Goal: Task Accomplishment & Management: Manage account settings

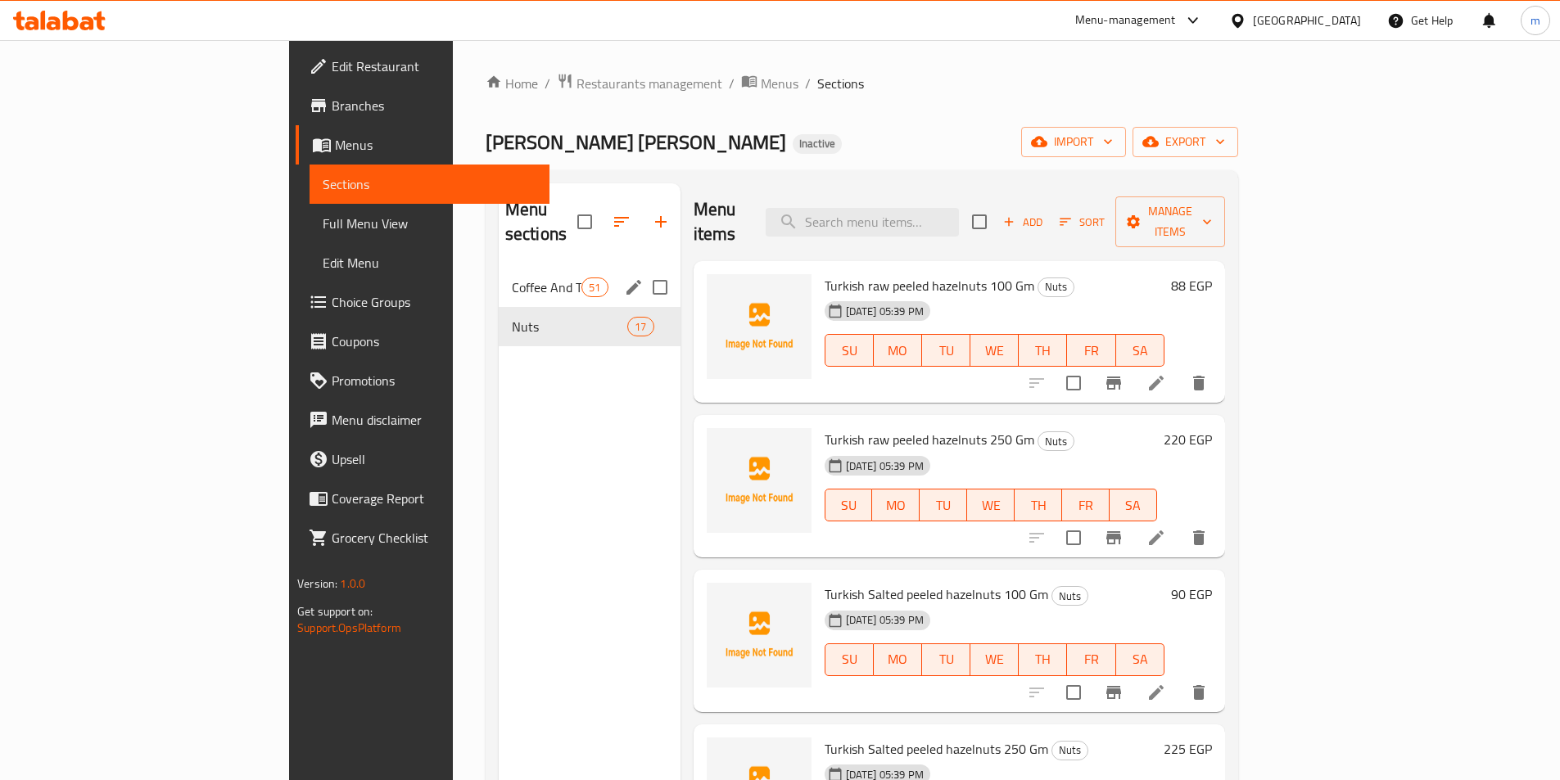
scroll to position [1885, 0]
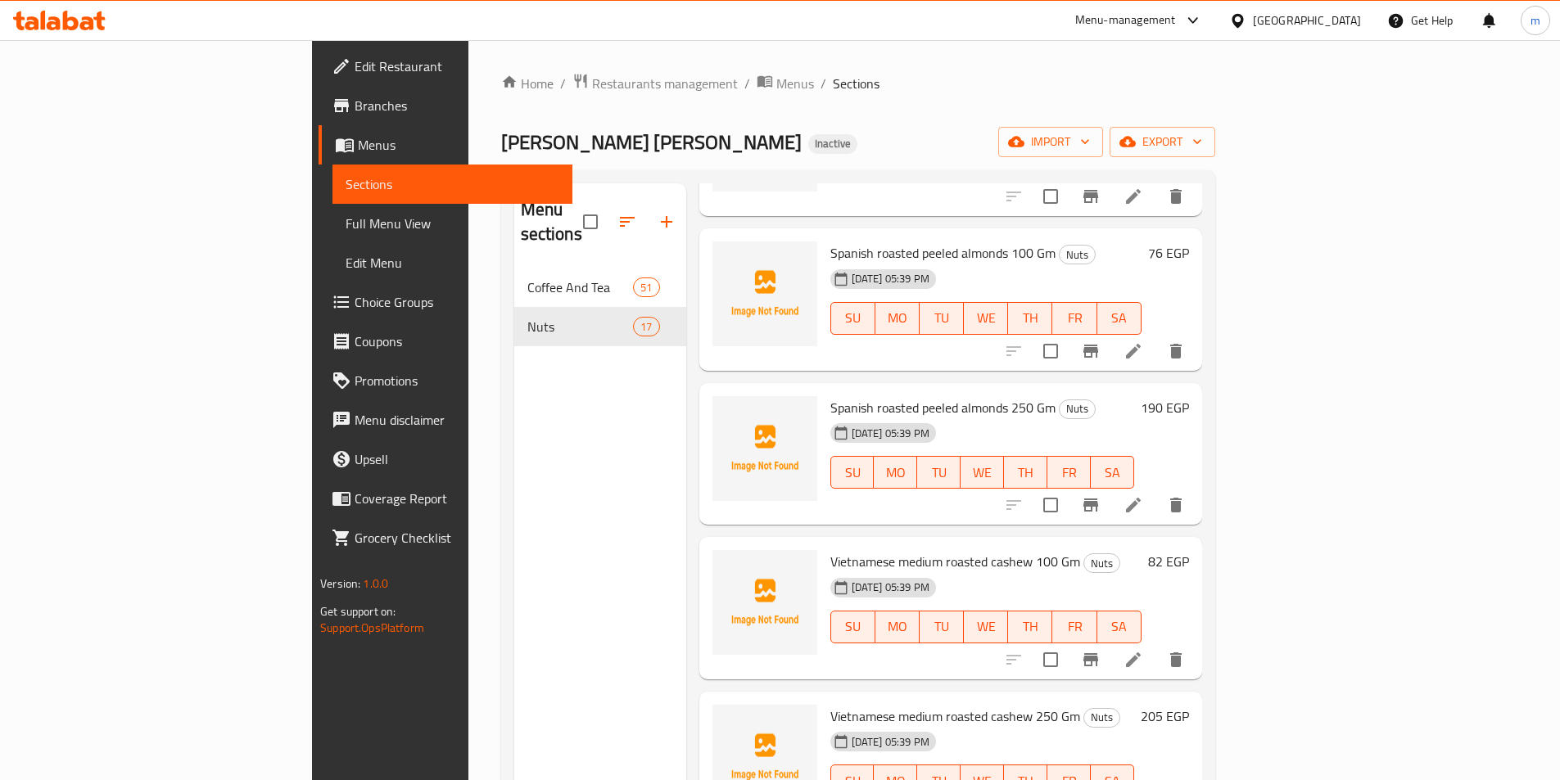
click at [358, 142] on span "Menus" at bounding box center [458, 145] width 201 height 20
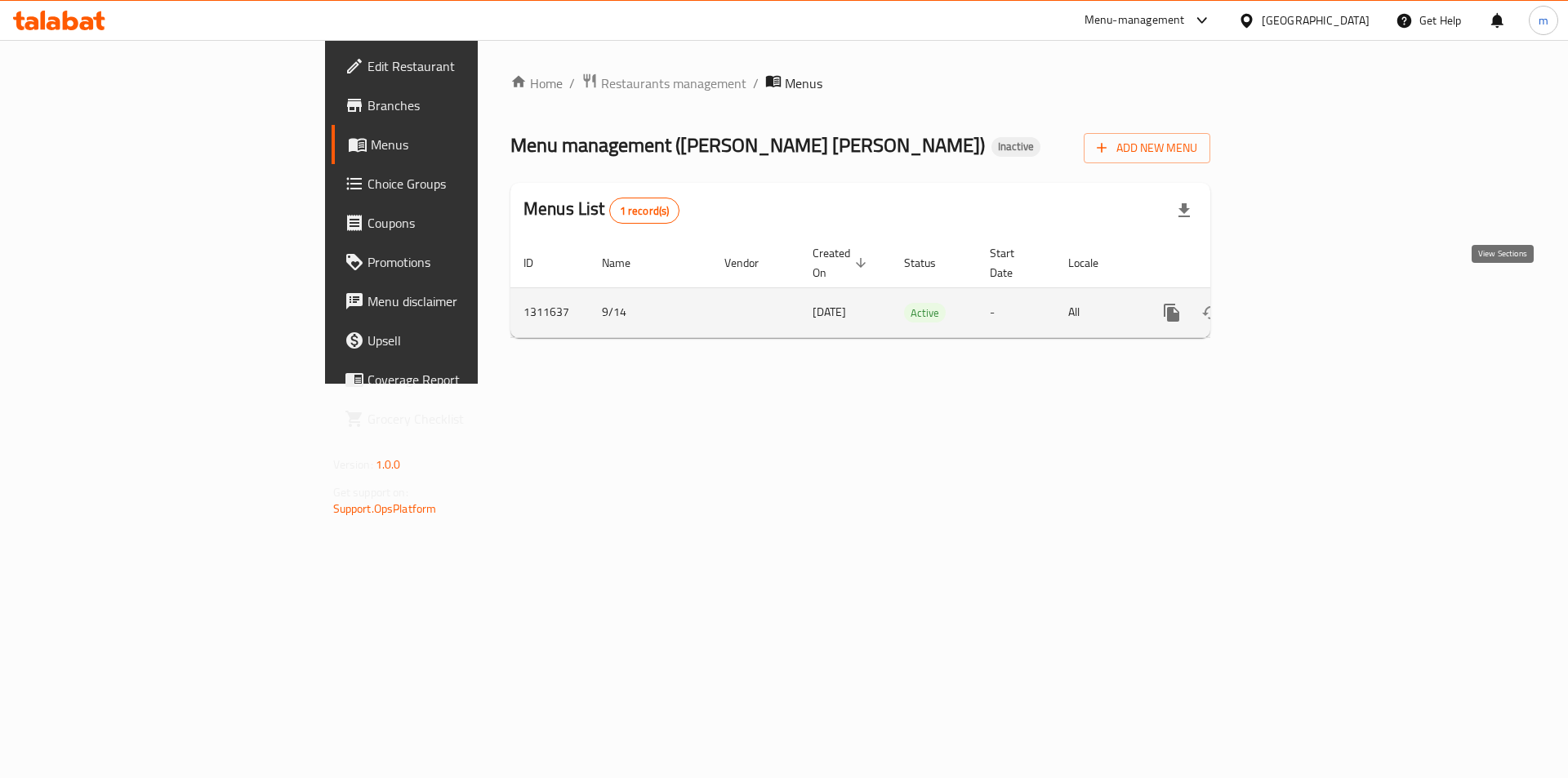
click at [1297, 305] on icon "enhanced table" at bounding box center [1289, 312] width 15 height 15
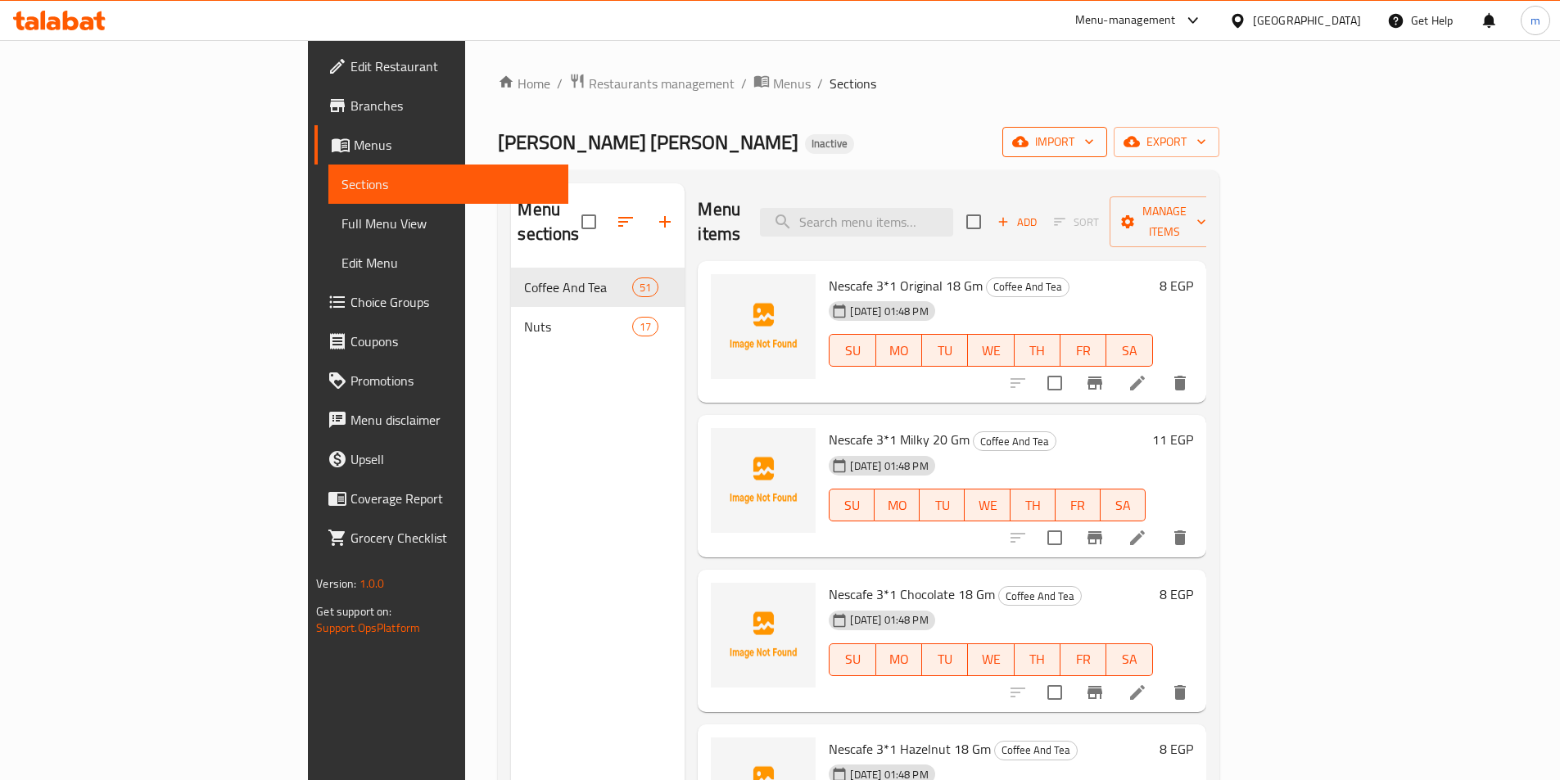
click at [1097, 142] on icon "button" at bounding box center [1089, 141] width 16 height 16
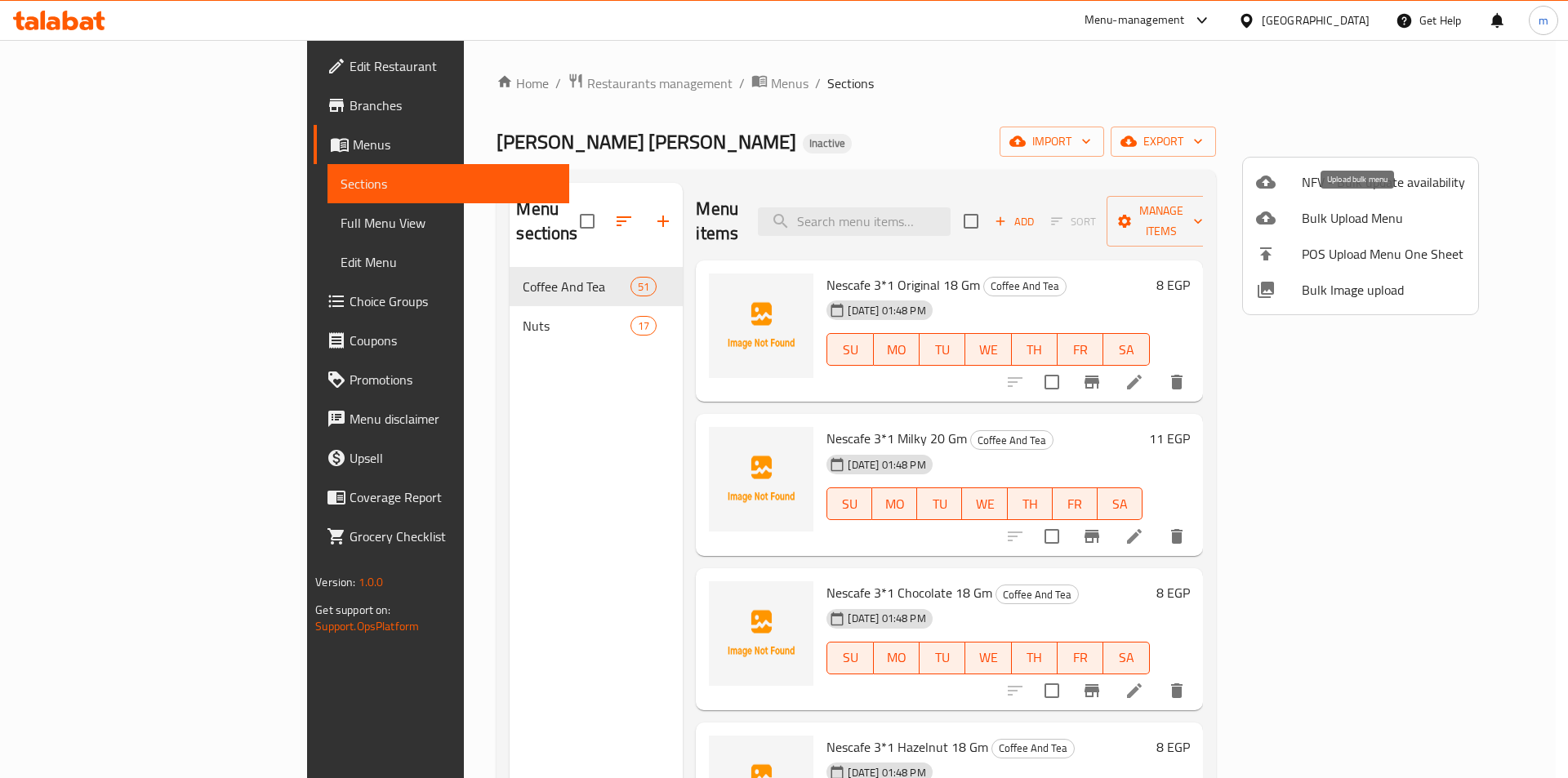
click at [1379, 221] on span "Bulk Upload Menu" at bounding box center [1383, 218] width 164 height 20
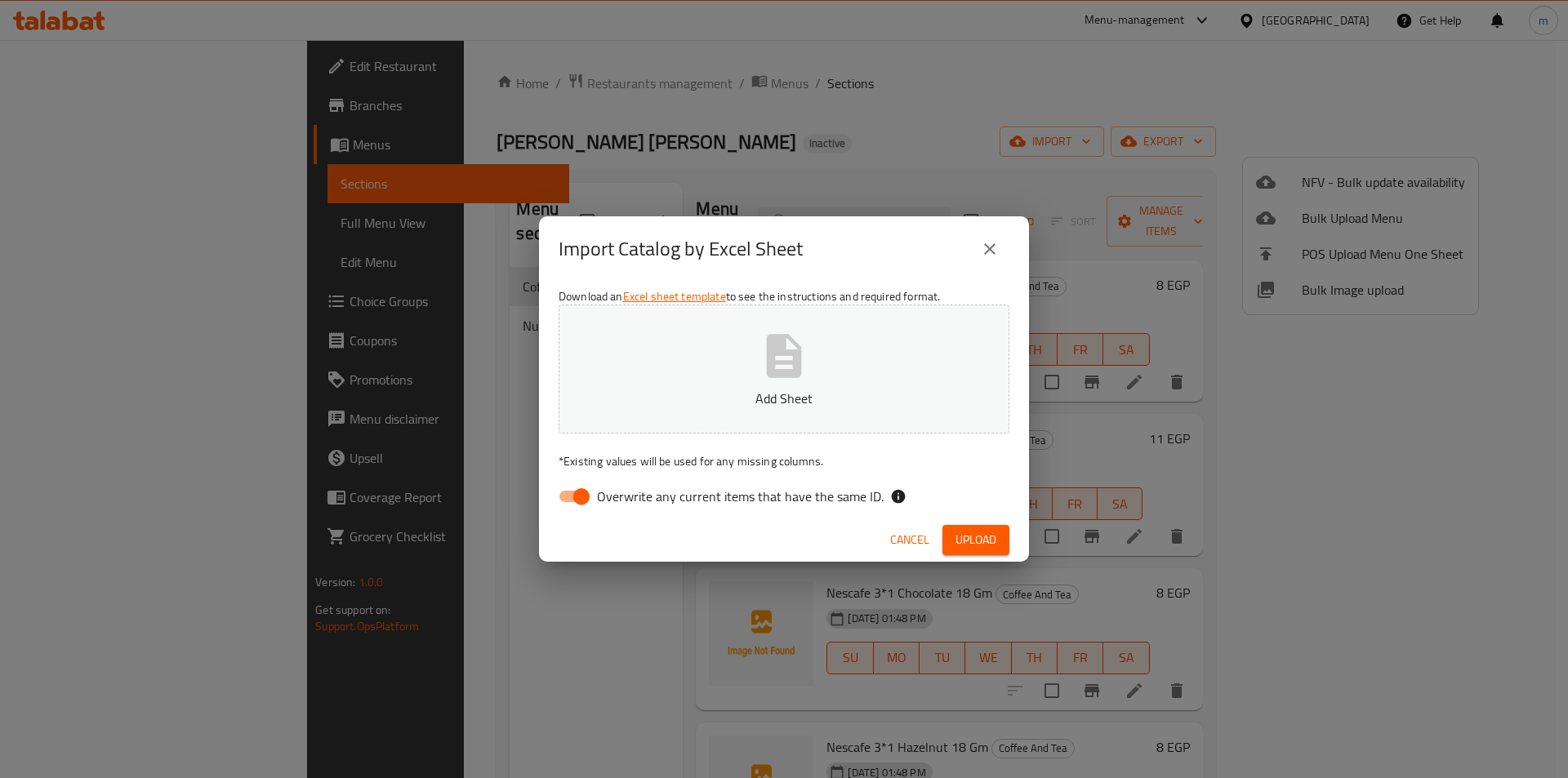
click at [568, 489] on input "Overwrite any current items that have the same ID." at bounding box center [581, 496] width 93 height 31
checkbox input "false"
click at [683, 403] on p "Add Sheet" at bounding box center [783, 399] width 400 height 20
click at [977, 539] on span "Upload" at bounding box center [976, 540] width 41 height 20
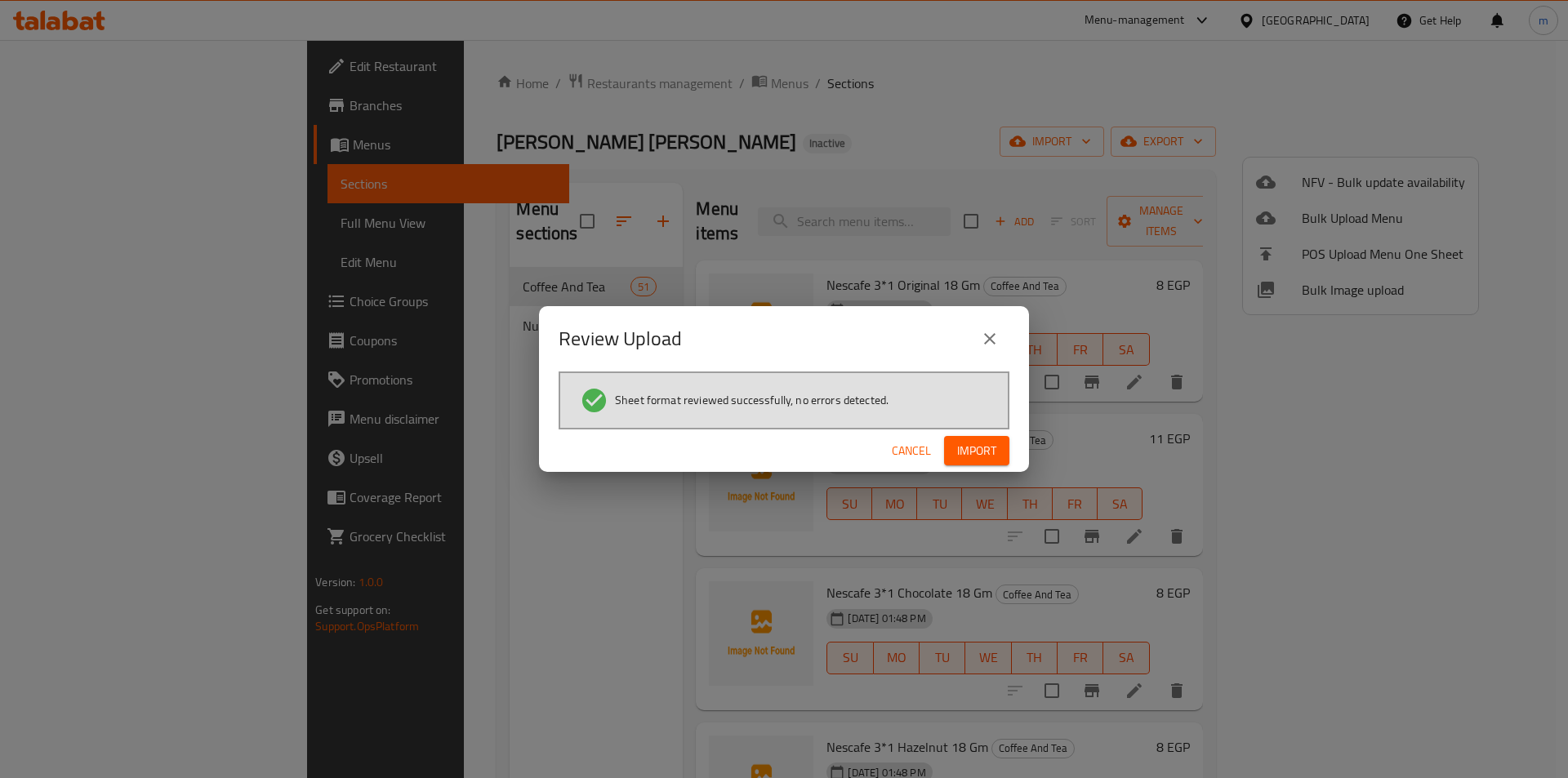
click at [984, 442] on span "Import" at bounding box center [977, 451] width 39 height 20
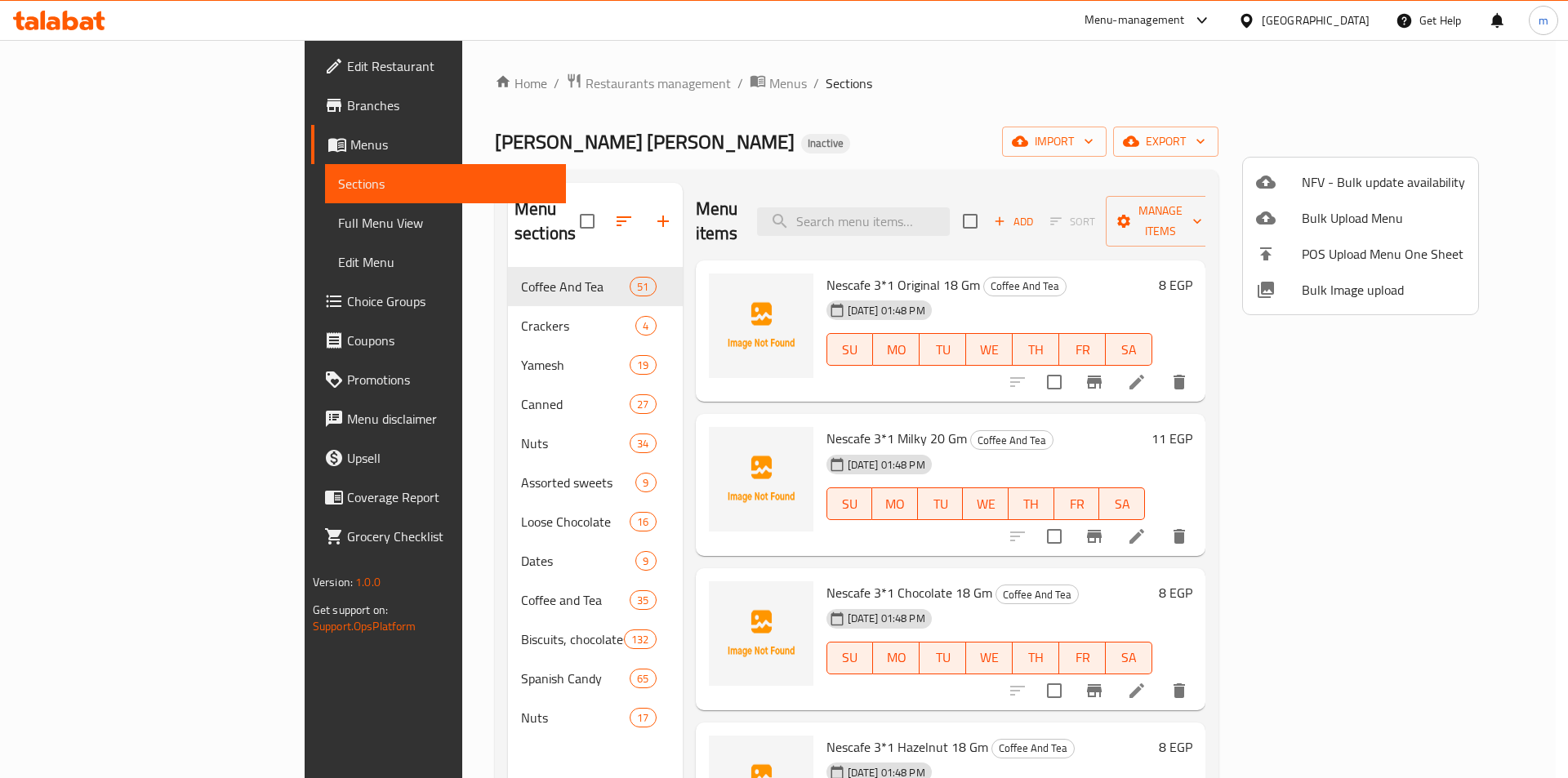
click at [956, 76] on div at bounding box center [784, 389] width 1568 height 778
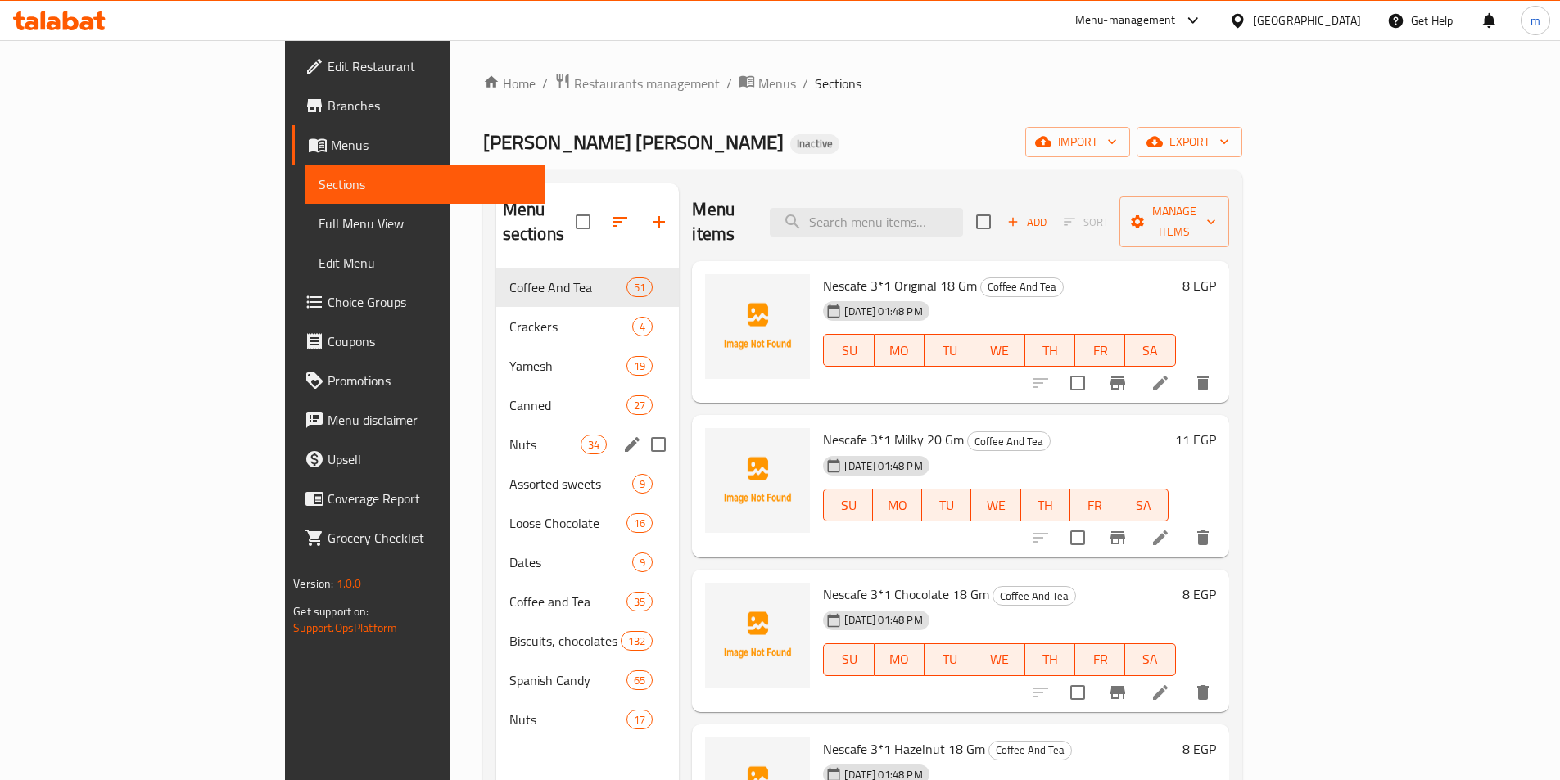
click at [641, 427] on input "Menu sections" at bounding box center [658, 444] width 34 height 34
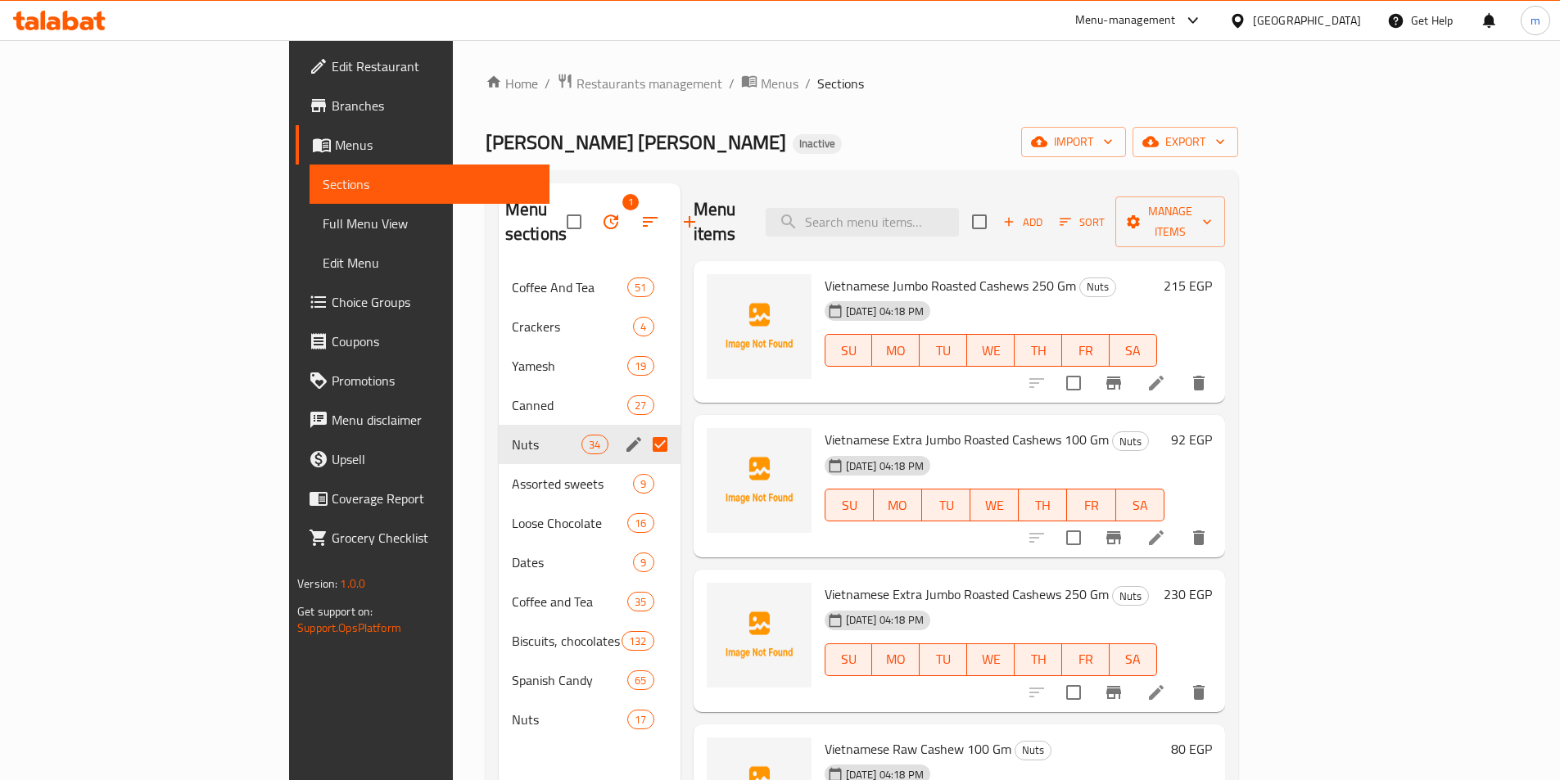
click at [643, 427] on input "Menu sections" at bounding box center [660, 444] width 34 height 34
checkbox input "false"
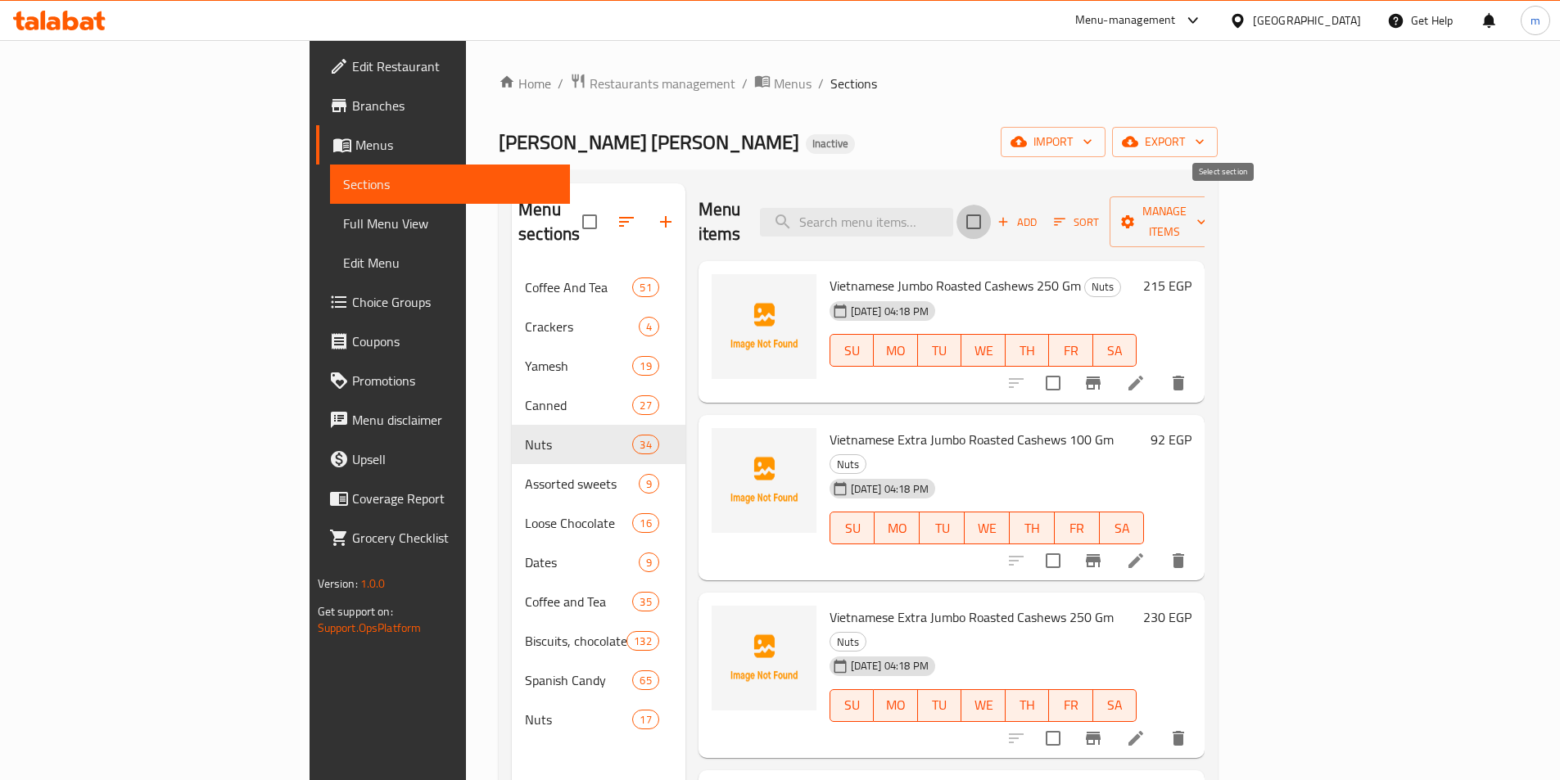
click at [991, 209] on input "checkbox" at bounding box center [973, 222] width 34 height 34
checkbox input "true"
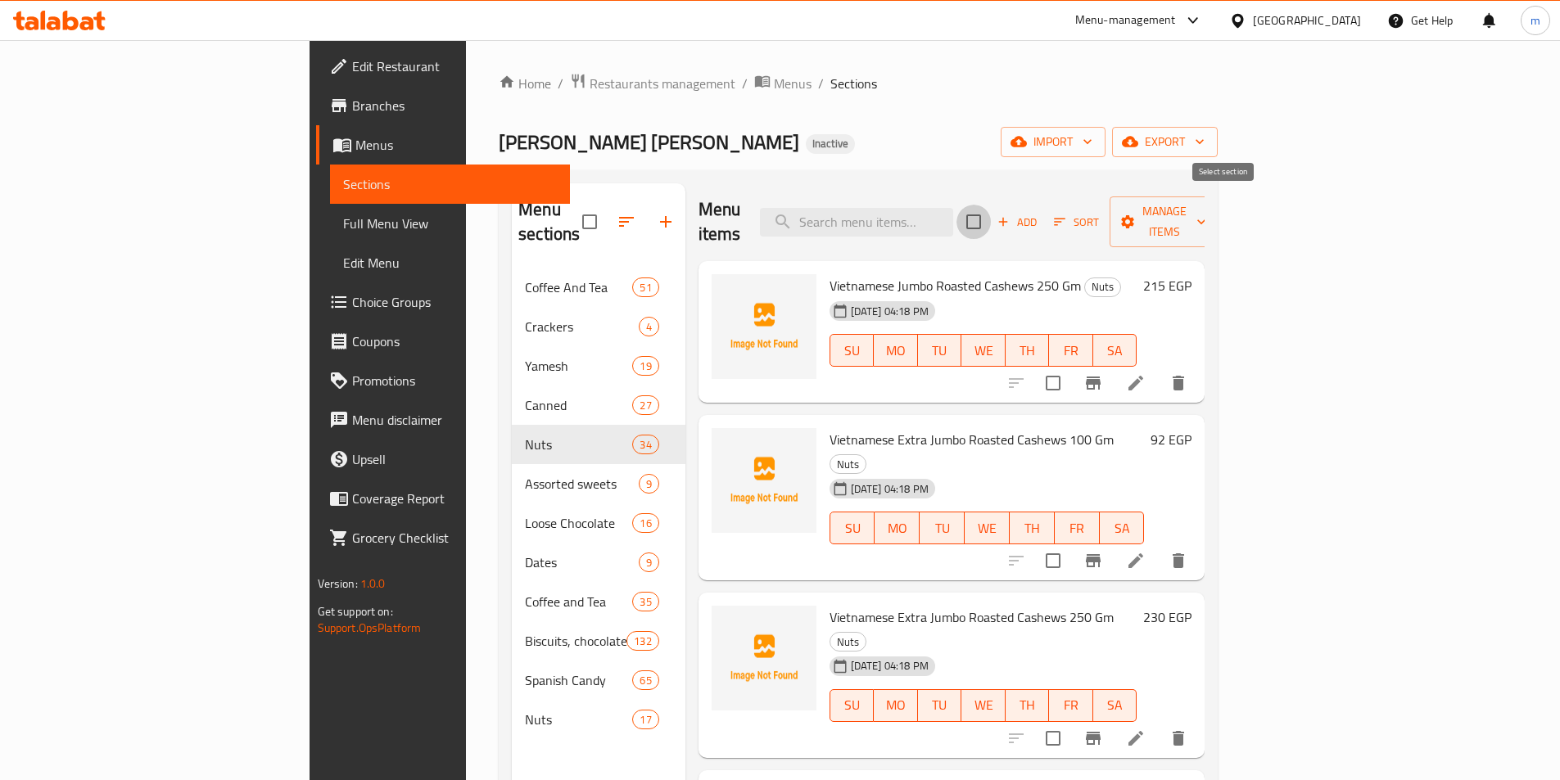
checkbox input "true"
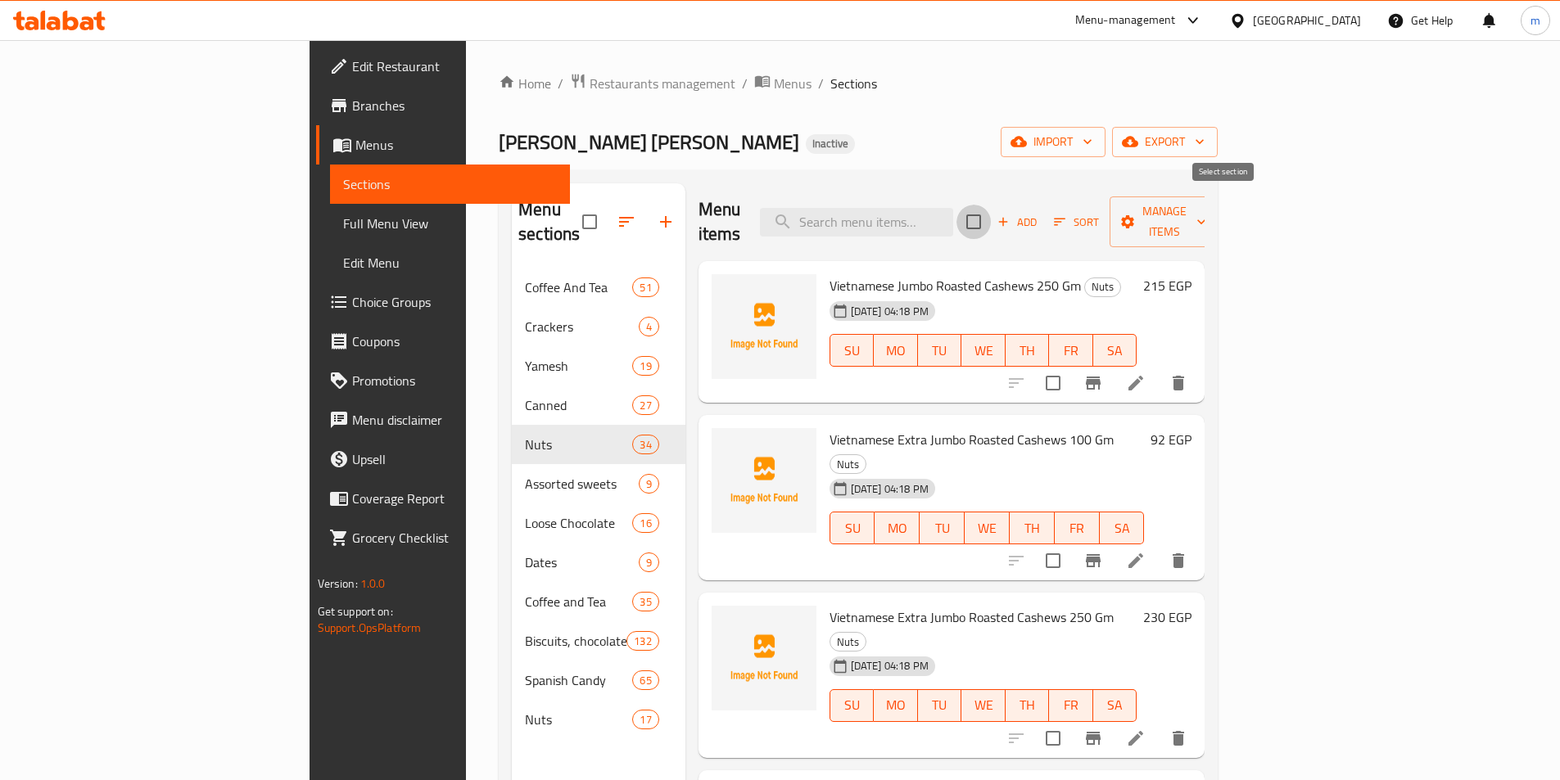
checkbox input "true"
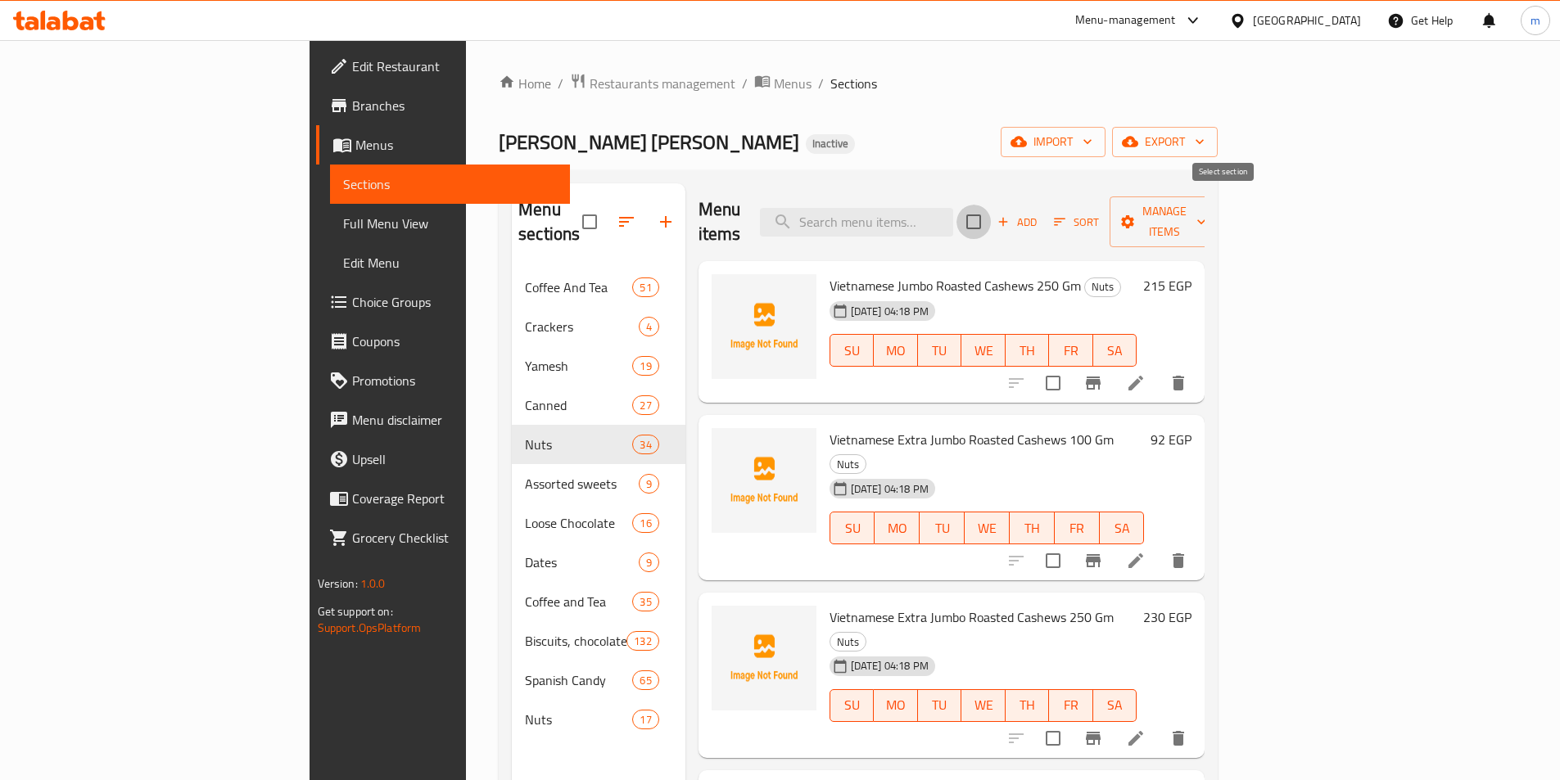
checkbox input "true"
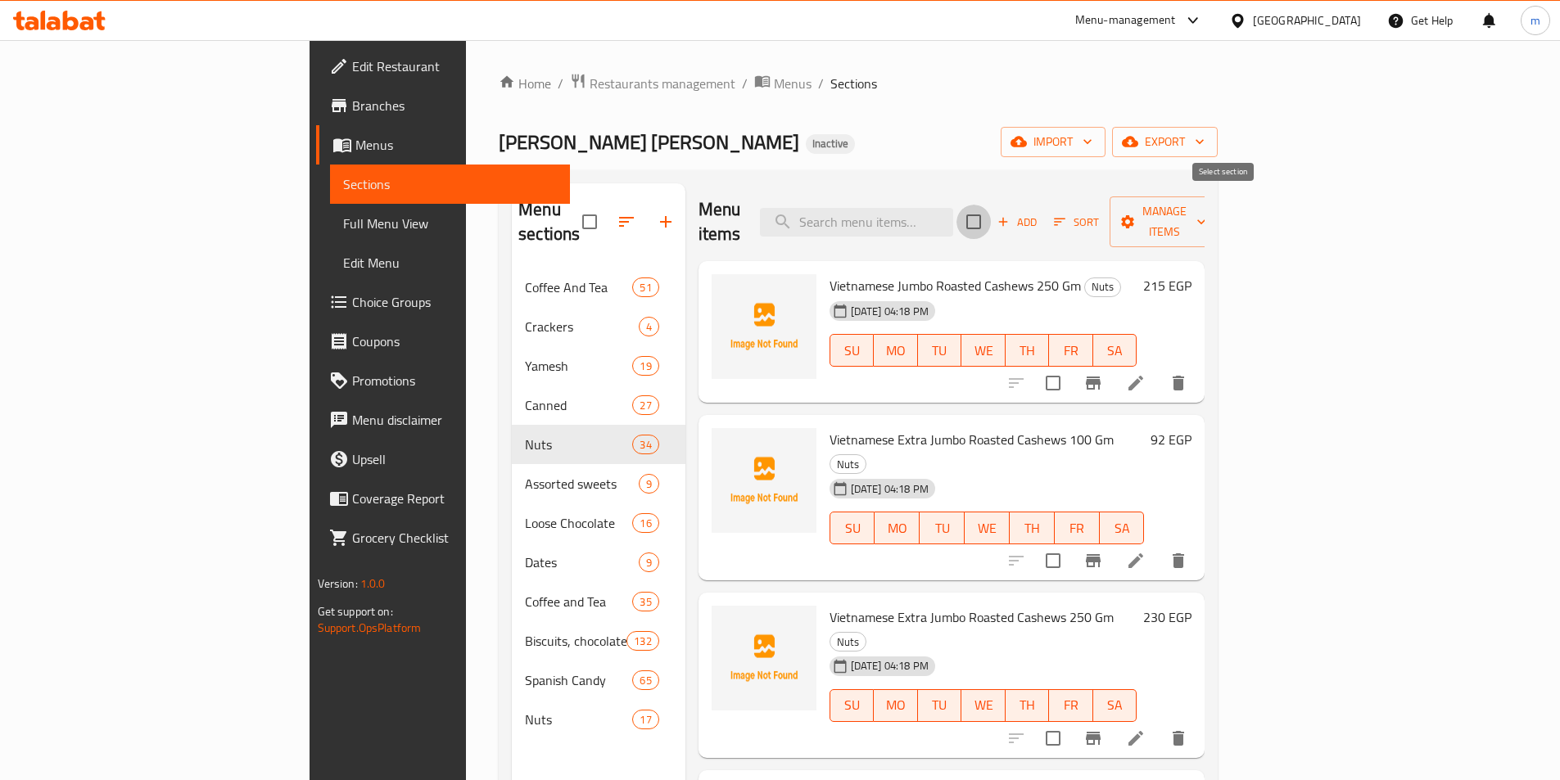
checkbox input "true"
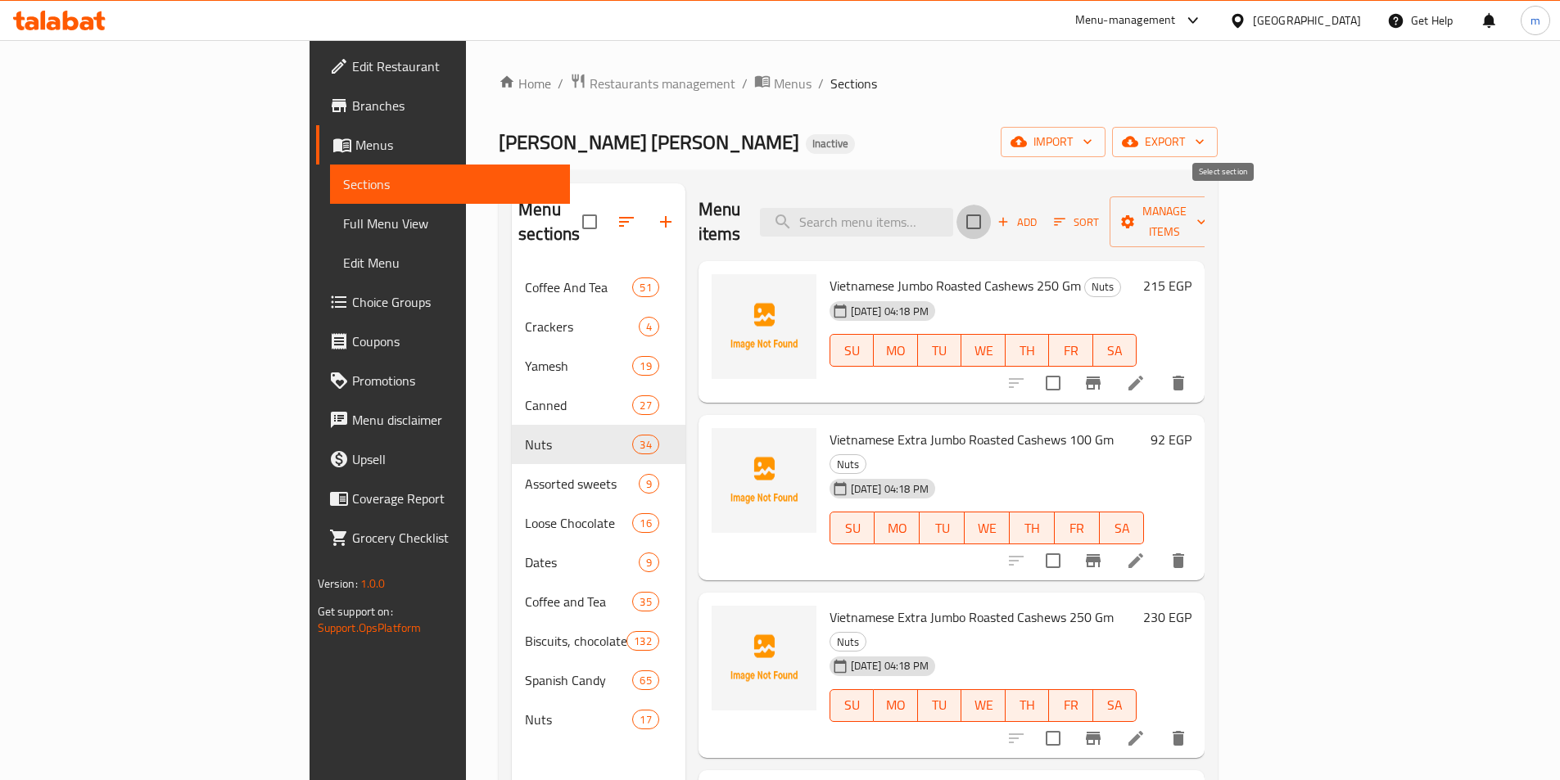
checkbox input "true"
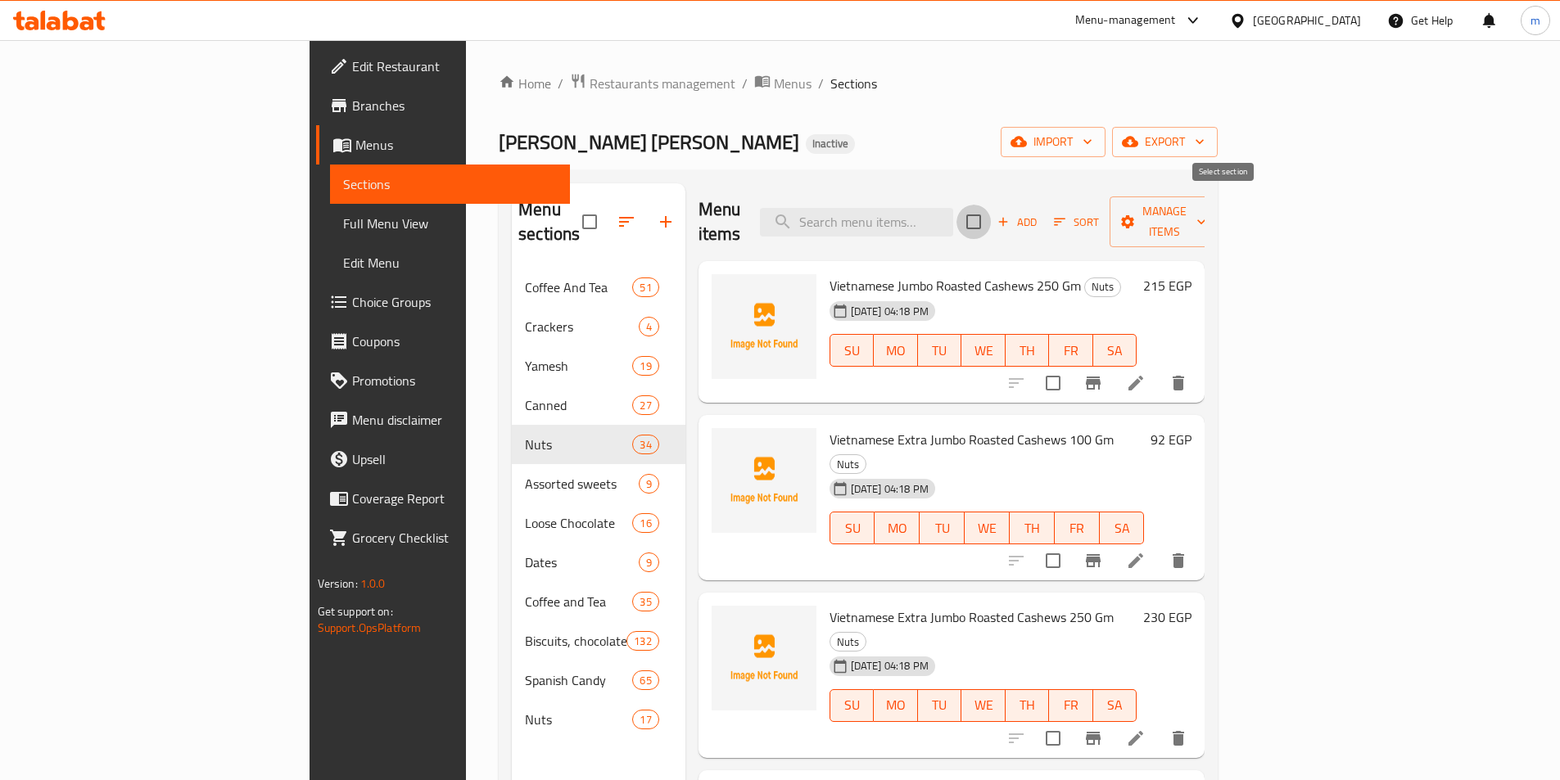
checkbox input "true"
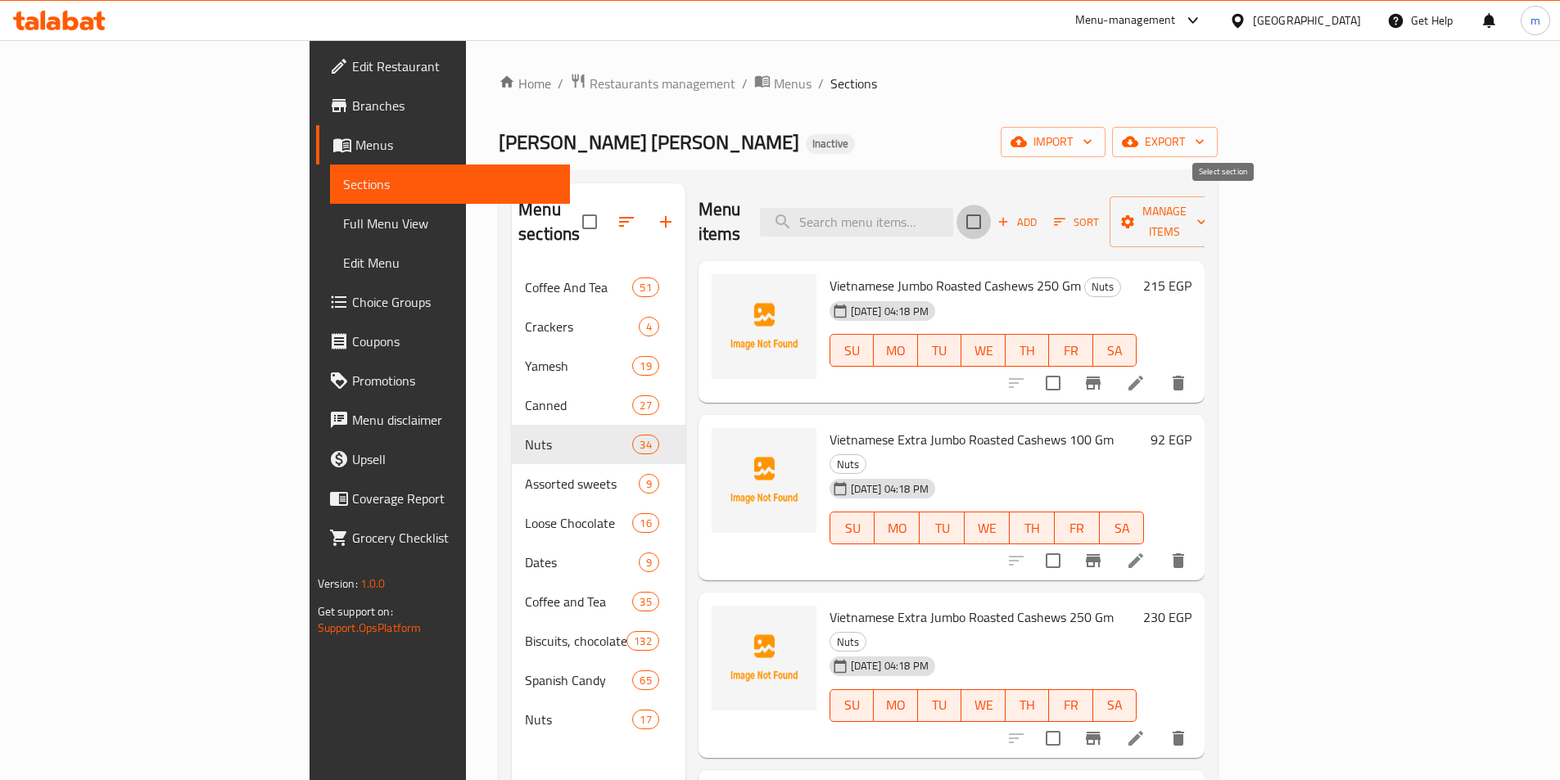
checkbox input "true"
click at [1206, 209] on span "Manage items" at bounding box center [1164, 221] width 84 height 41
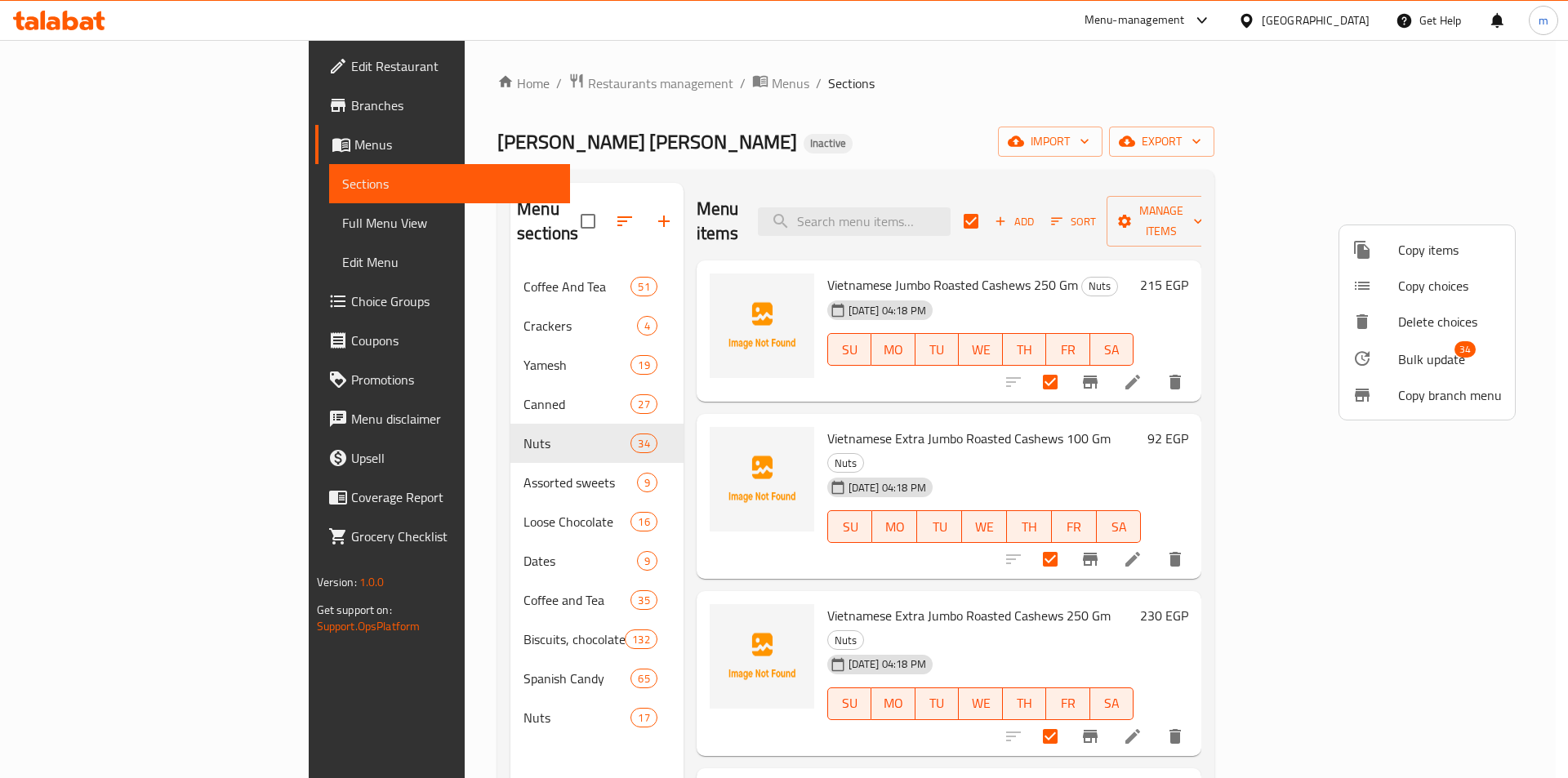
click at [1448, 353] on span "Bulk update" at bounding box center [1431, 359] width 67 height 20
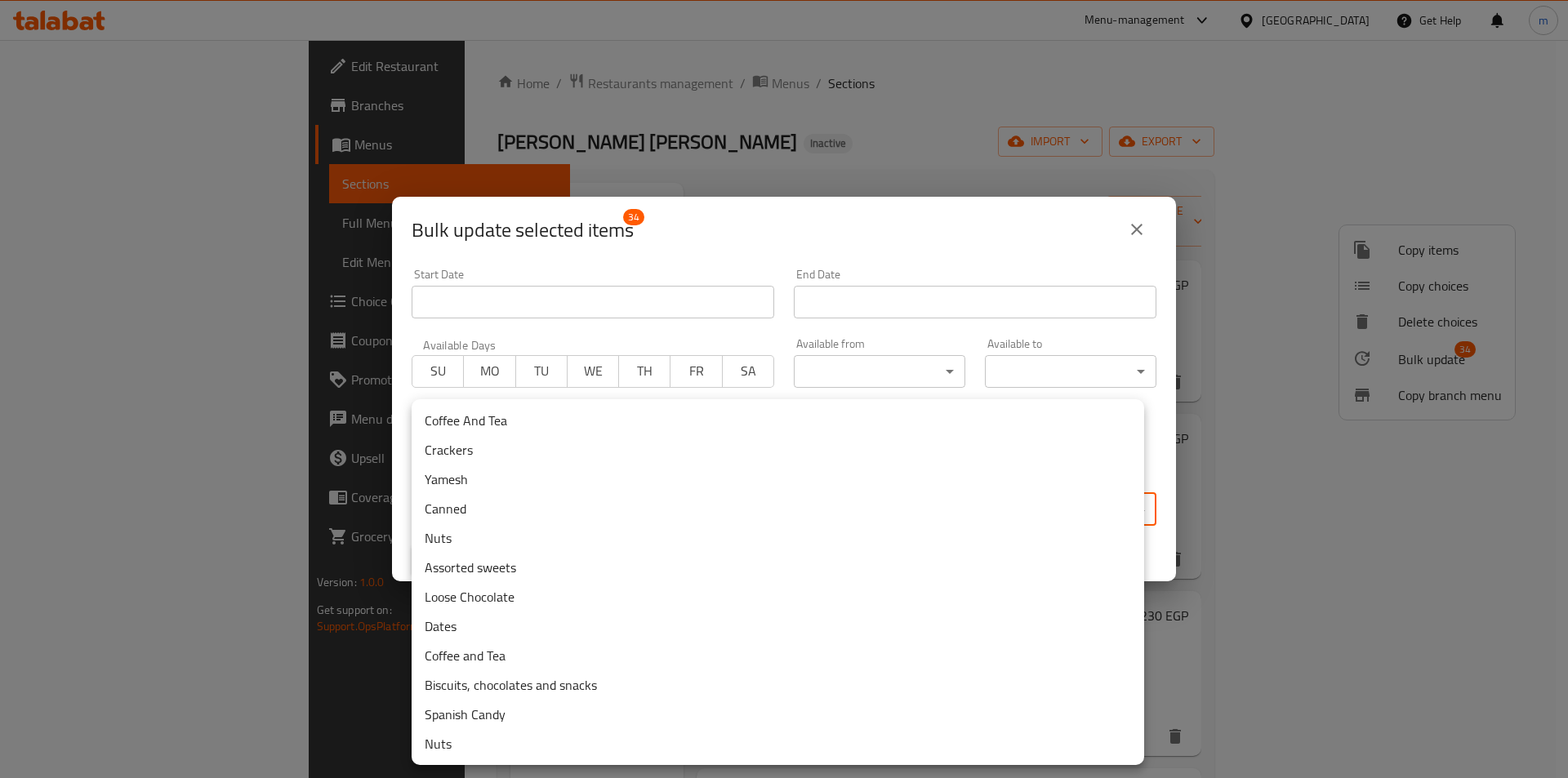
click at [498, 505] on body "​ Menu-management Egypt Get Help m Edit Restaurant Branches Menus Sections Full…" at bounding box center [784, 409] width 1568 height 738
click at [466, 741] on li "Nuts" at bounding box center [778, 743] width 732 height 29
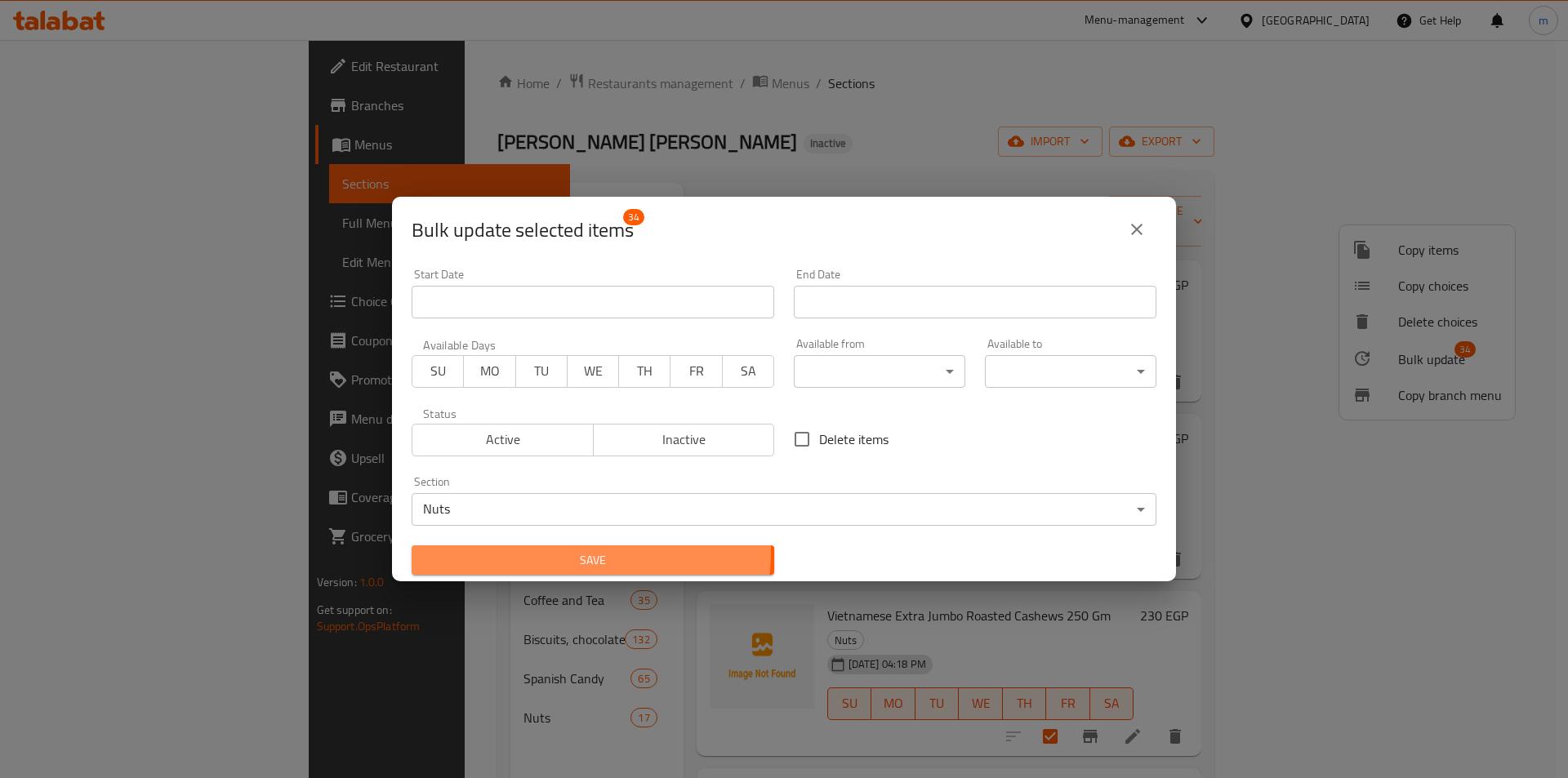
click at [485, 549] on button "Save" at bounding box center [593, 561] width 363 height 30
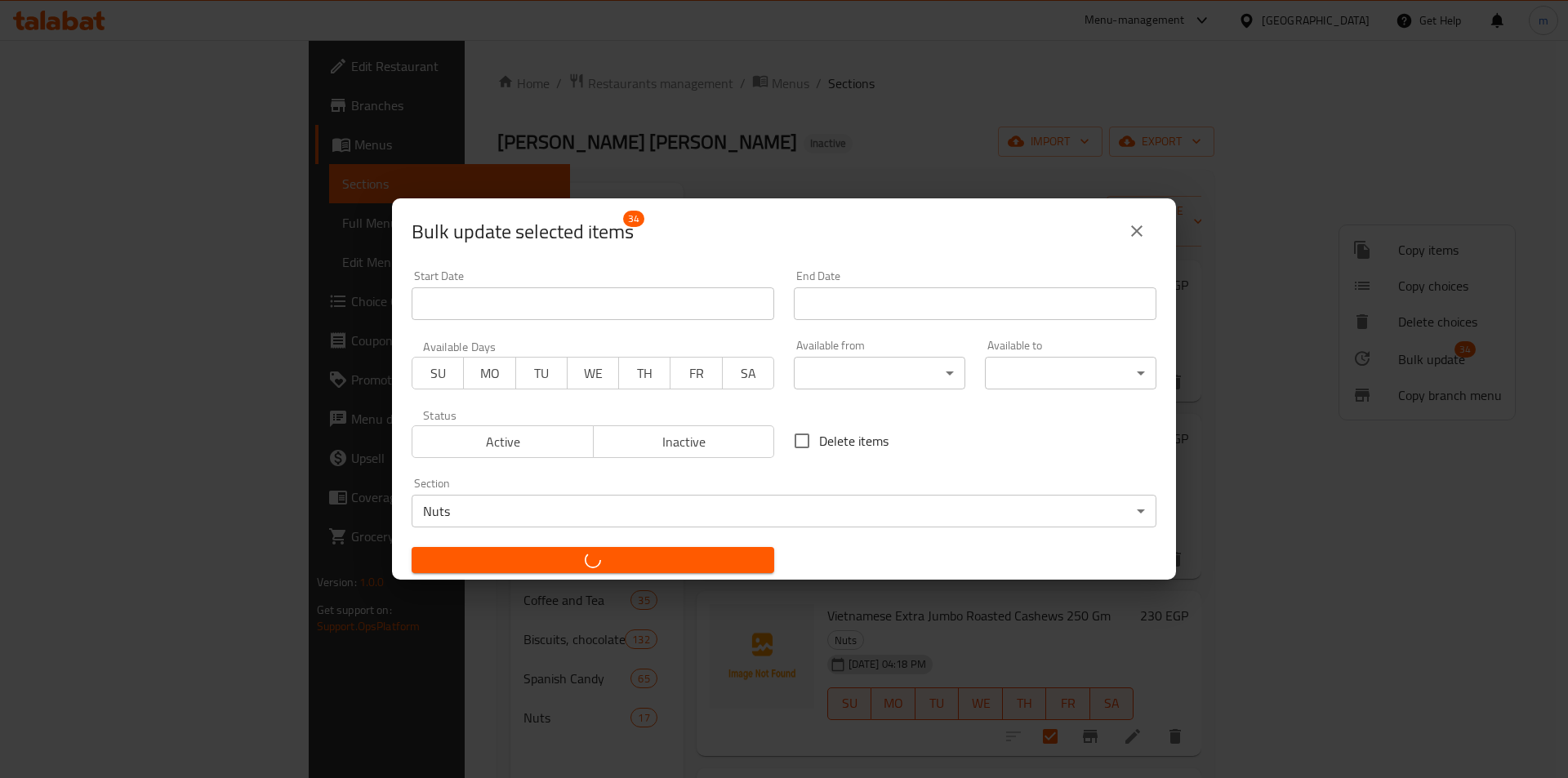
checkbox input "false"
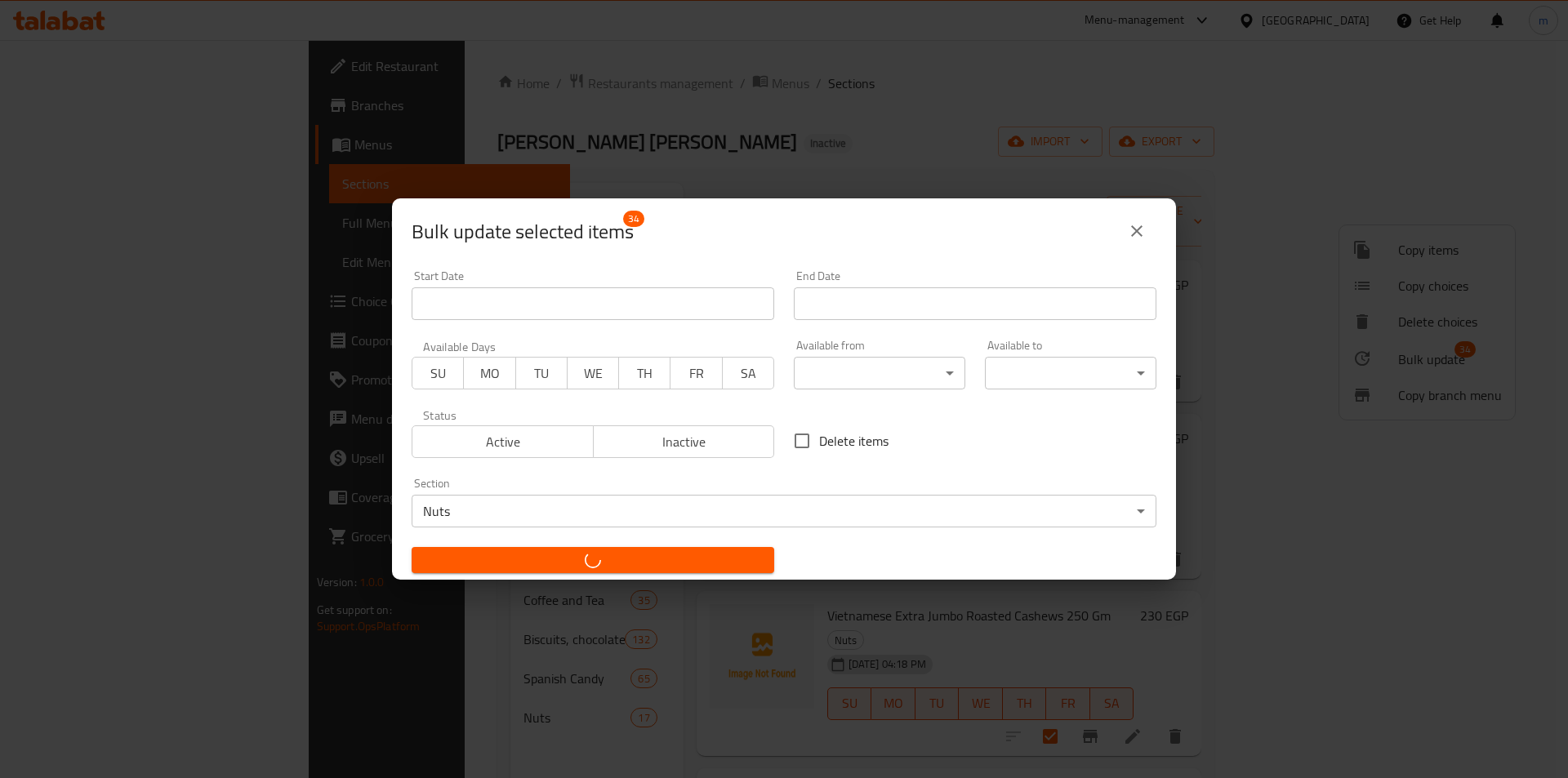
checkbox input "false"
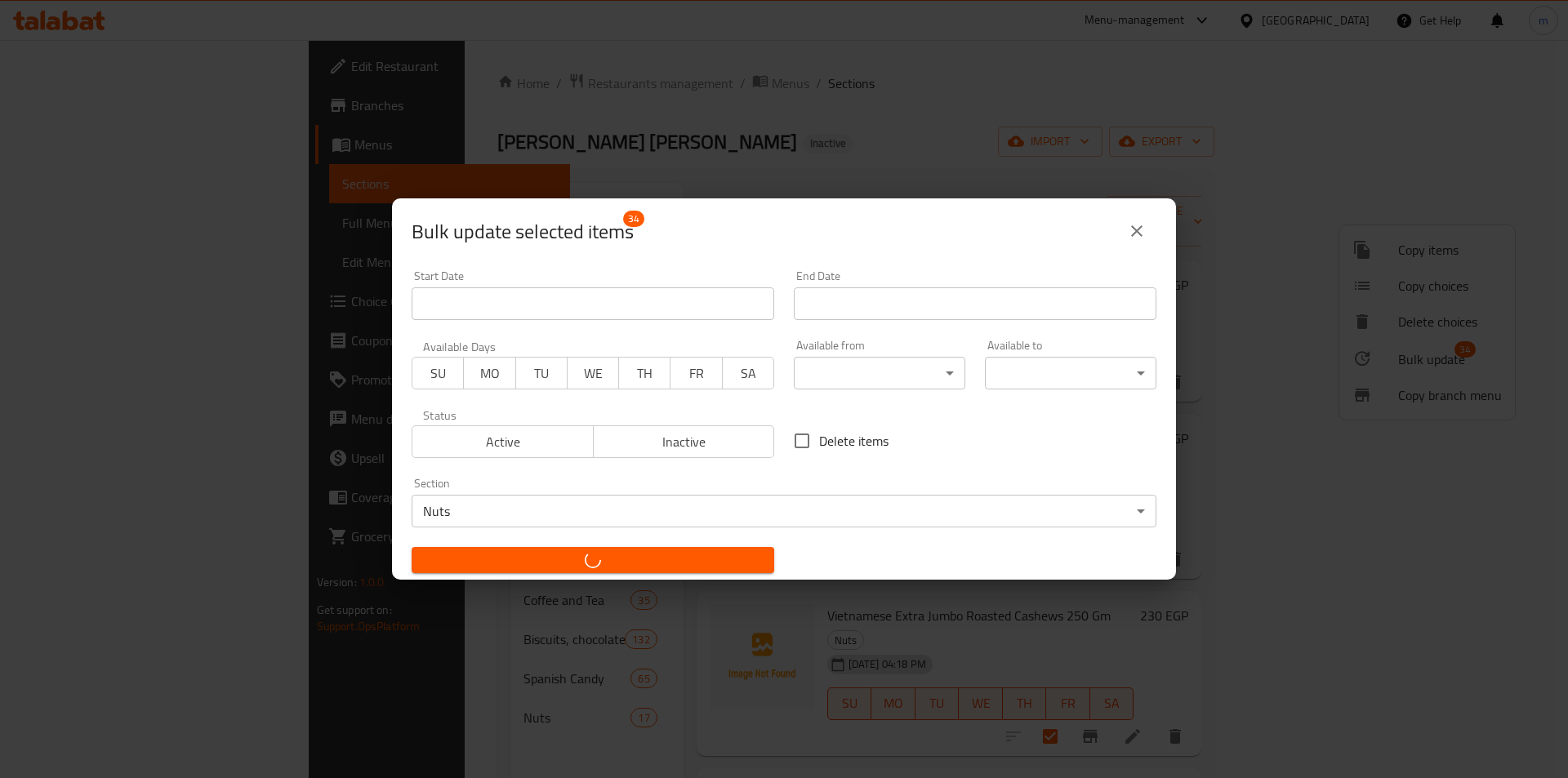
checkbox input "false"
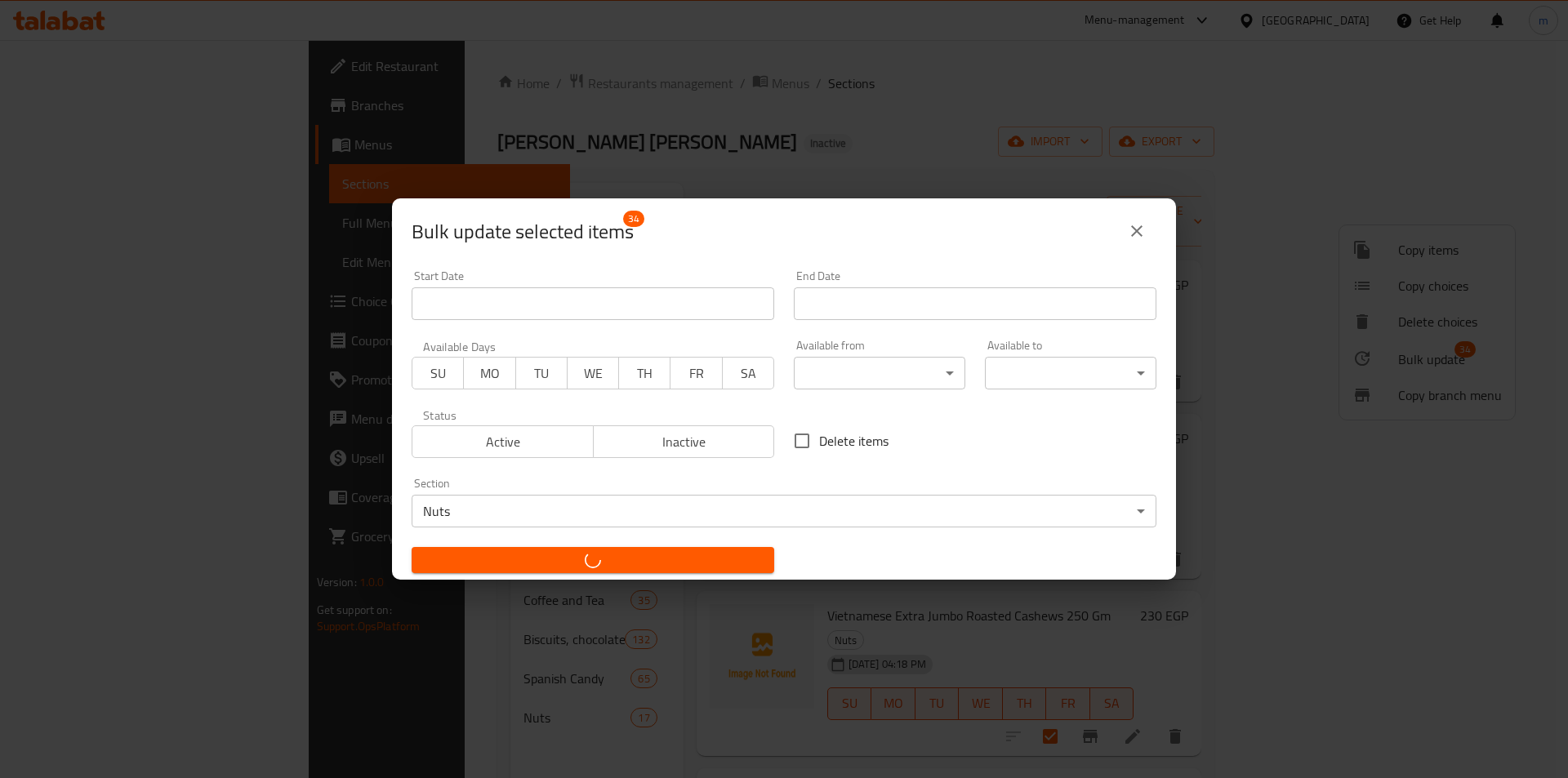
checkbox input "false"
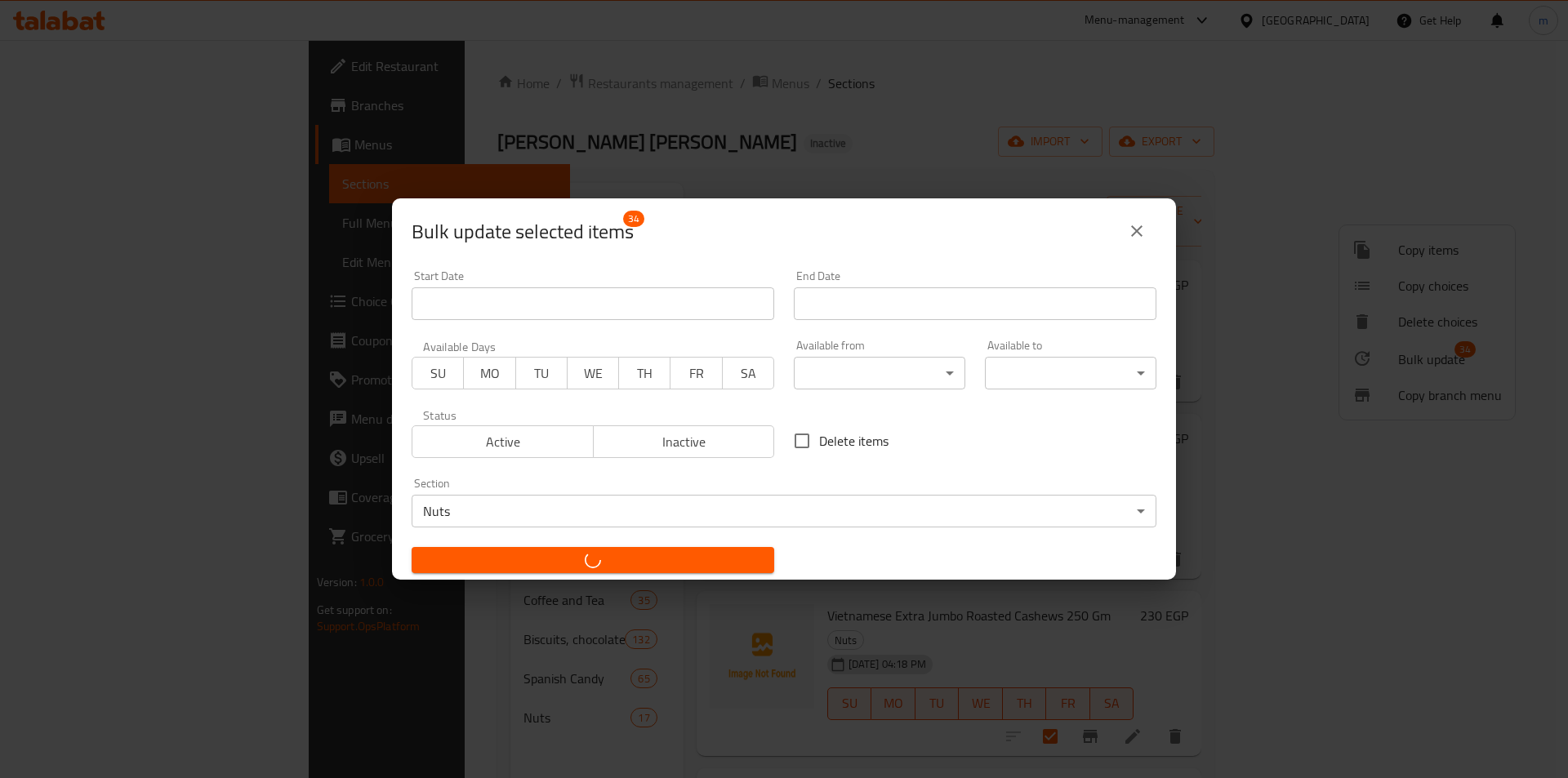
checkbox input "false"
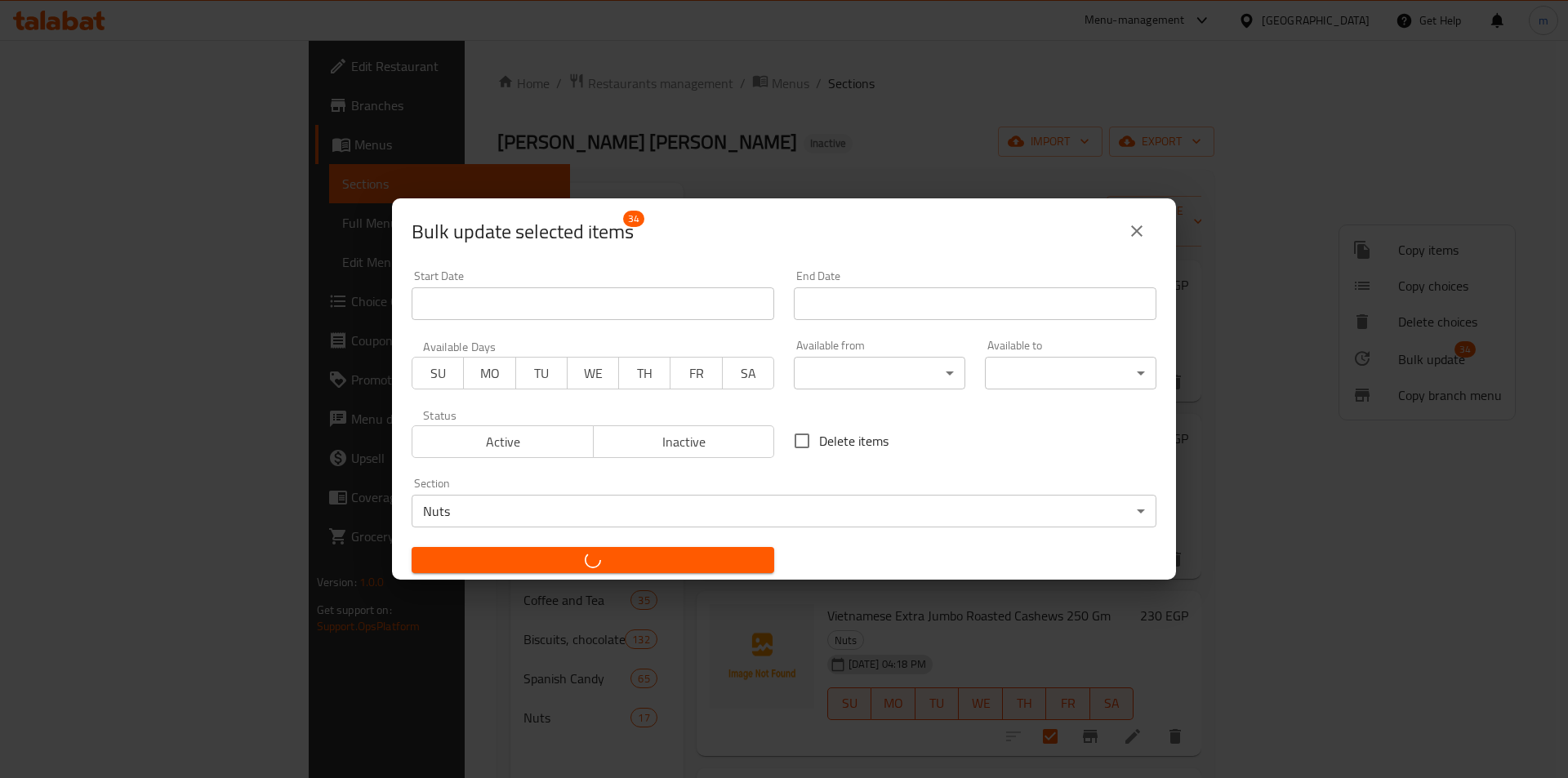
checkbox input "false"
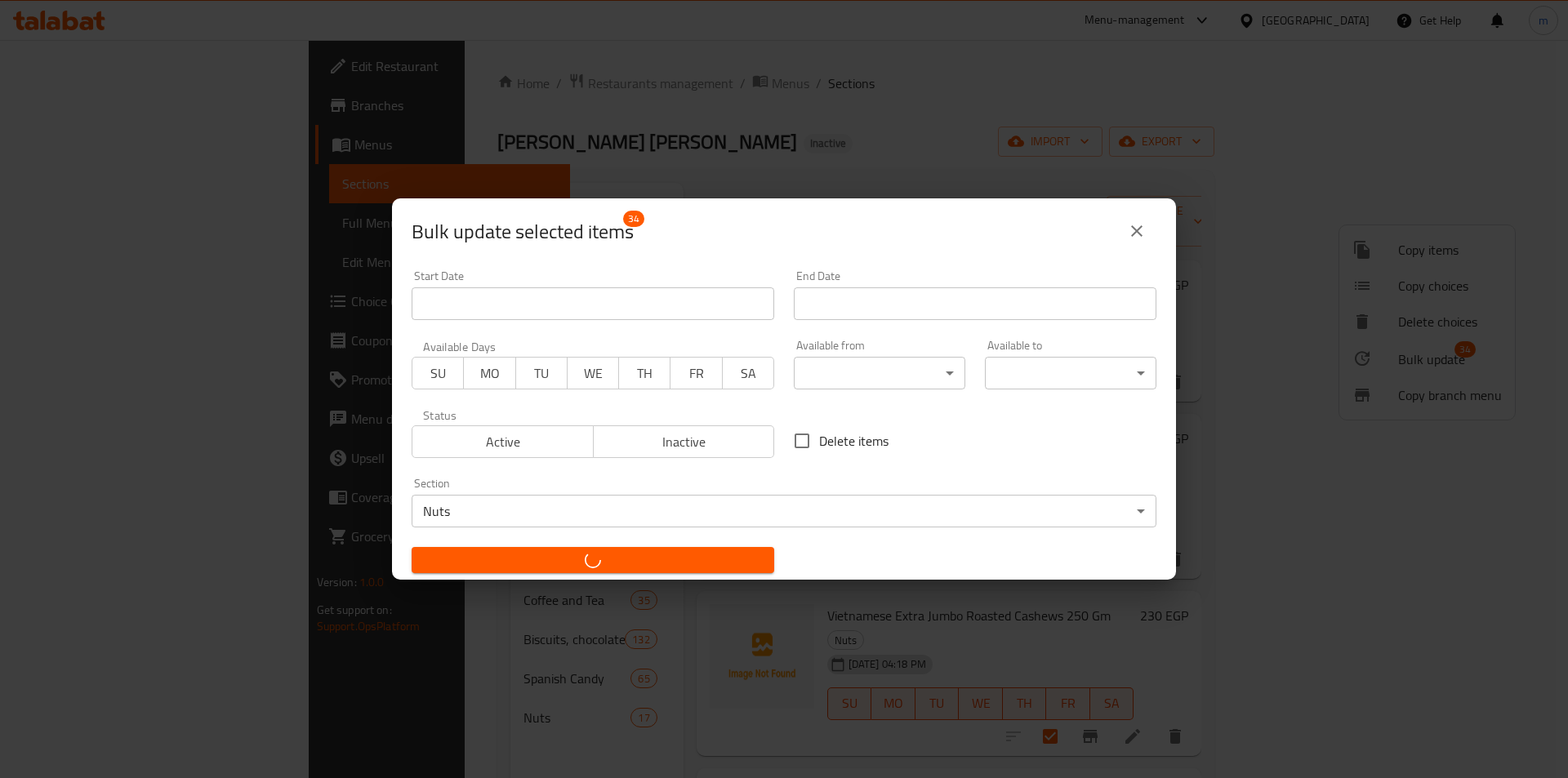
checkbox input "false"
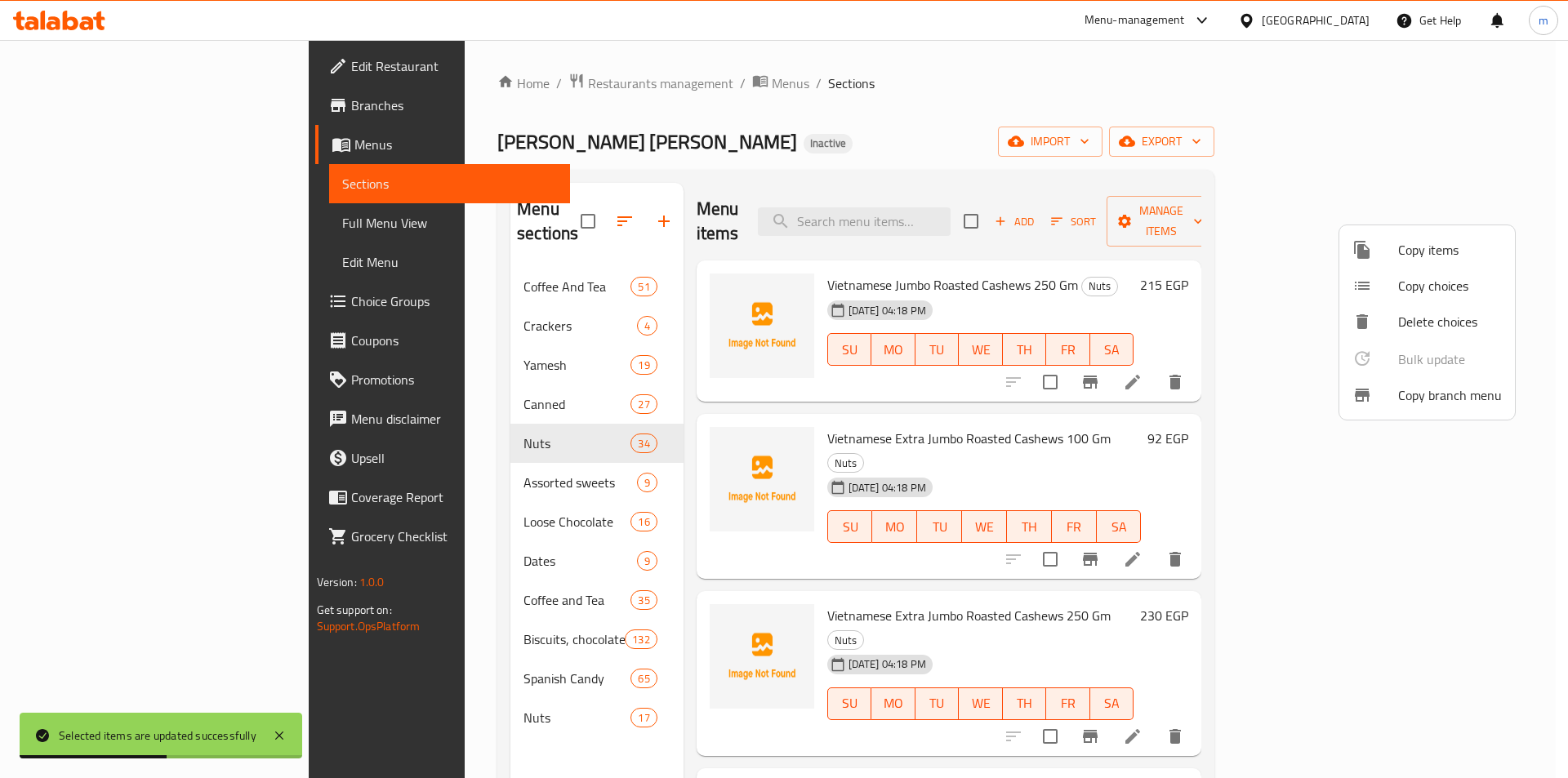
click at [827, 121] on div at bounding box center [784, 389] width 1568 height 778
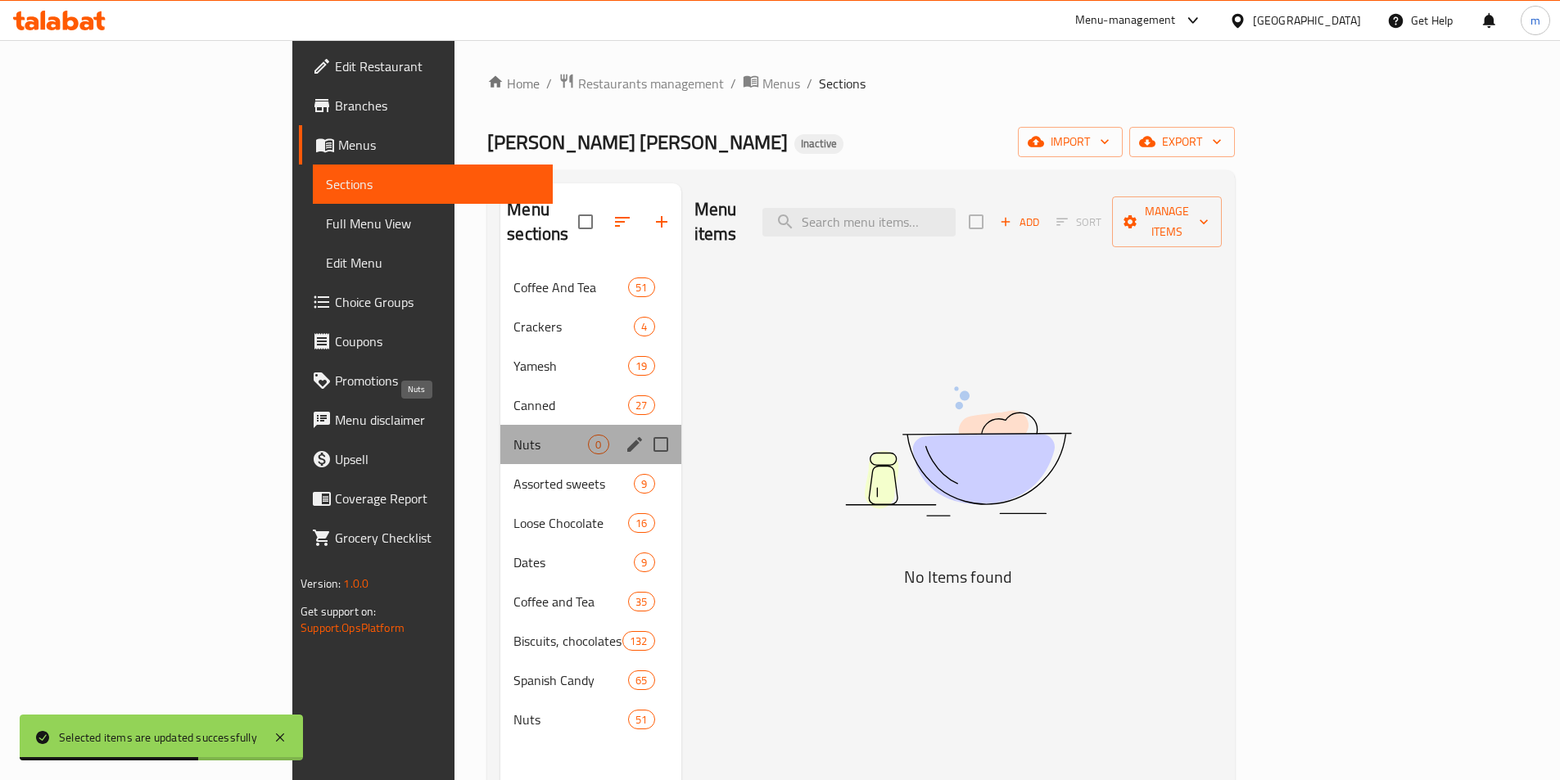
click at [513, 435] on span "Nuts" at bounding box center [550, 445] width 75 height 20
click at [643, 427] on input "Menu sections" at bounding box center [660, 444] width 34 height 34
checkbox input "true"
click at [603, 212] on icon "button" at bounding box center [613, 222] width 20 height 20
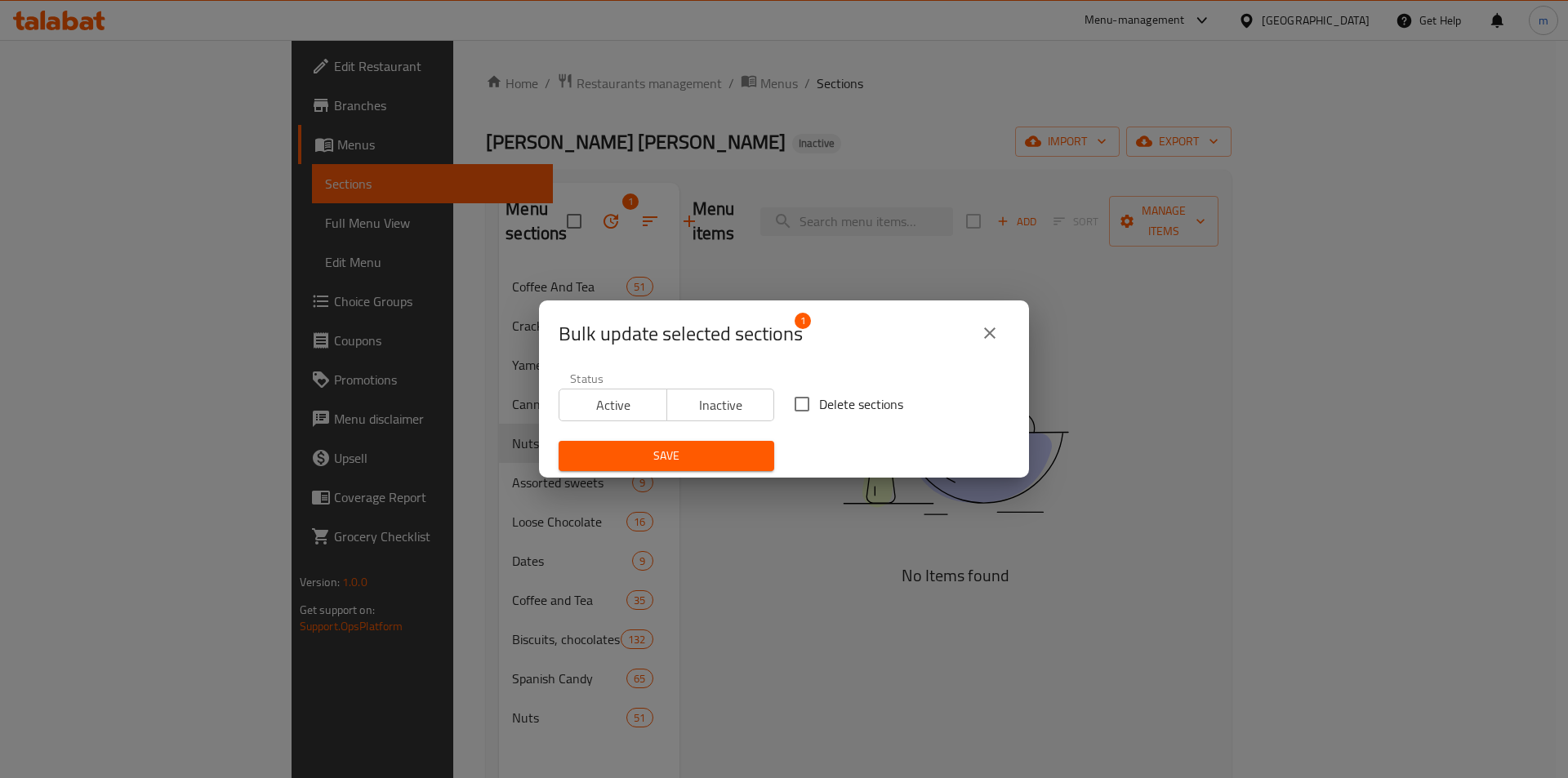
drag, startPoint x: 799, startPoint y: 398, endPoint x: 778, endPoint y: 426, distance: 35.0
click at [800, 397] on input "Delete sections" at bounding box center [802, 404] width 34 height 34
checkbox input "true"
click at [743, 466] on button "Save" at bounding box center [666, 456] width 215 height 30
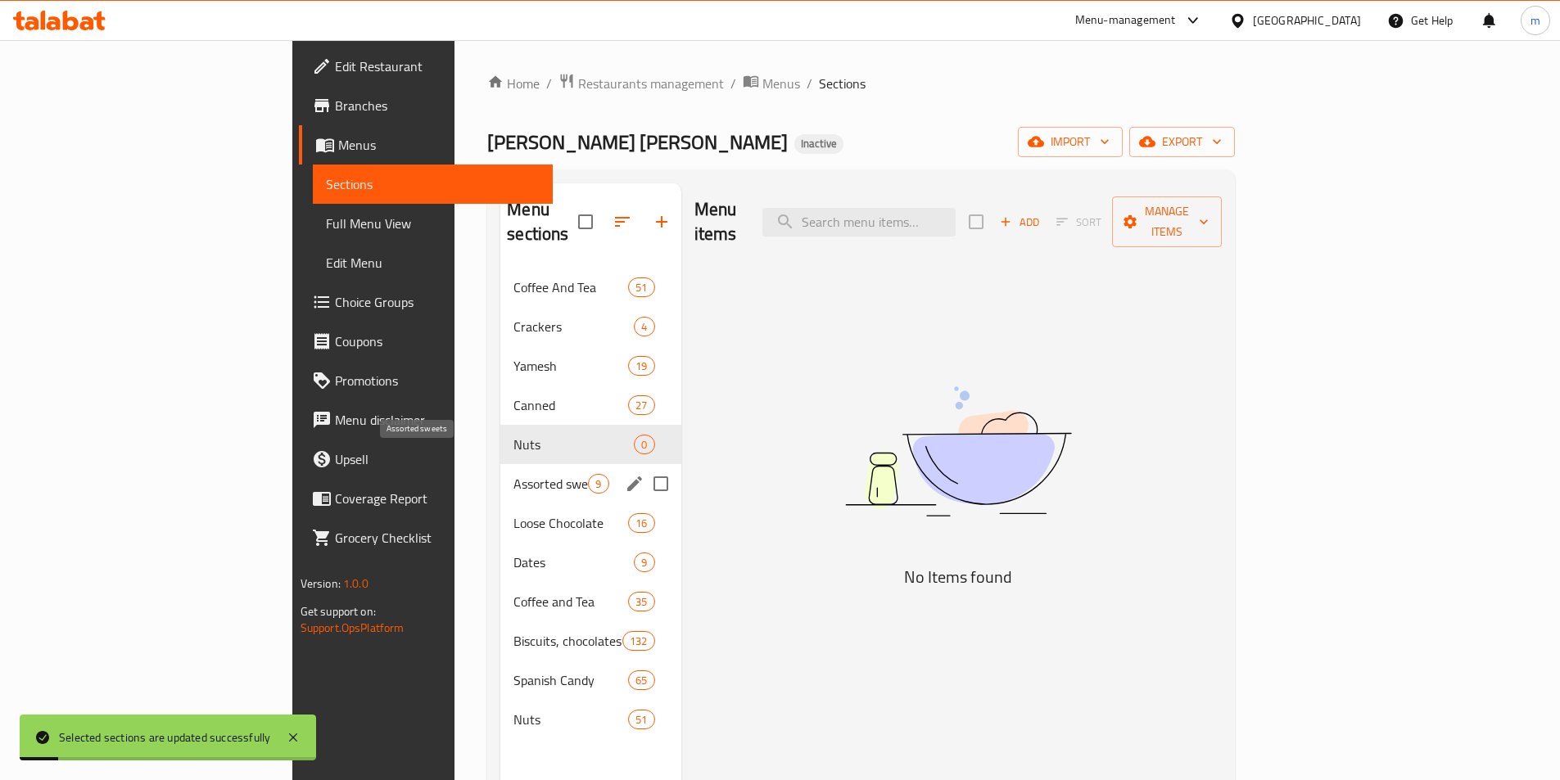
click at [513, 474] on span "Assorted sweets" at bounding box center [550, 484] width 75 height 20
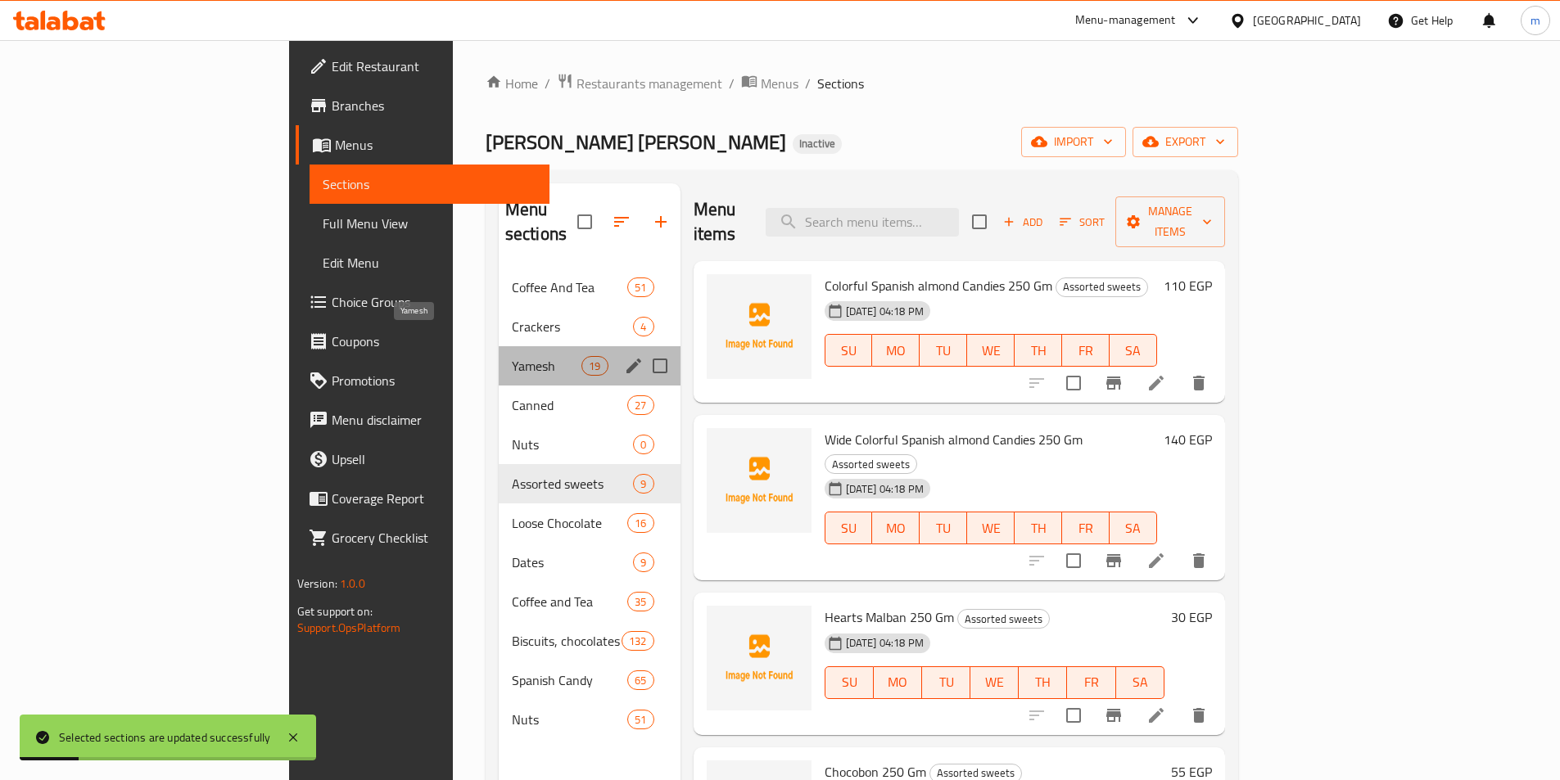
click at [512, 356] on span "Yamesh" at bounding box center [547, 366] width 70 height 20
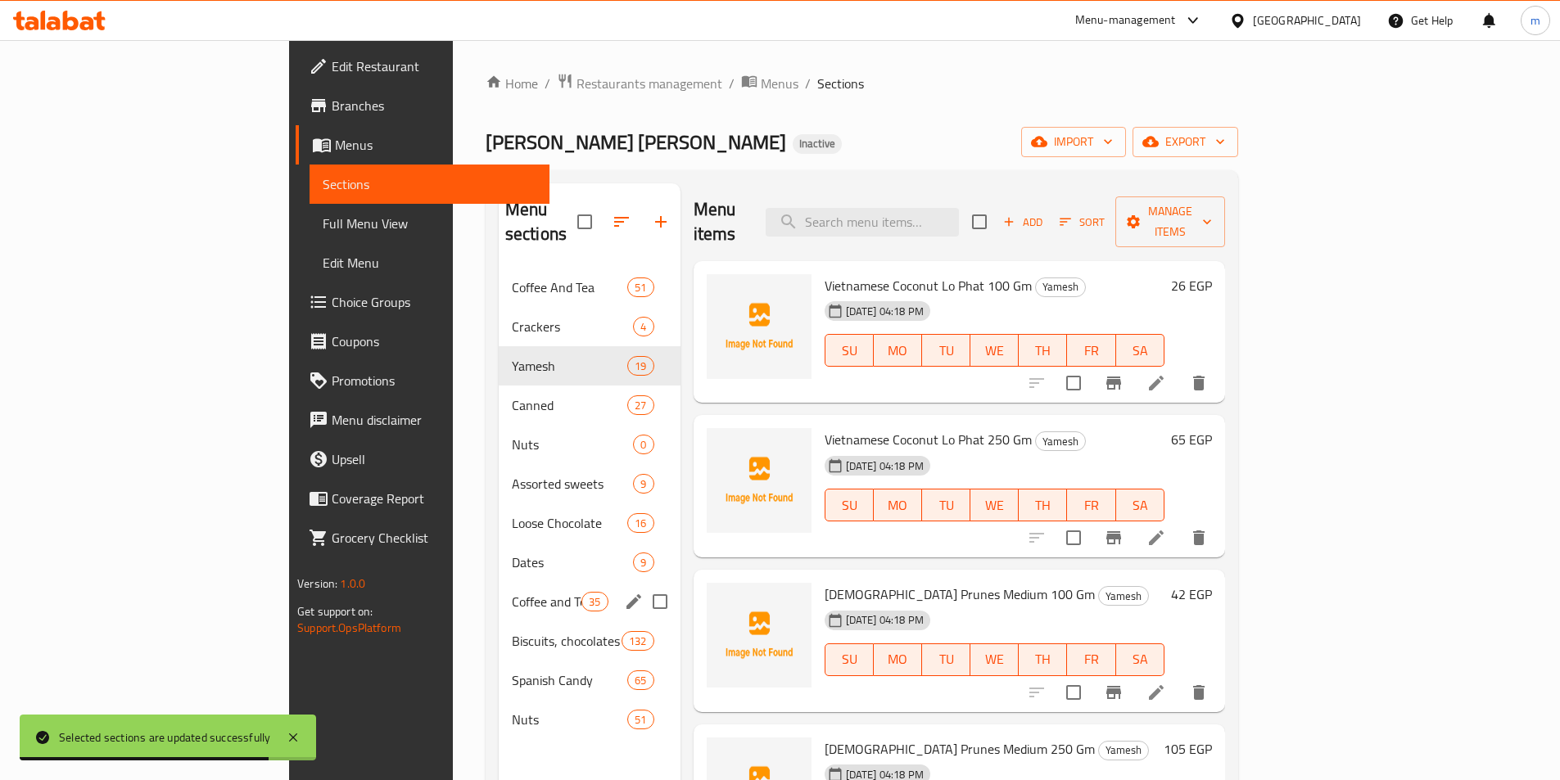
click at [499, 587] on div "Coffee and Tea 35" at bounding box center [590, 601] width 182 height 39
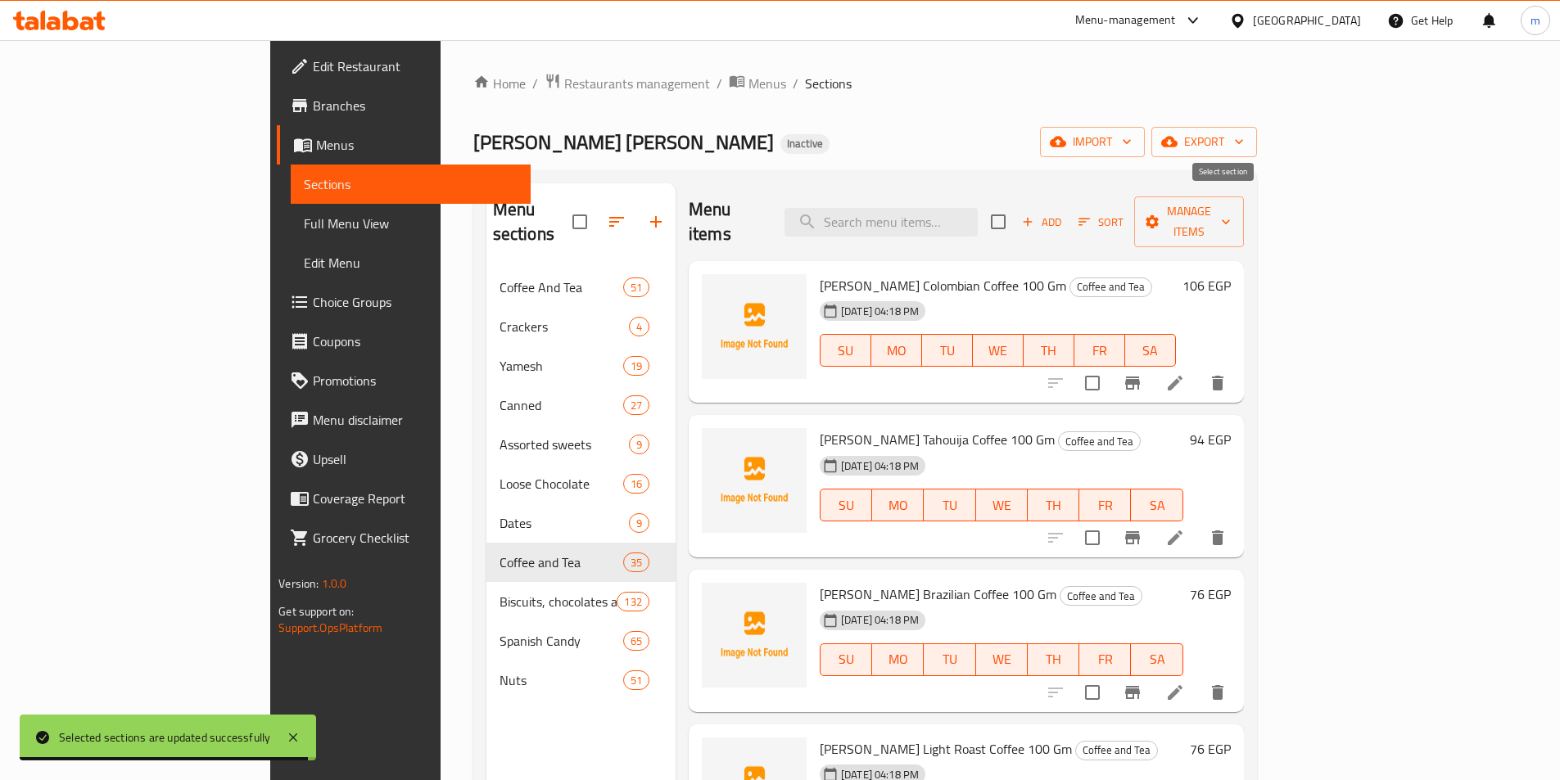
click at [1015, 211] on input "checkbox" at bounding box center [998, 222] width 34 height 34
checkbox input "true"
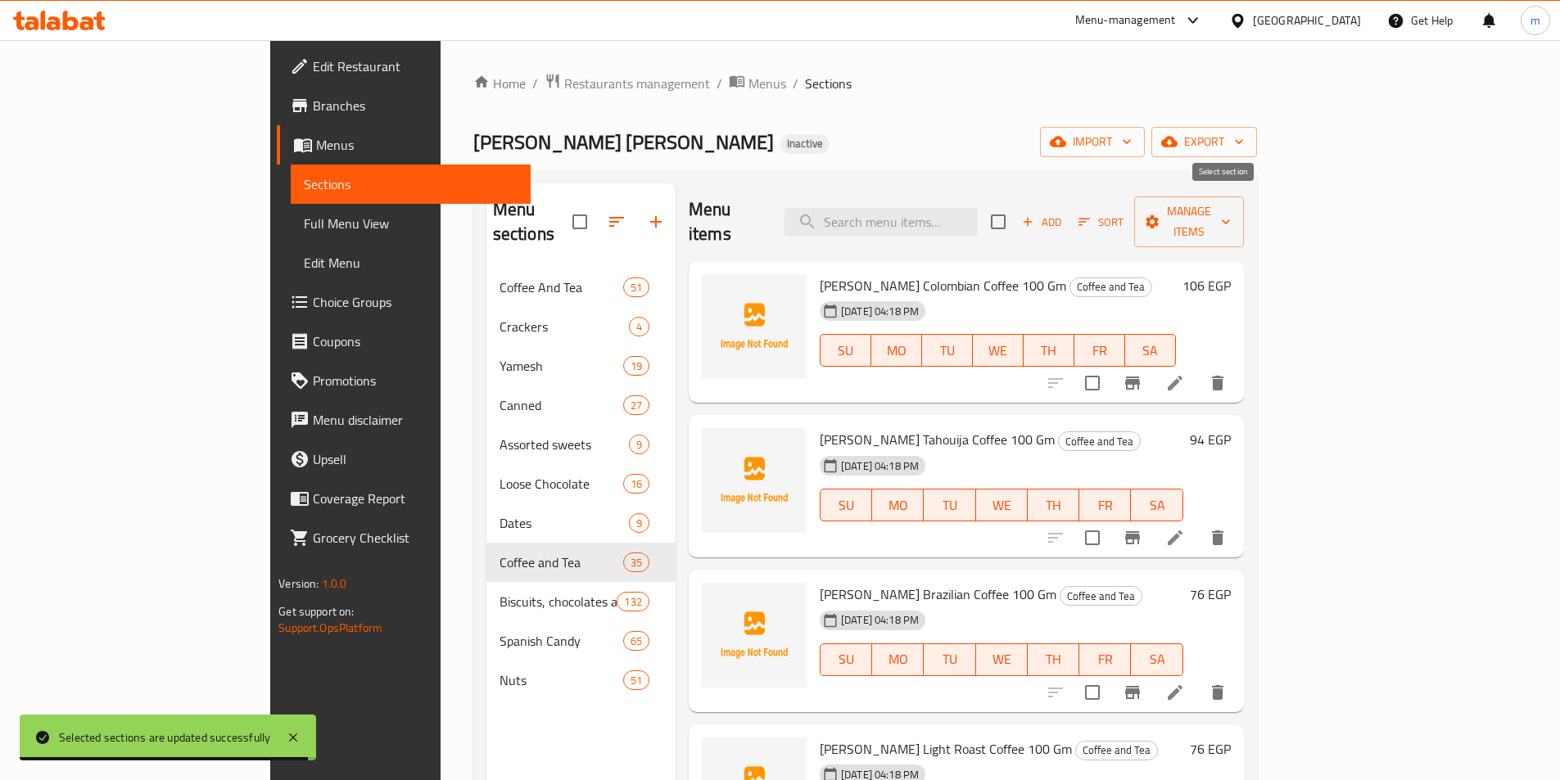
checkbox input "true"
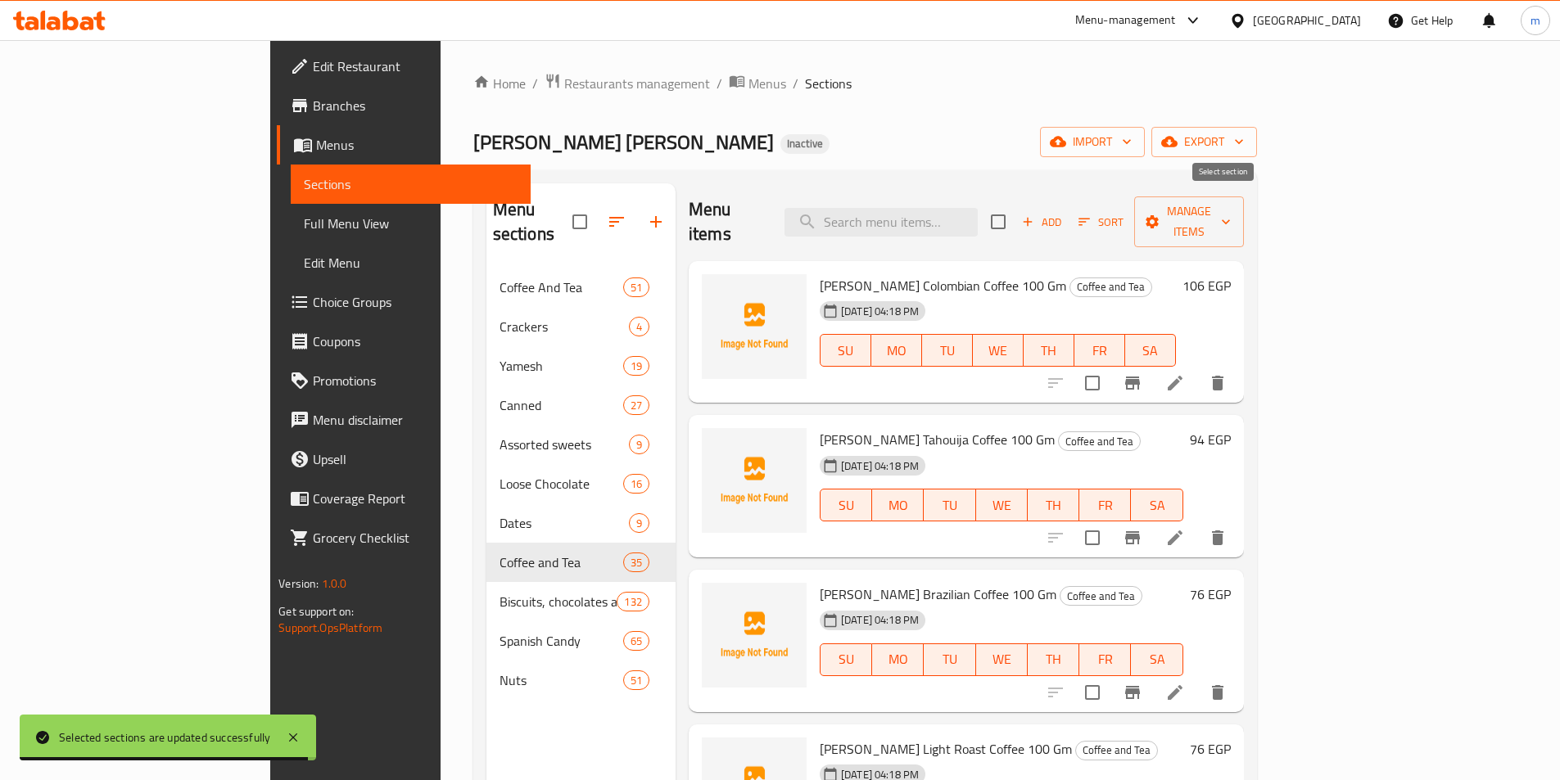
checkbox input "true"
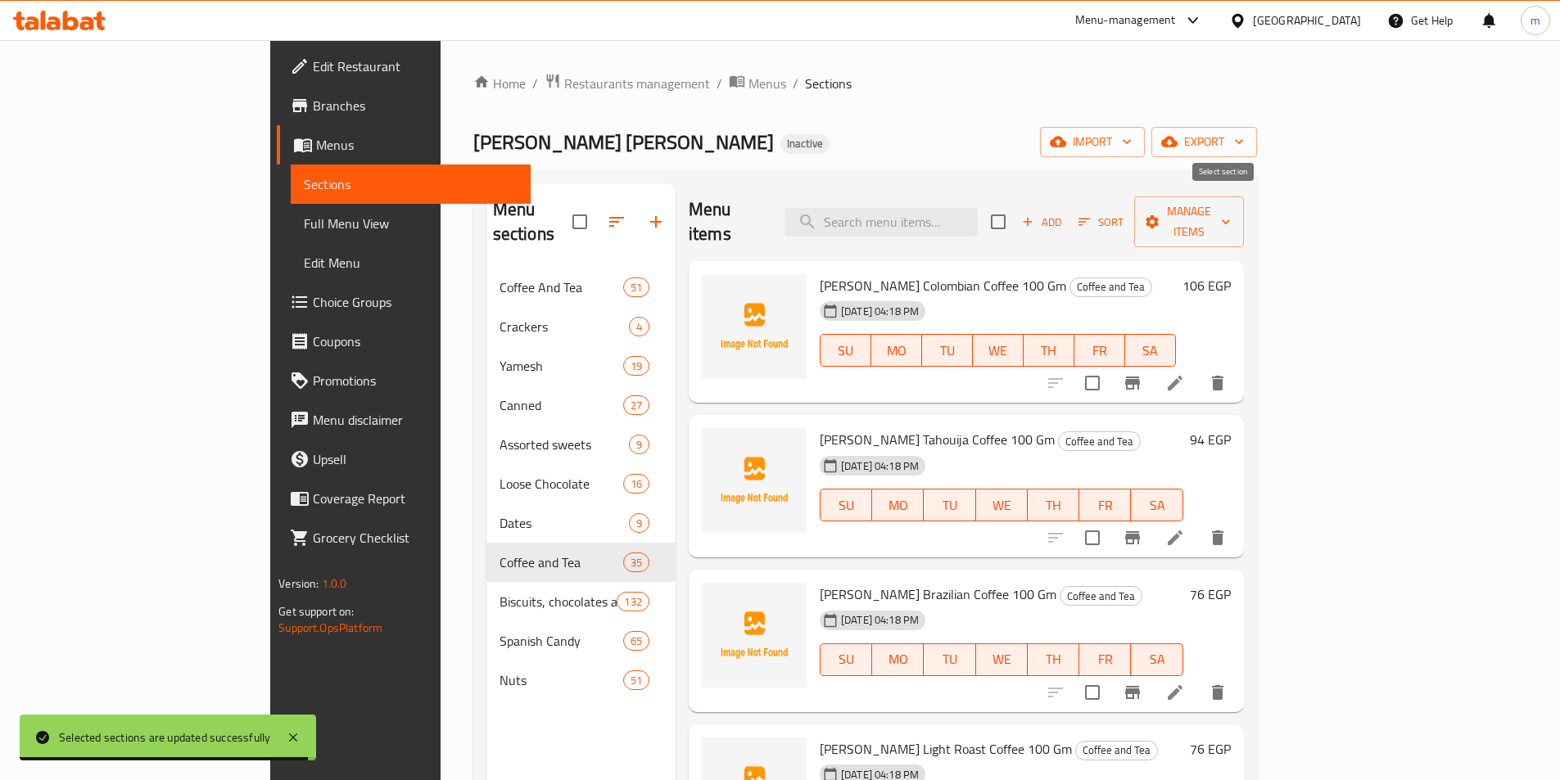
checkbox input "true"
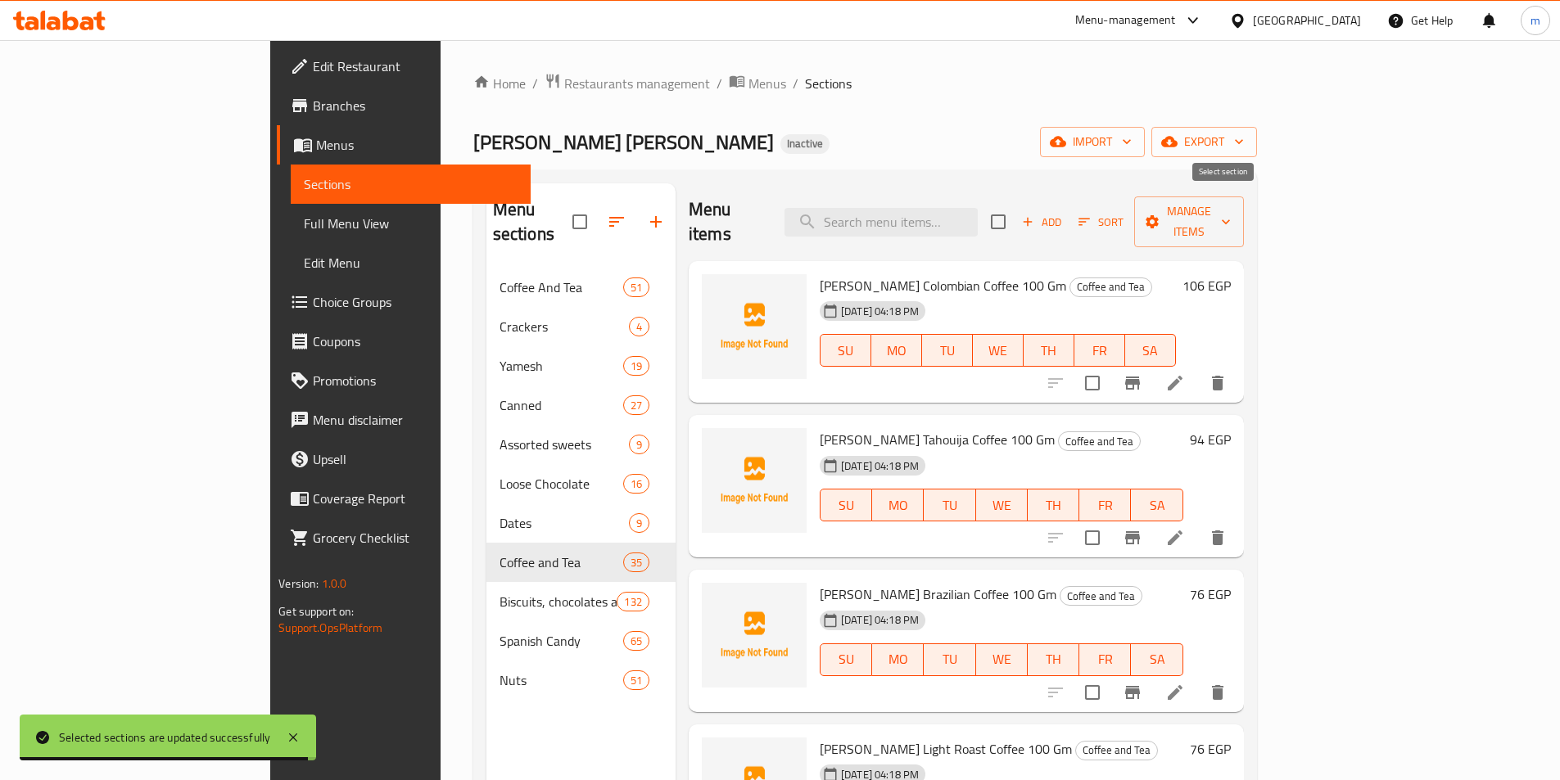
checkbox input "true"
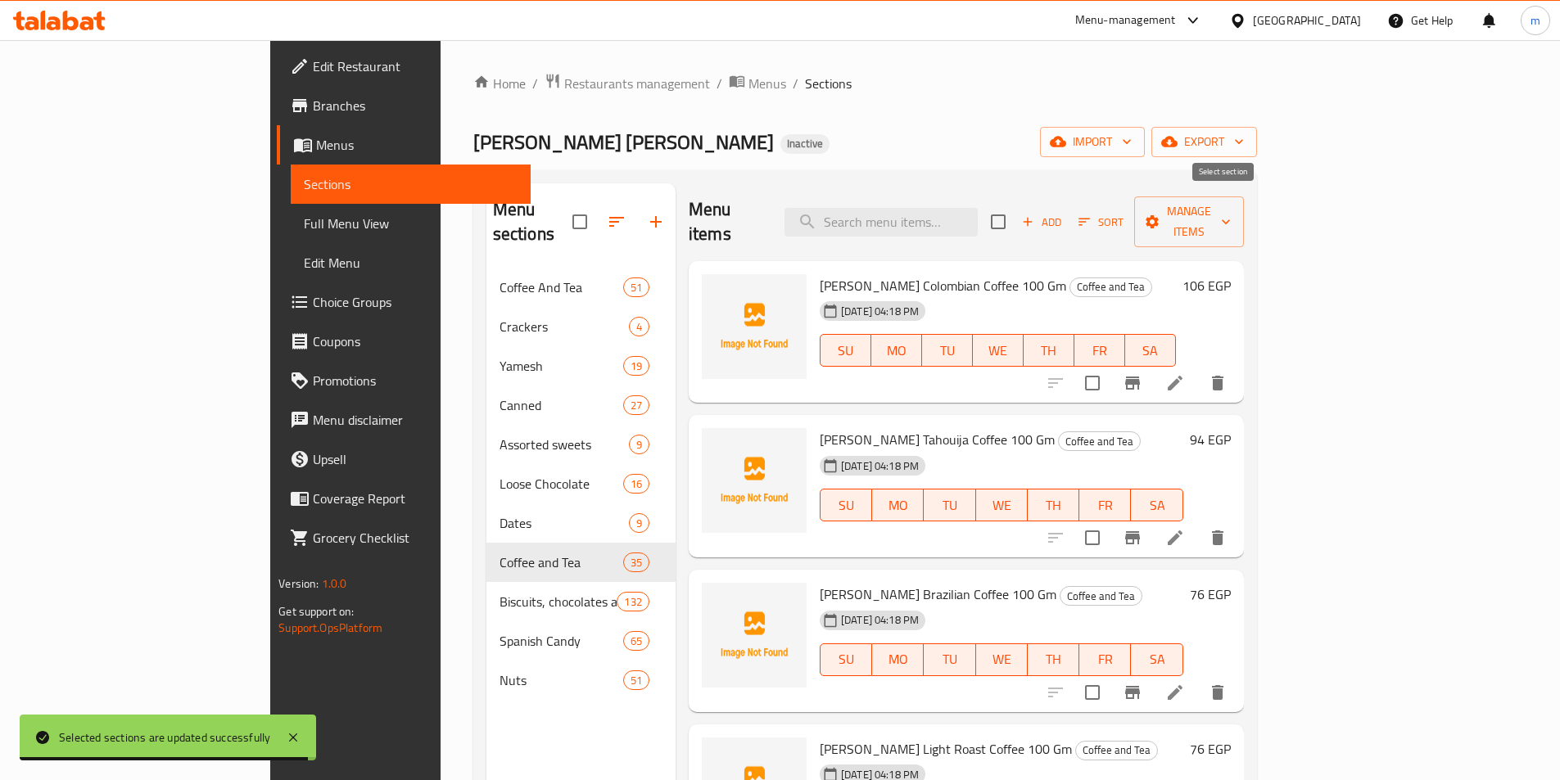
checkbox input "true"
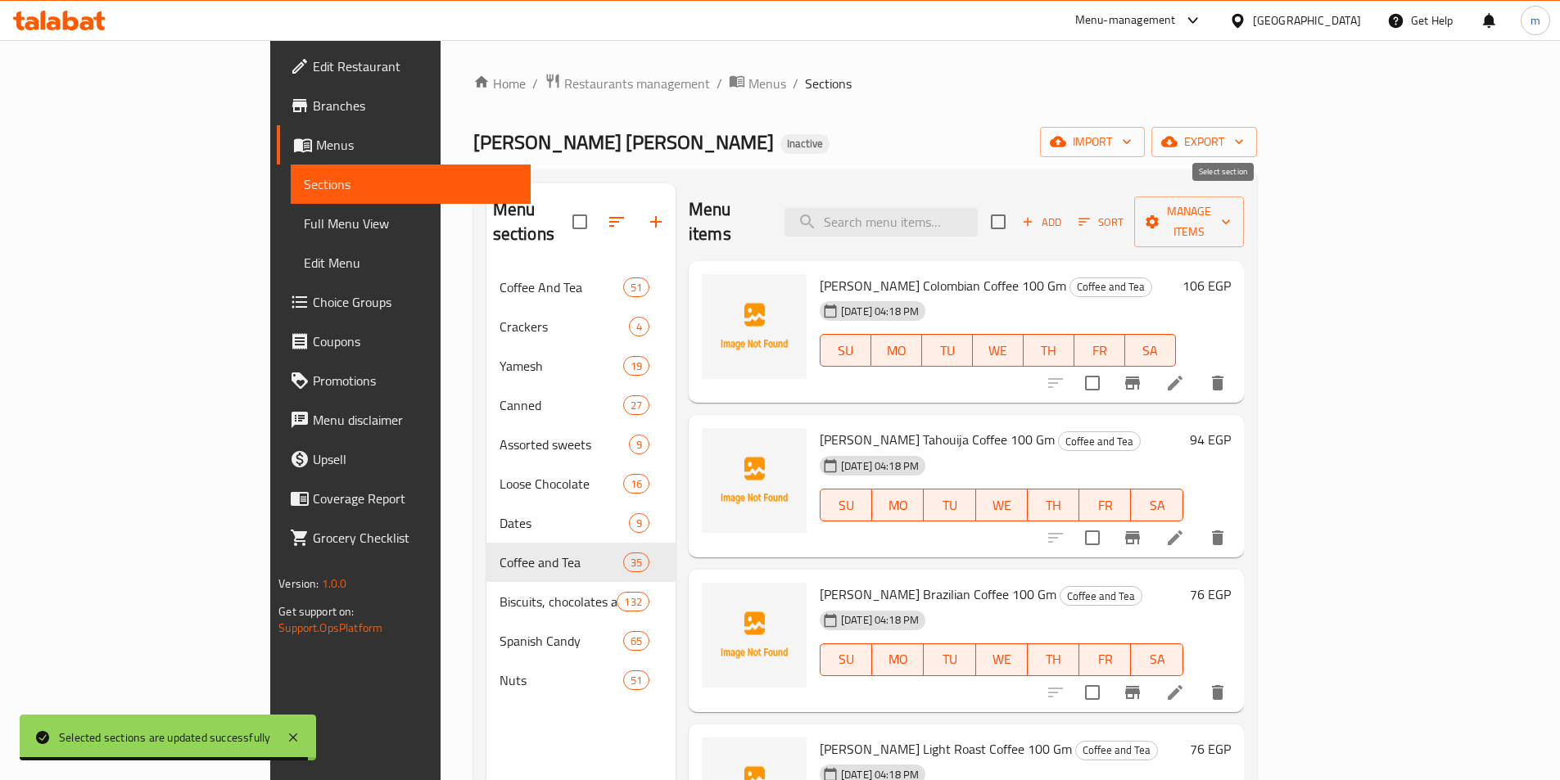
checkbox input "true"
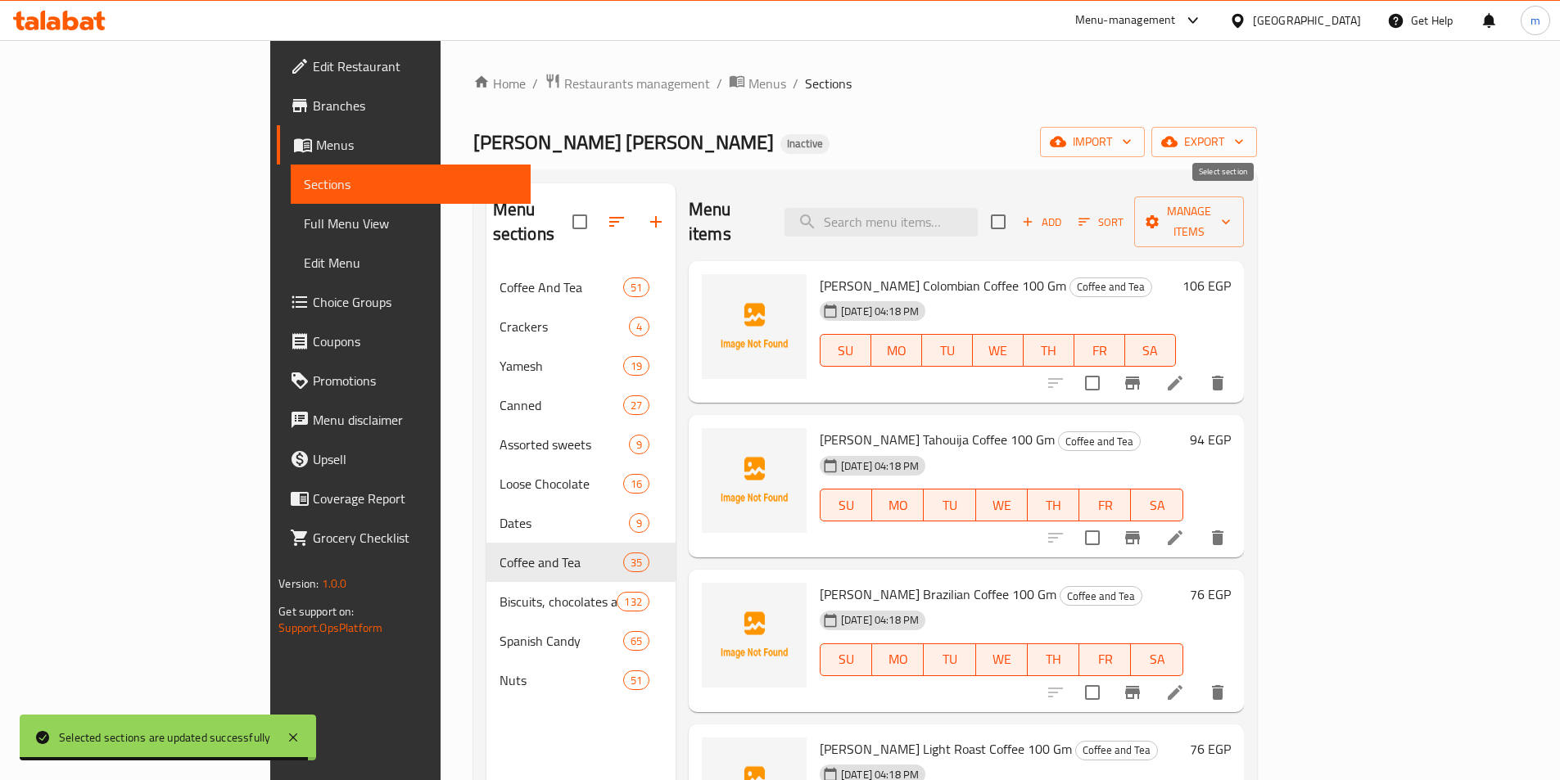
checkbox input "true"
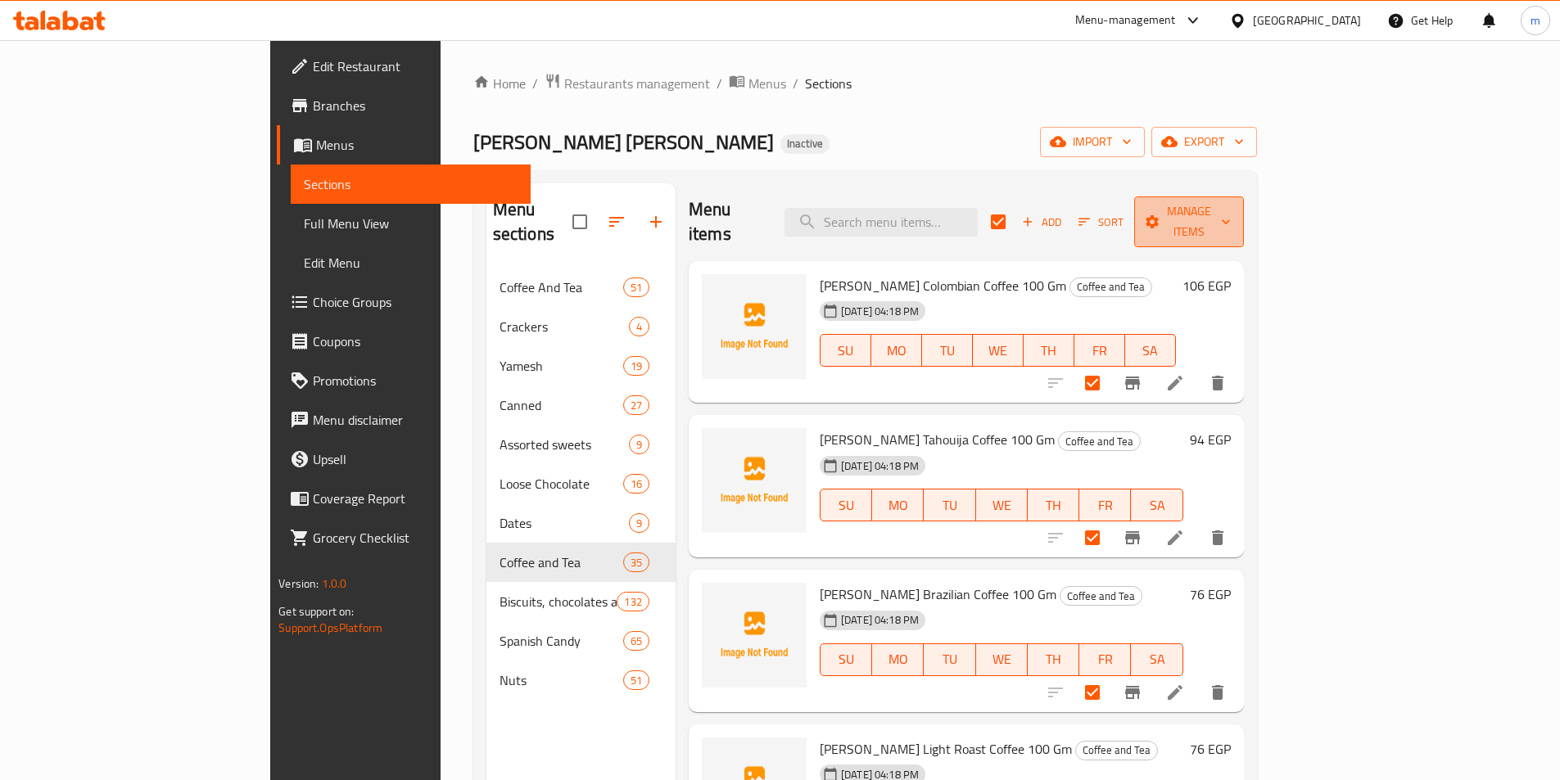
click at [1231, 201] on span "Manage items" at bounding box center [1189, 221] width 84 height 41
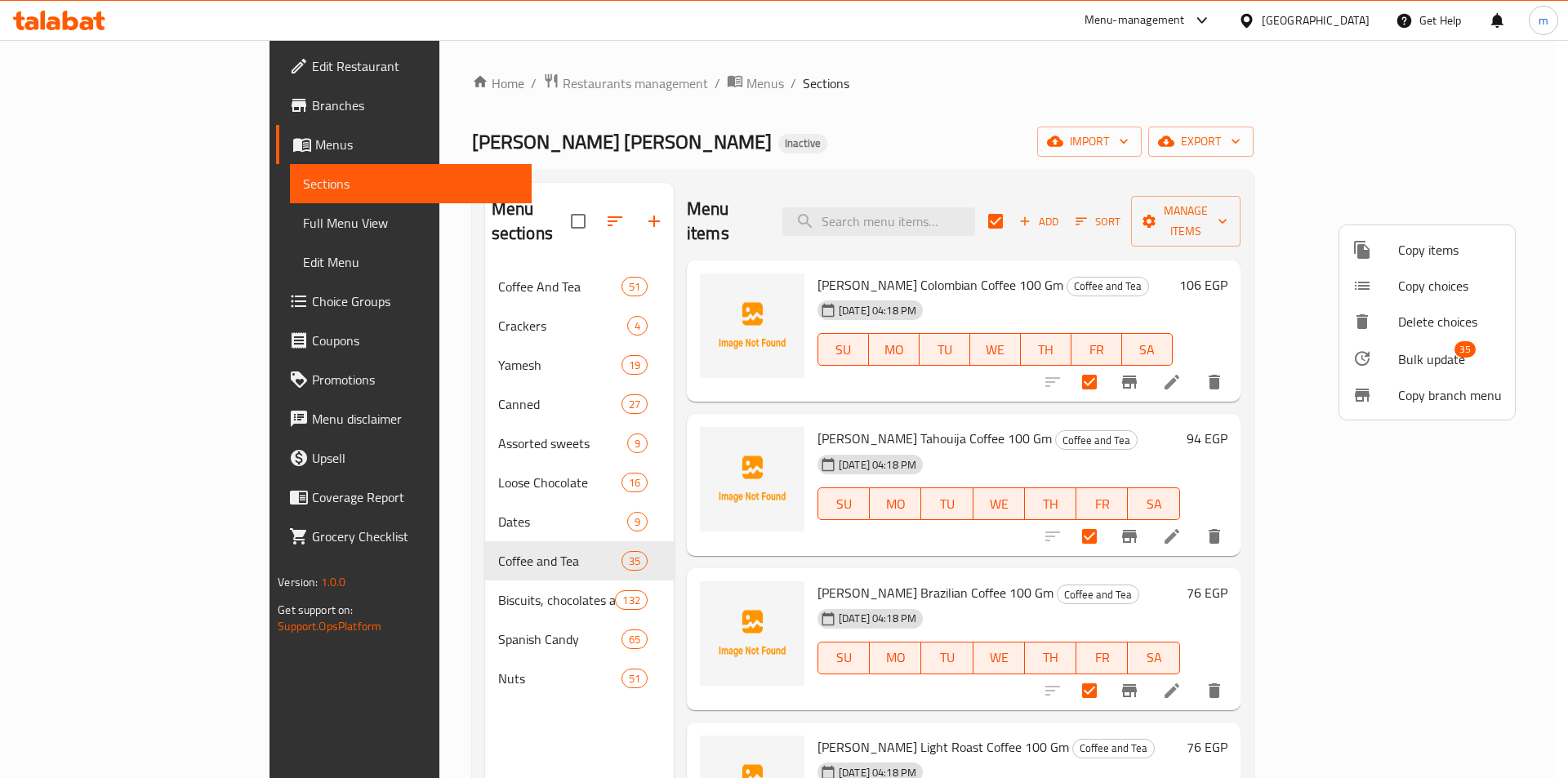
click at [1419, 363] on span "Bulk update" at bounding box center [1431, 359] width 67 height 20
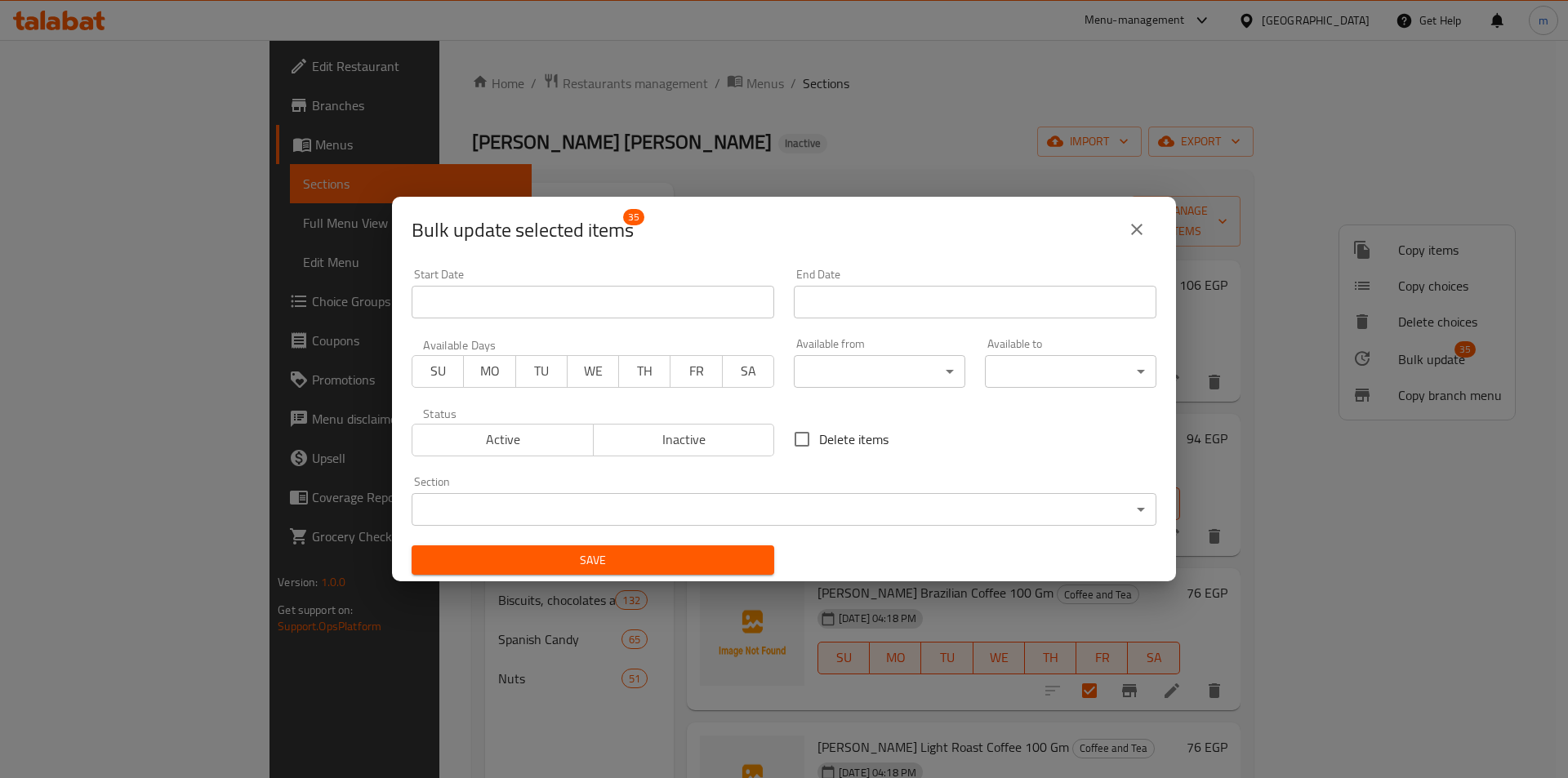
click at [678, 511] on body "​ Menu-management Egypt Get Help m Edit Restaurant Branches Menus Sections Full…" at bounding box center [784, 409] width 1568 height 738
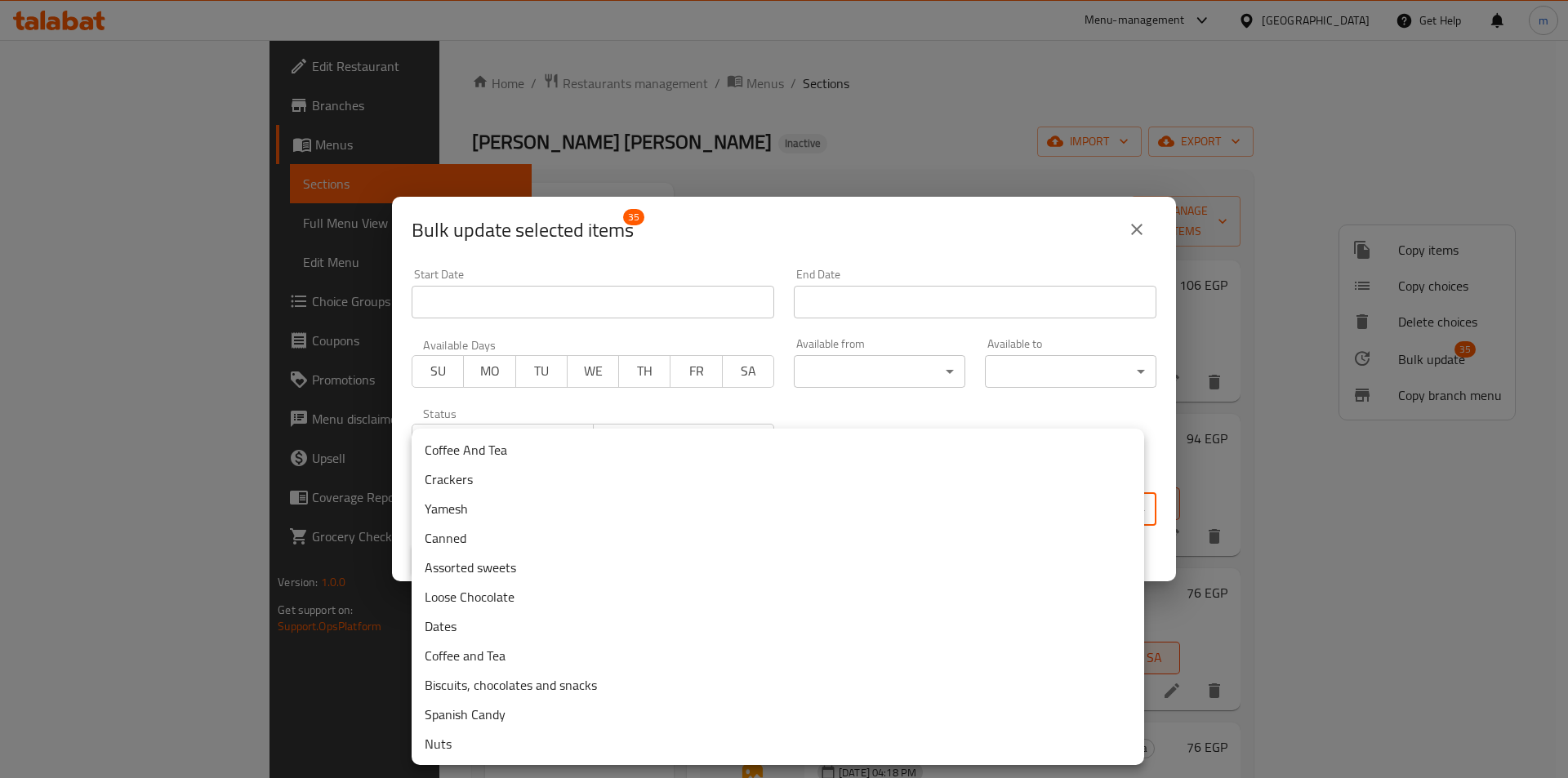
click at [584, 443] on li "Coffee And Tea" at bounding box center [778, 449] width 732 height 29
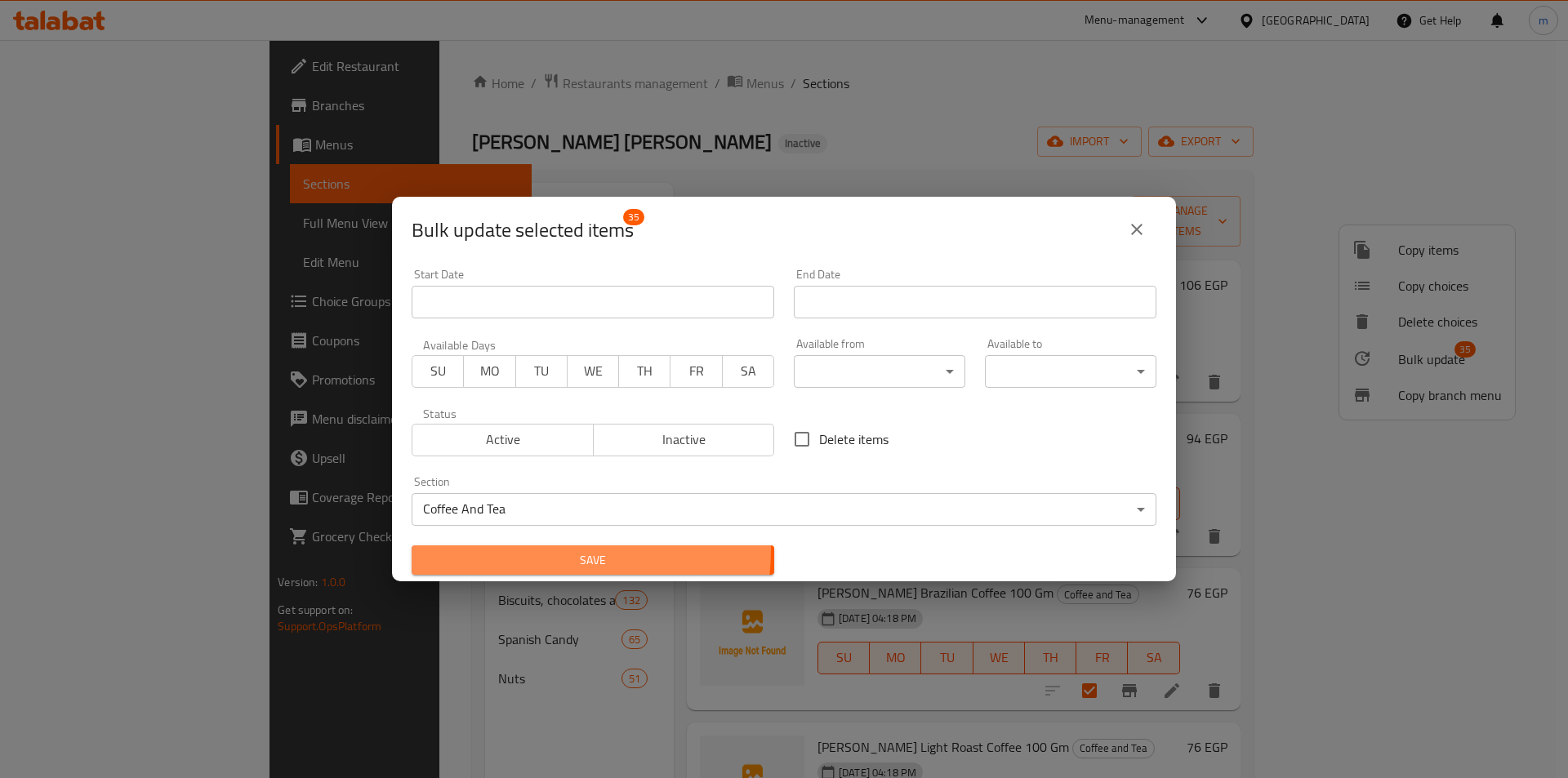
click at [561, 551] on span "Save" at bounding box center [592, 561] width 336 height 20
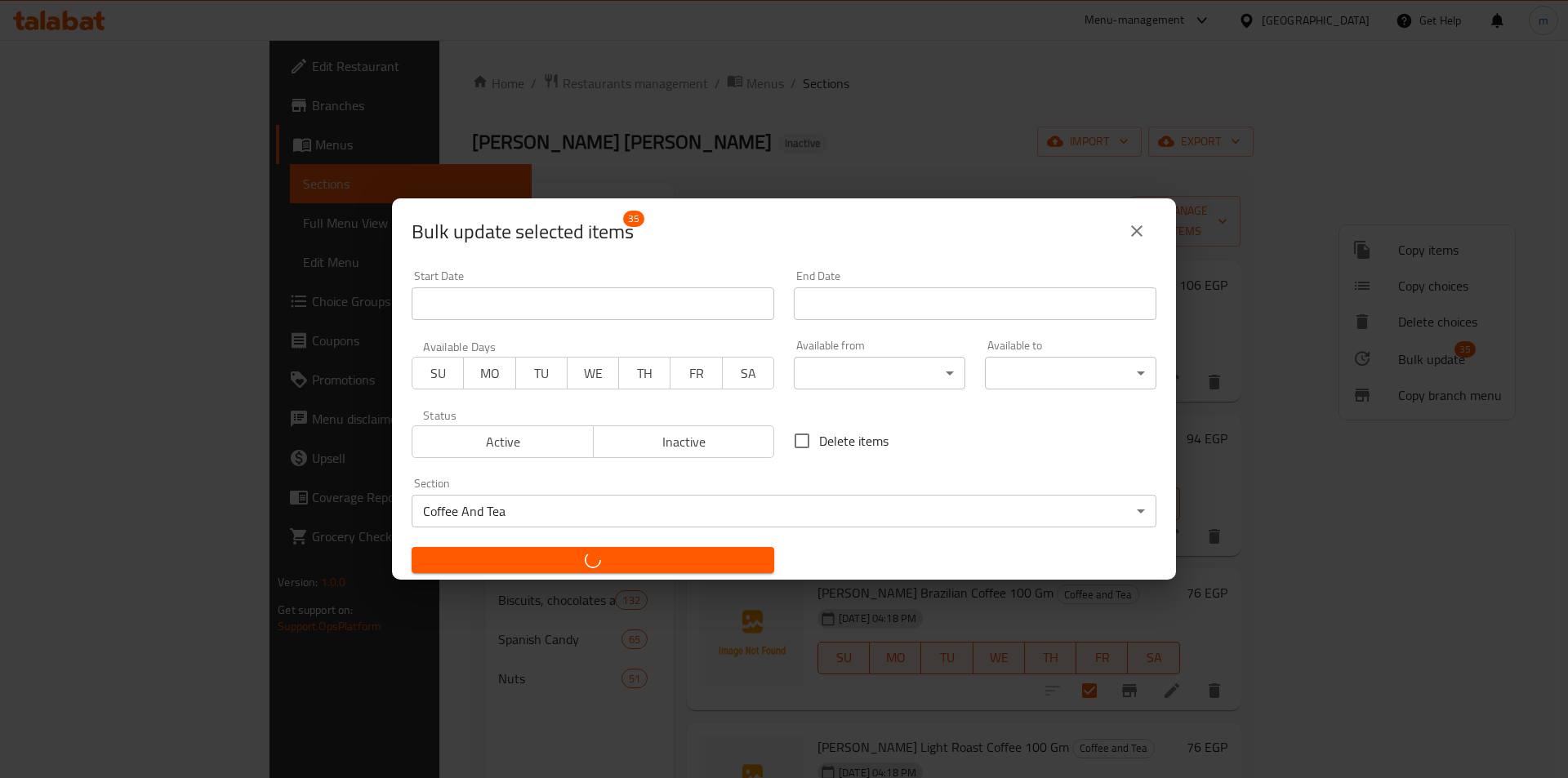
checkbox input "false"
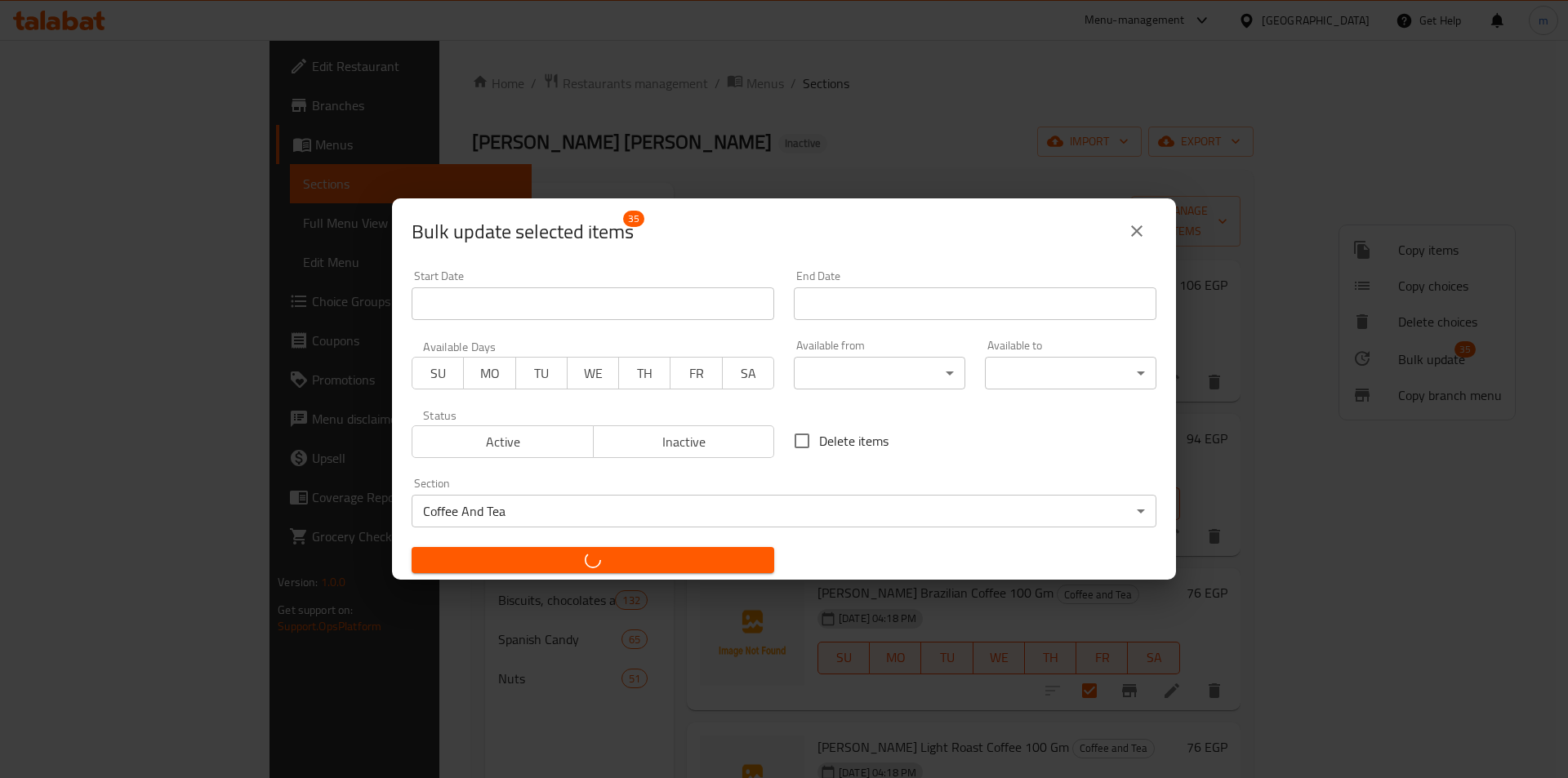
checkbox input "false"
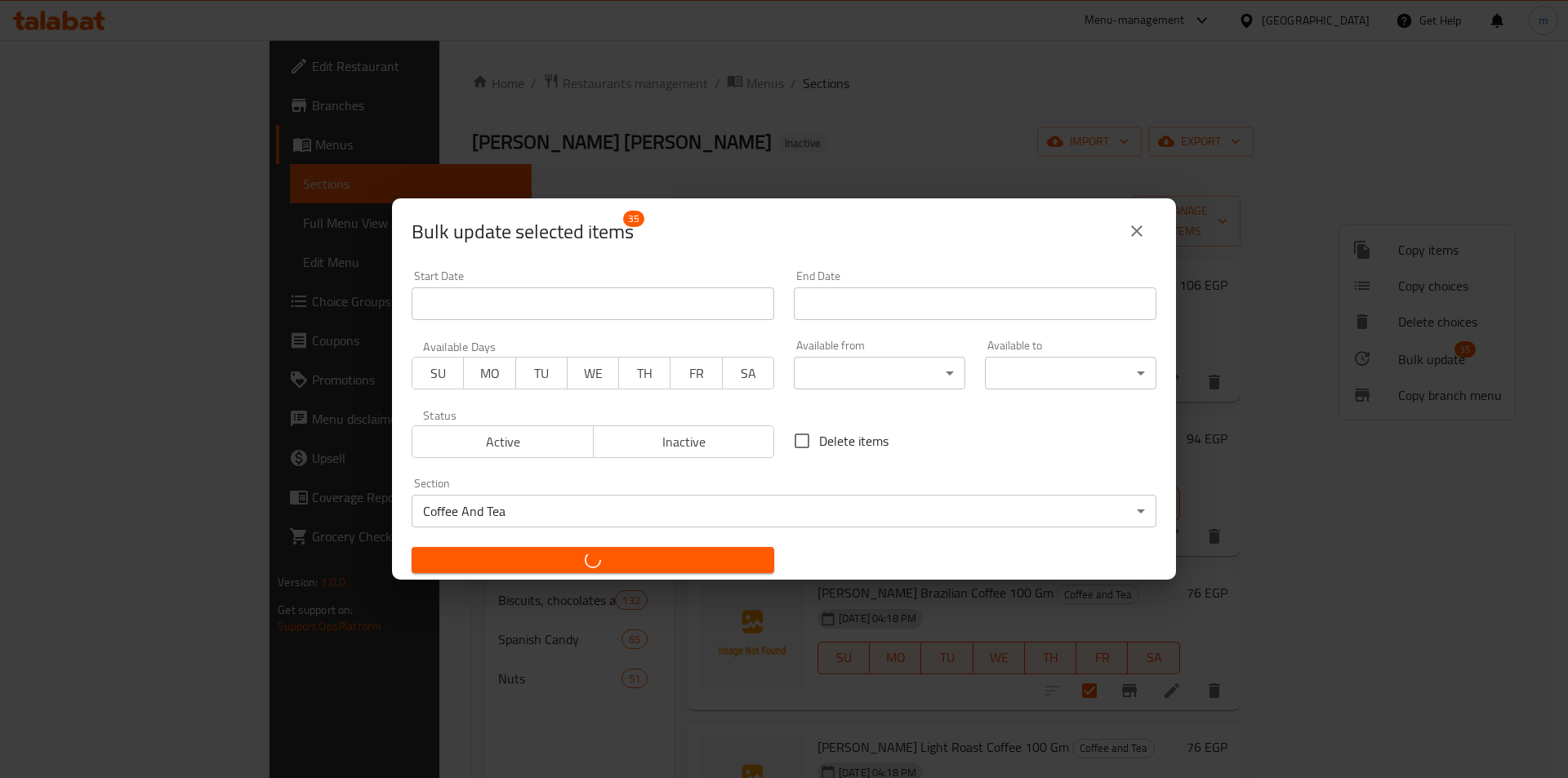
checkbox input "false"
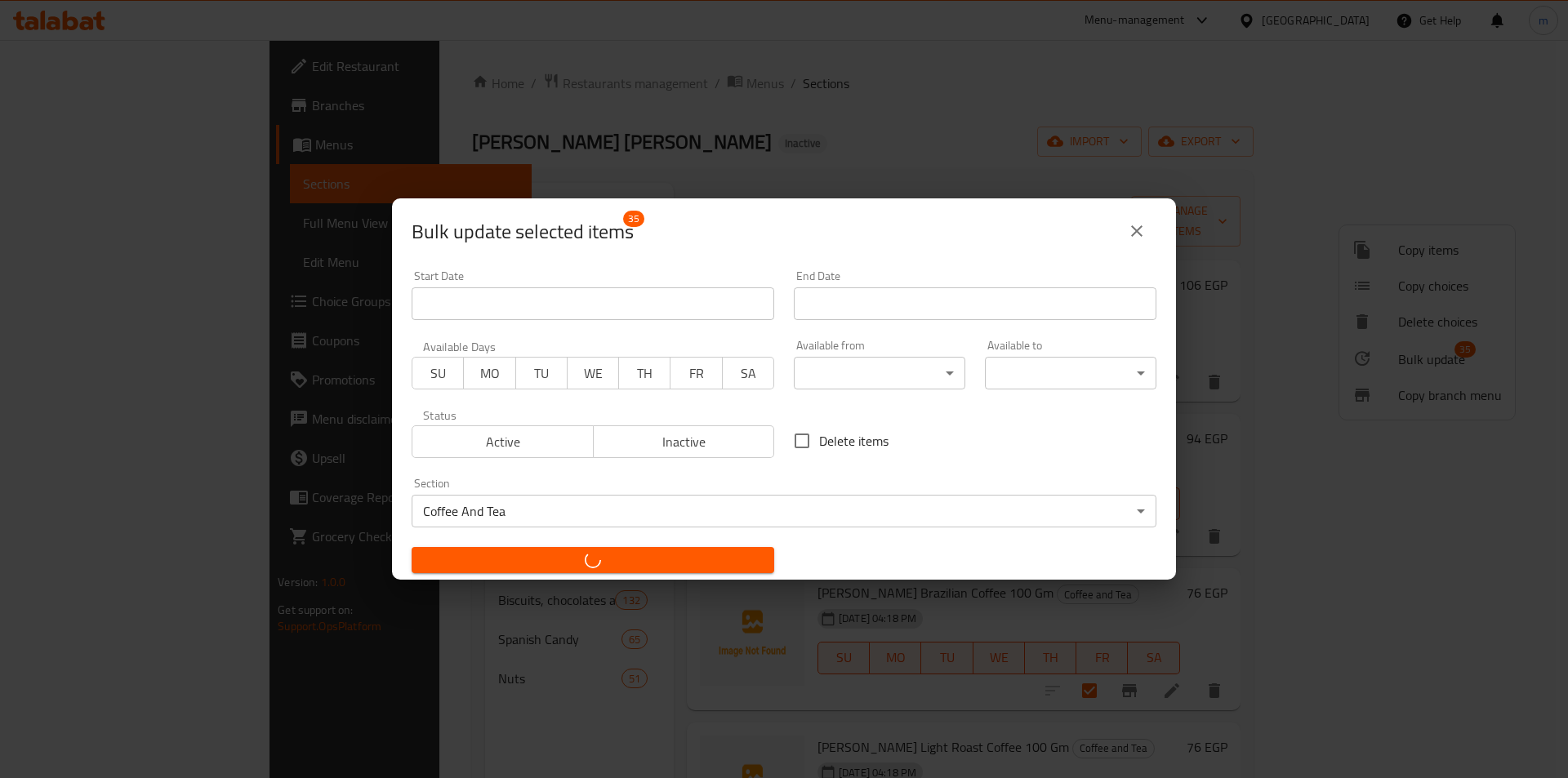
checkbox input "false"
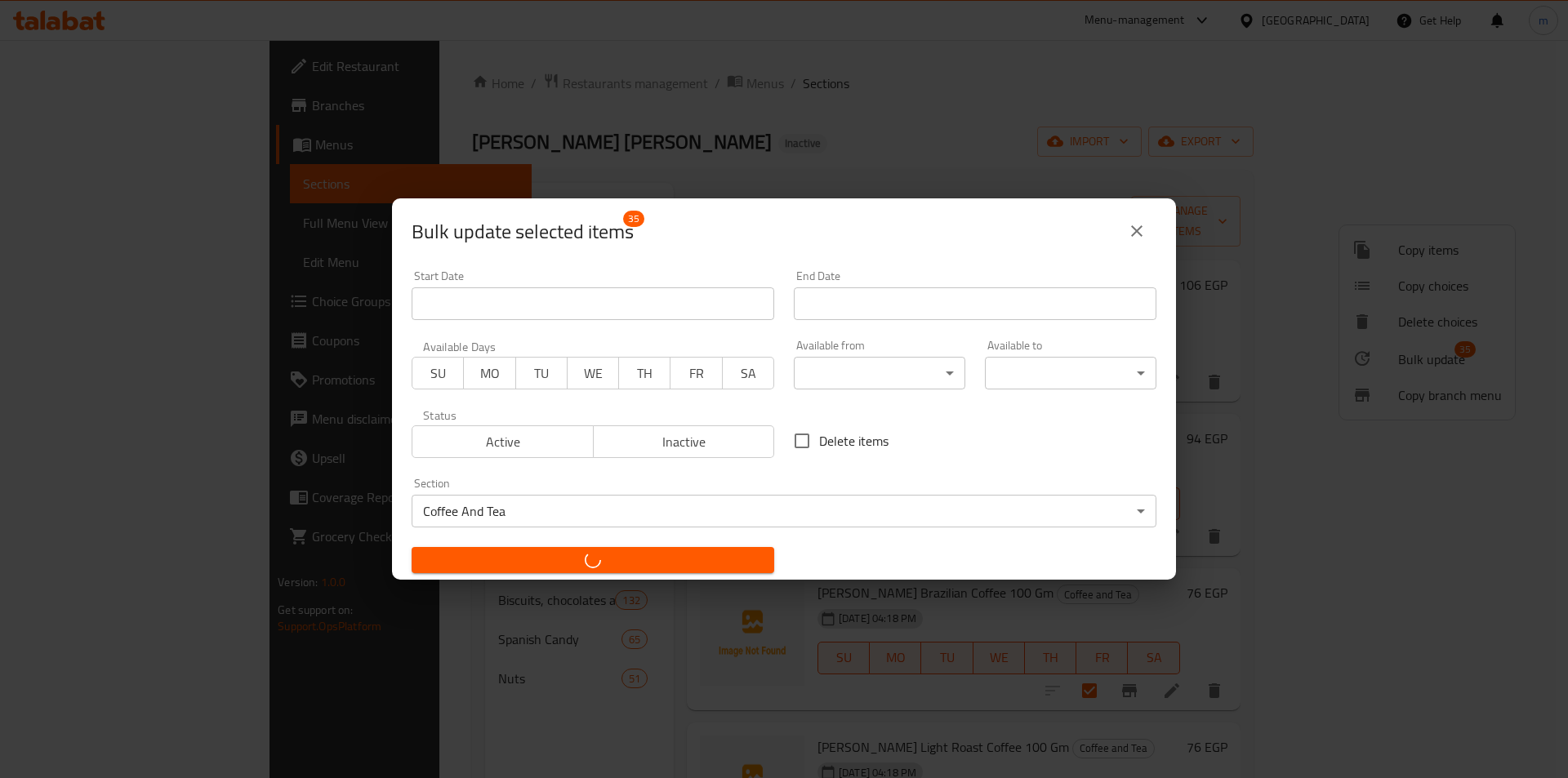
checkbox input "false"
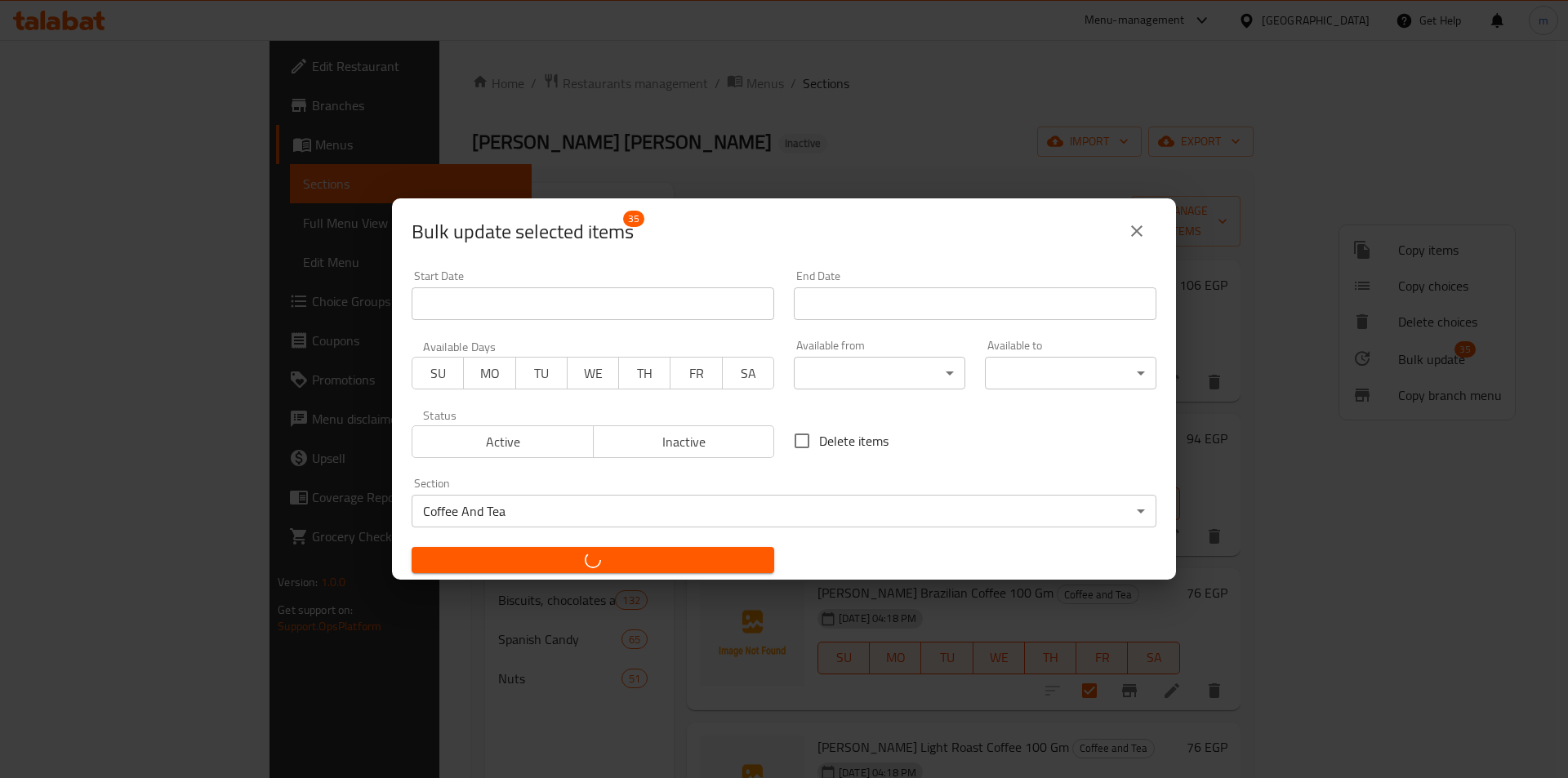
checkbox input "false"
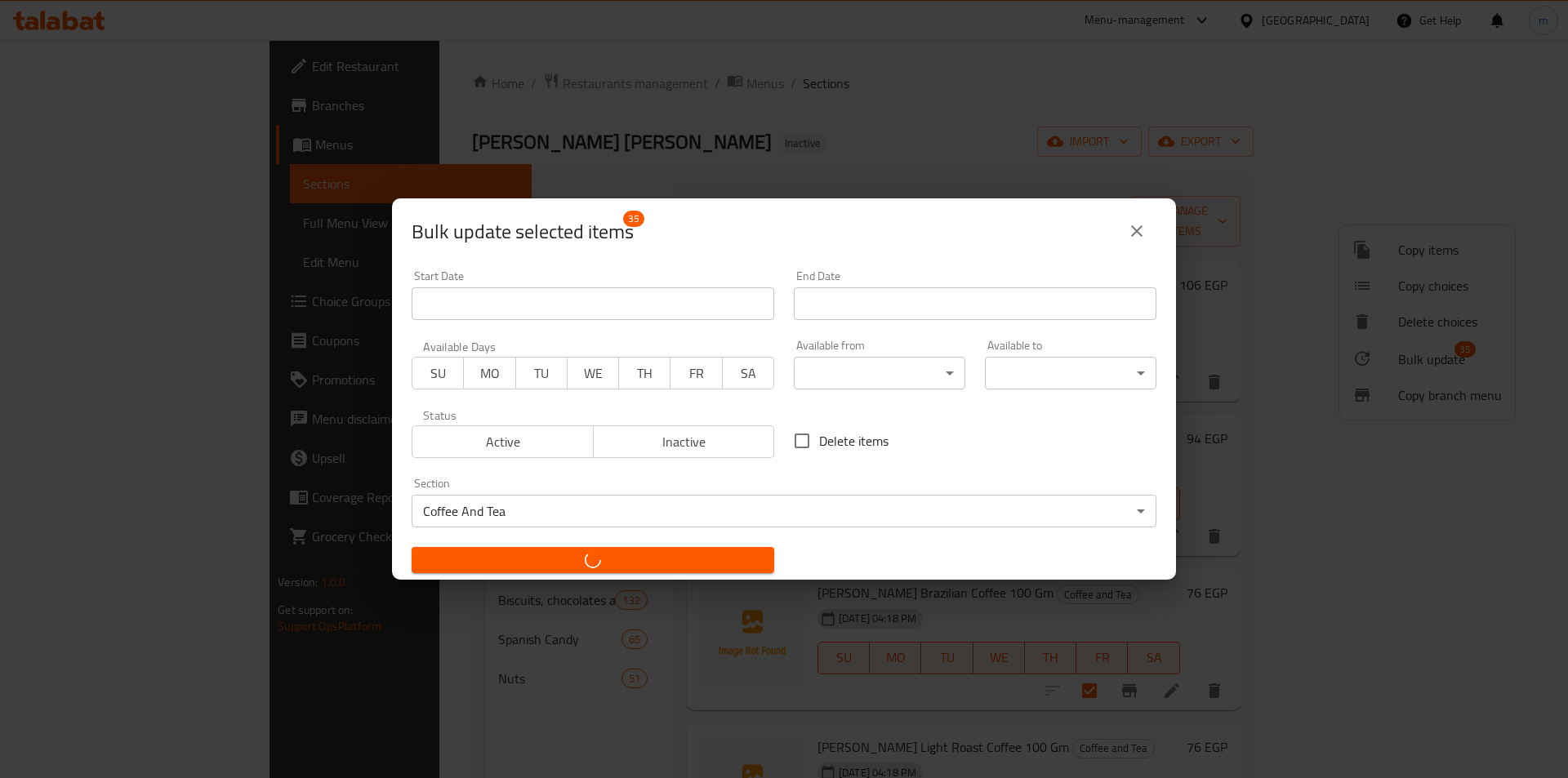
checkbox input "false"
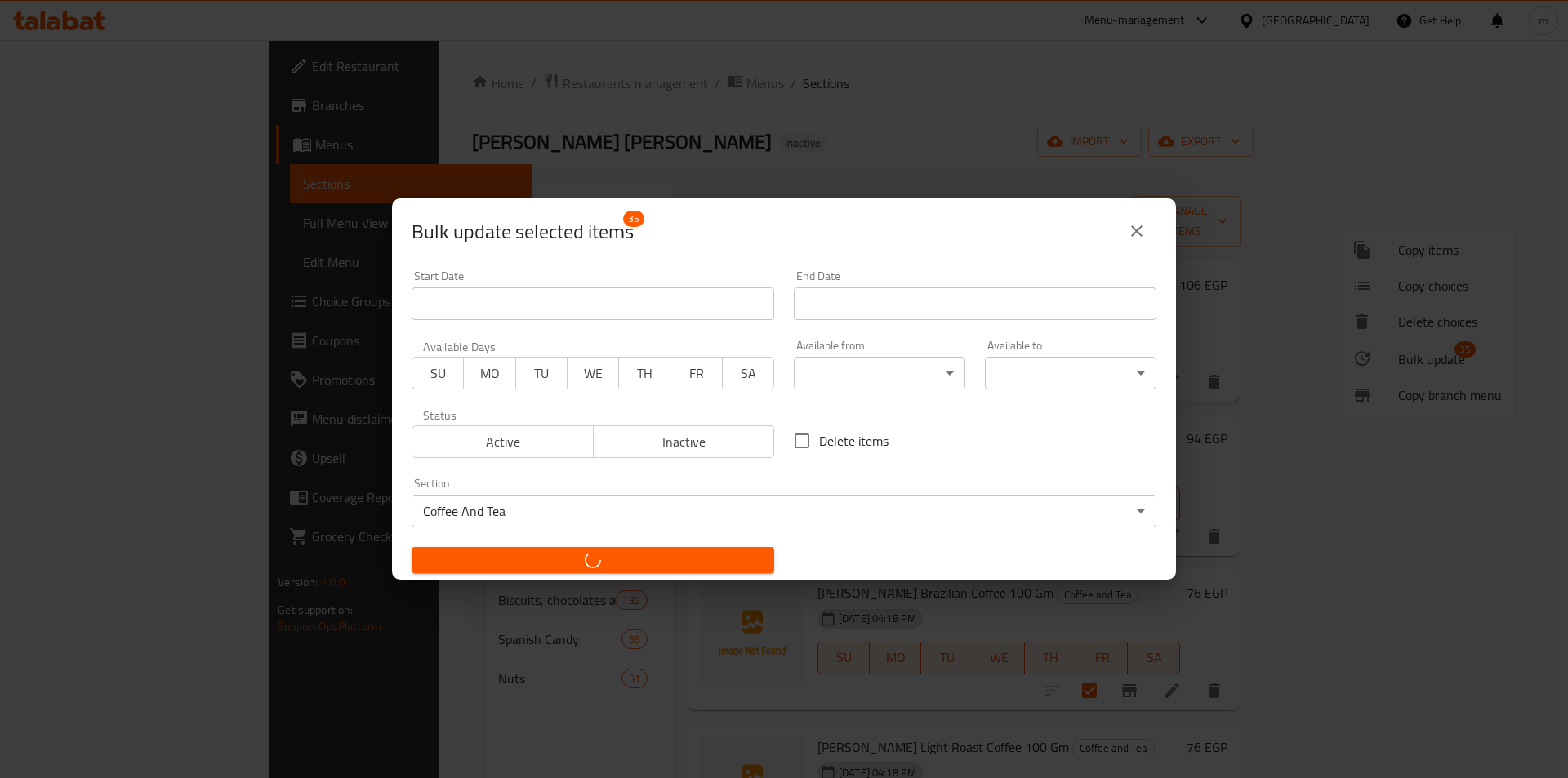
checkbox input "false"
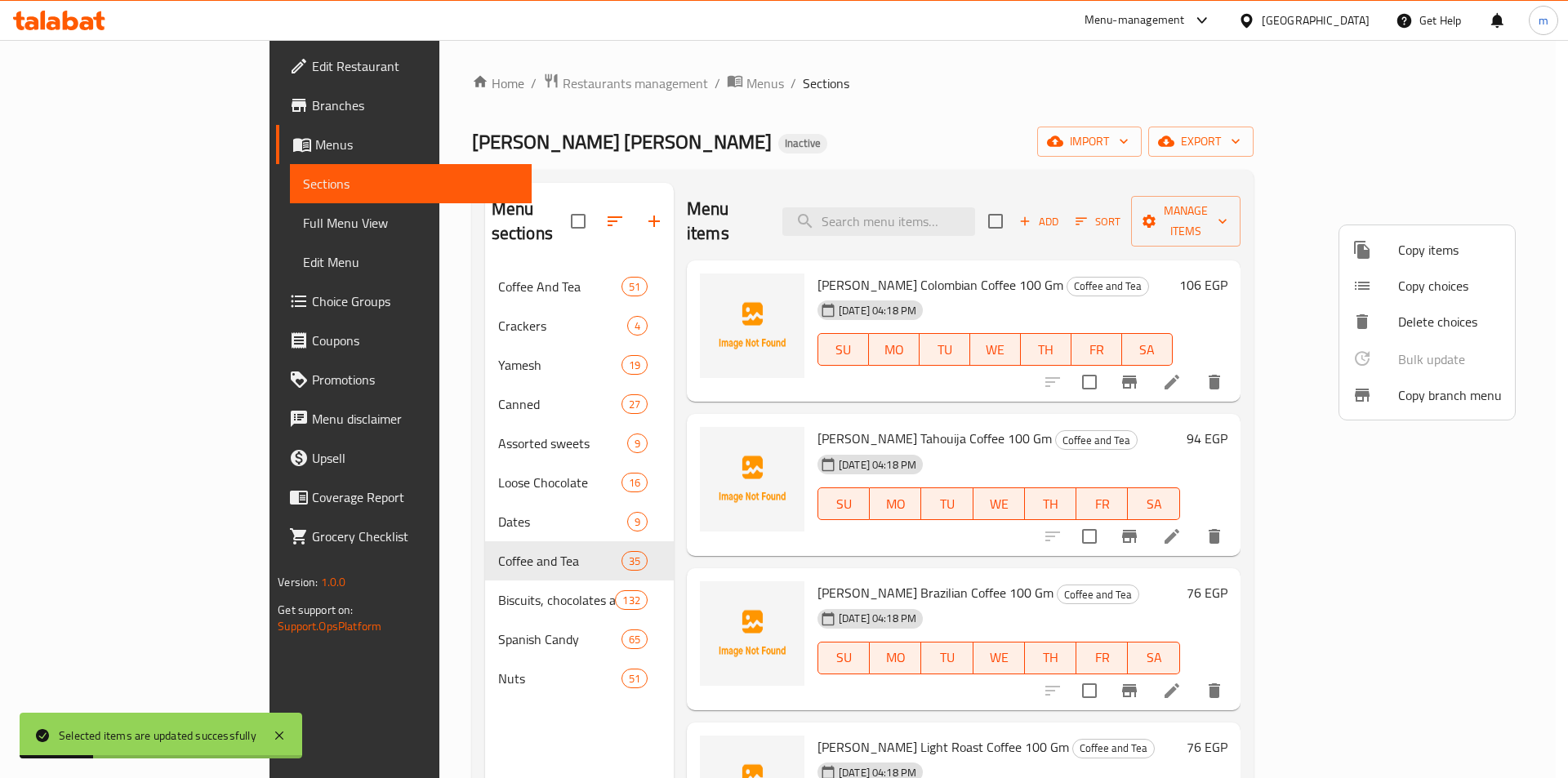
click at [487, 480] on div at bounding box center [784, 389] width 1568 height 778
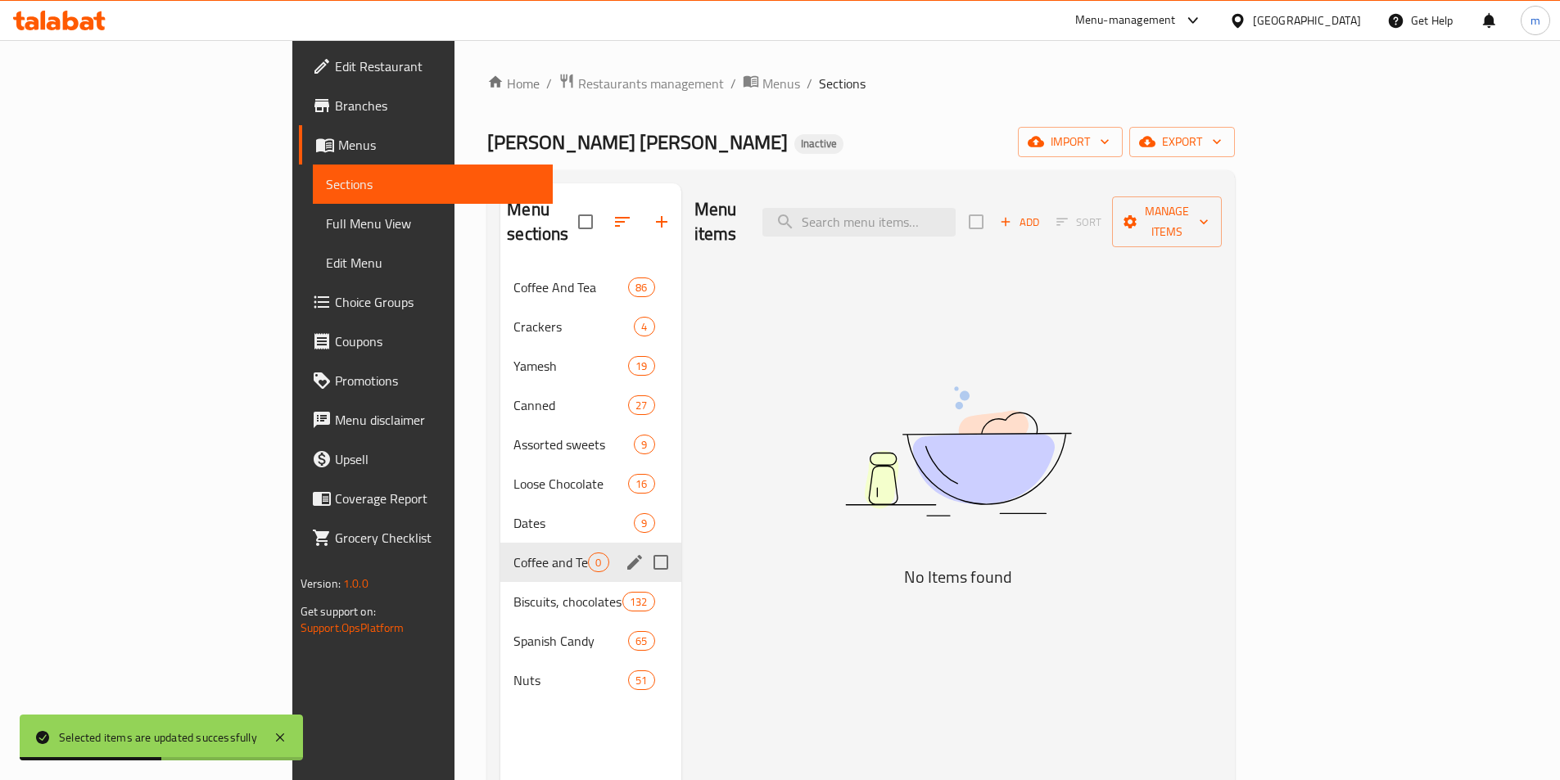
click at [643, 545] on input "Menu sections" at bounding box center [660, 562] width 34 height 34
checkbox input "true"
click at [603, 212] on icon "button" at bounding box center [613, 222] width 20 height 20
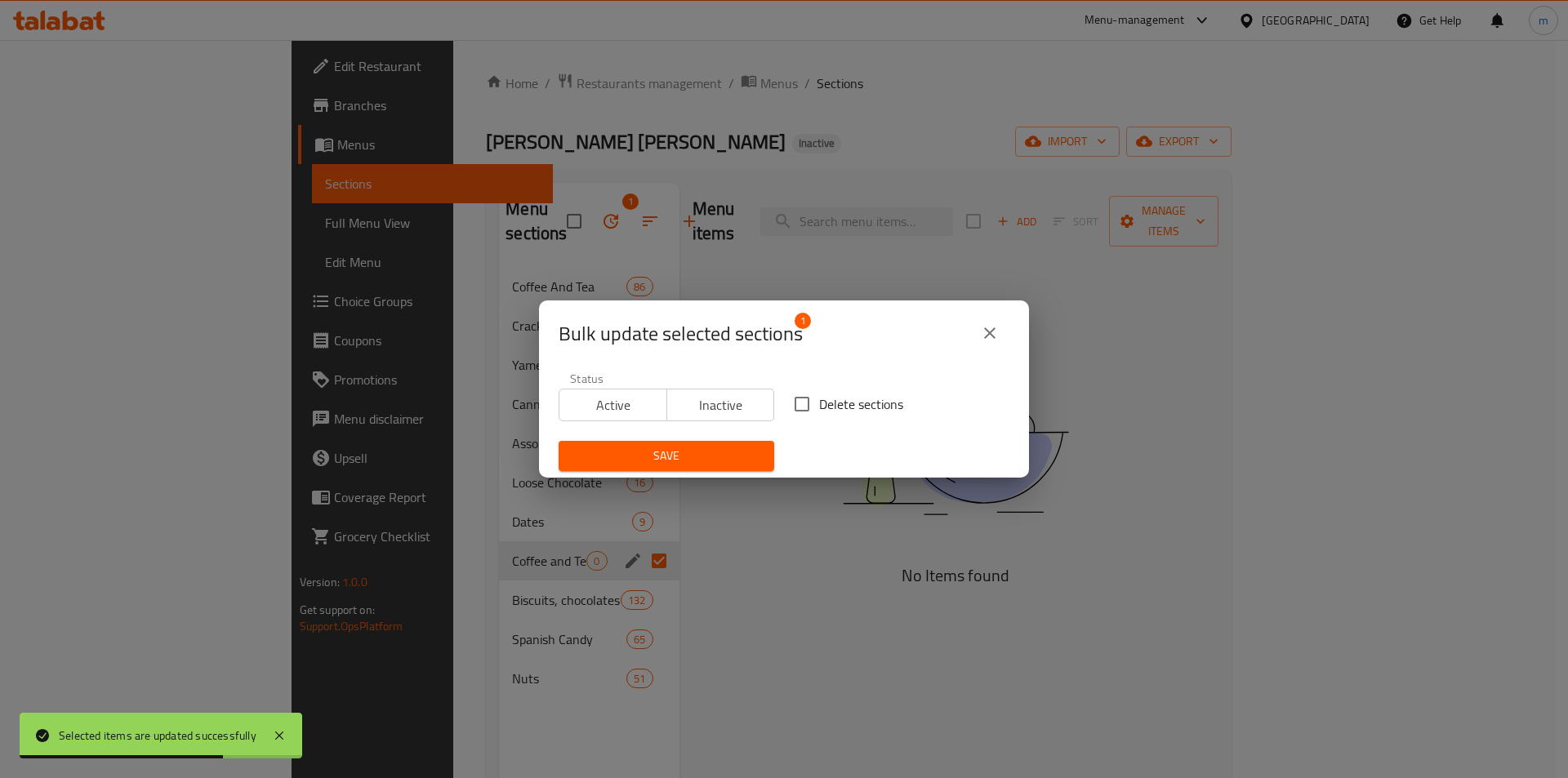
click at [809, 407] on input "Delete sections" at bounding box center [802, 404] width 34 height 34
checkbox input "true"
click at [759, 453] on button "Save" at bounding box center [666, 456] width 215 height 30
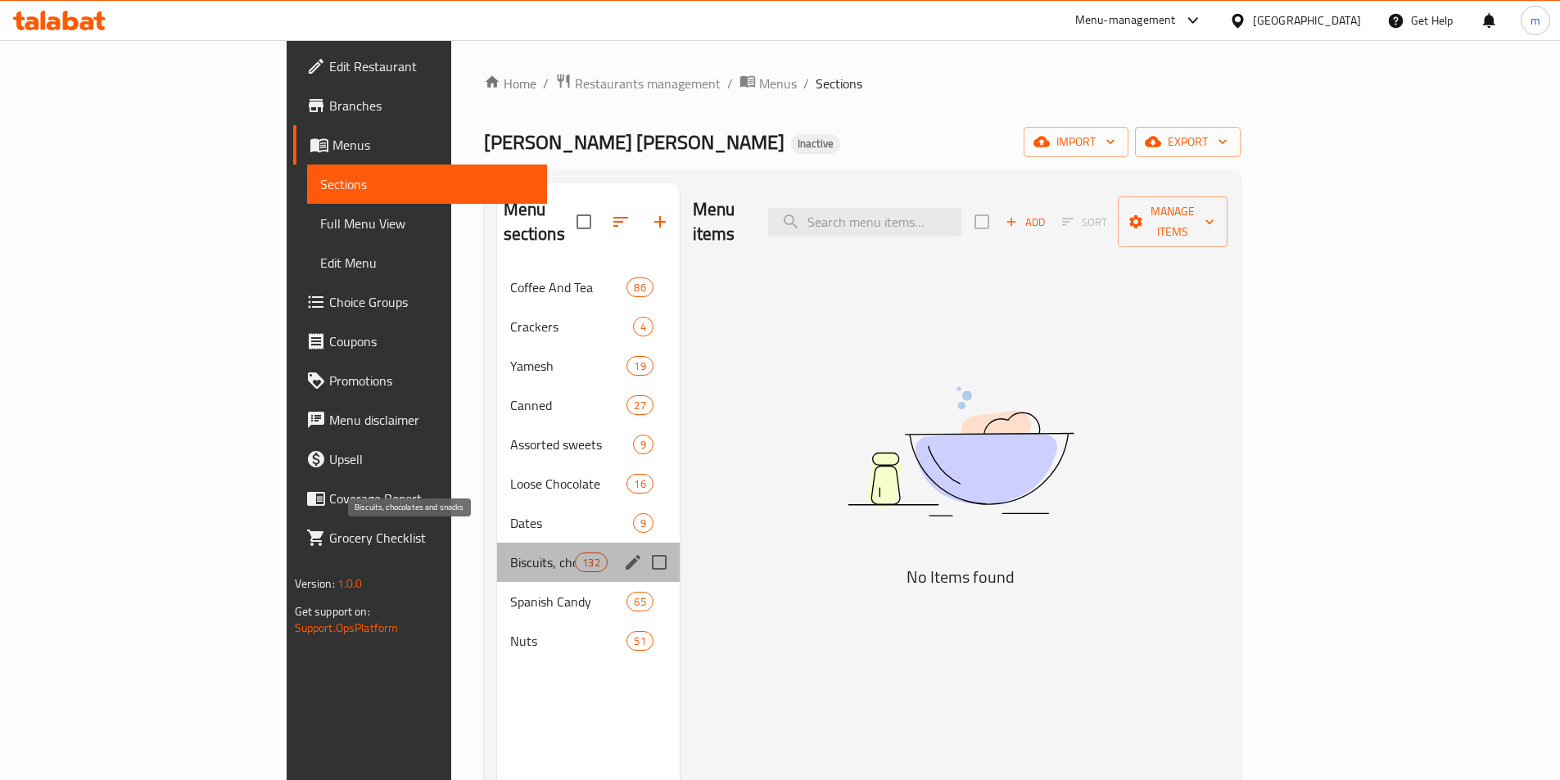
click at [510, 553] on span "Biscuits, chocolates and snacks" at bounding box center [542, 563] width 65 height 20
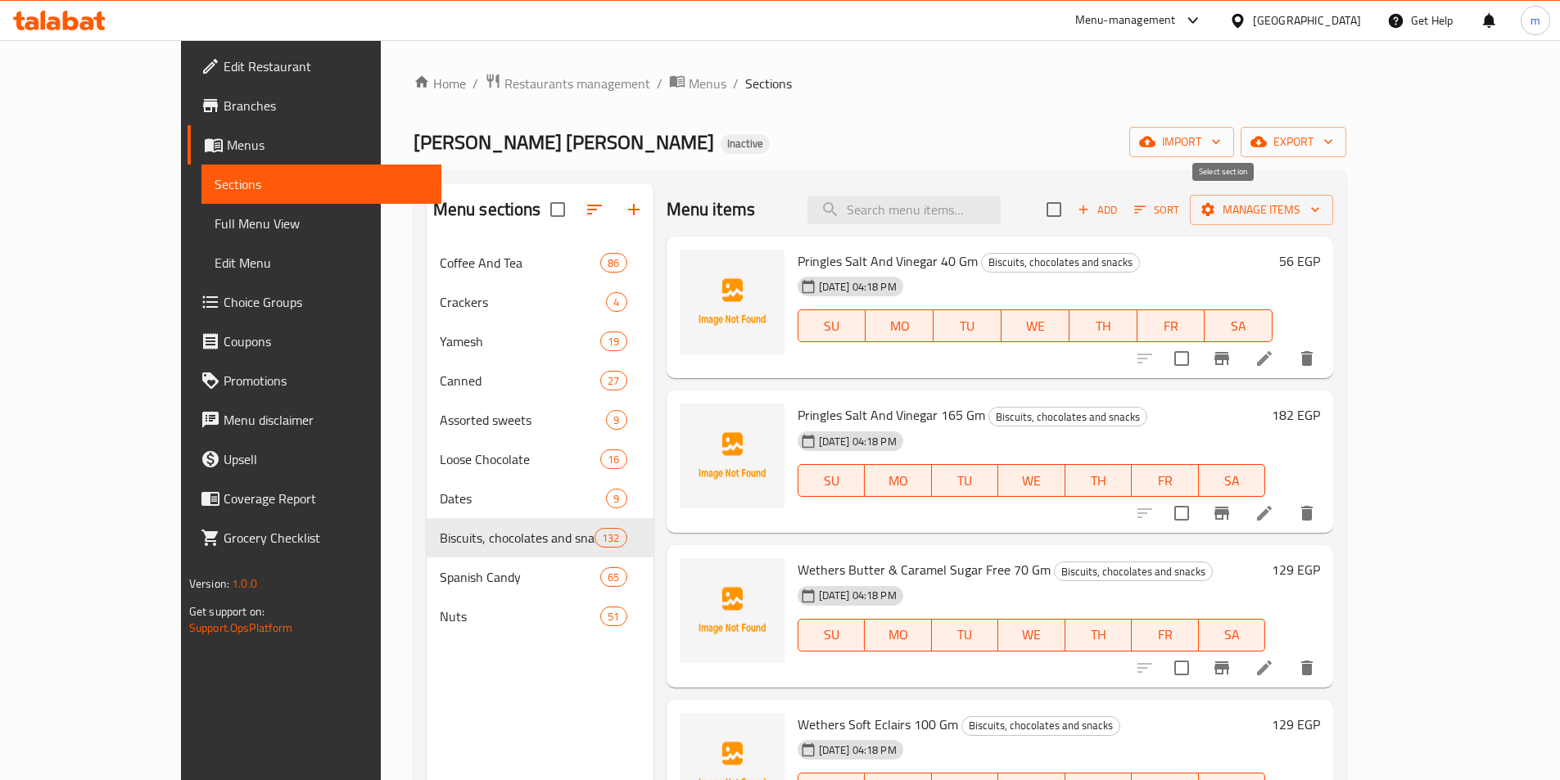
click at [1071, 211] on input "checkbox" at bounding box center [1053, 209] width 34 height 34
checkbox input "true"
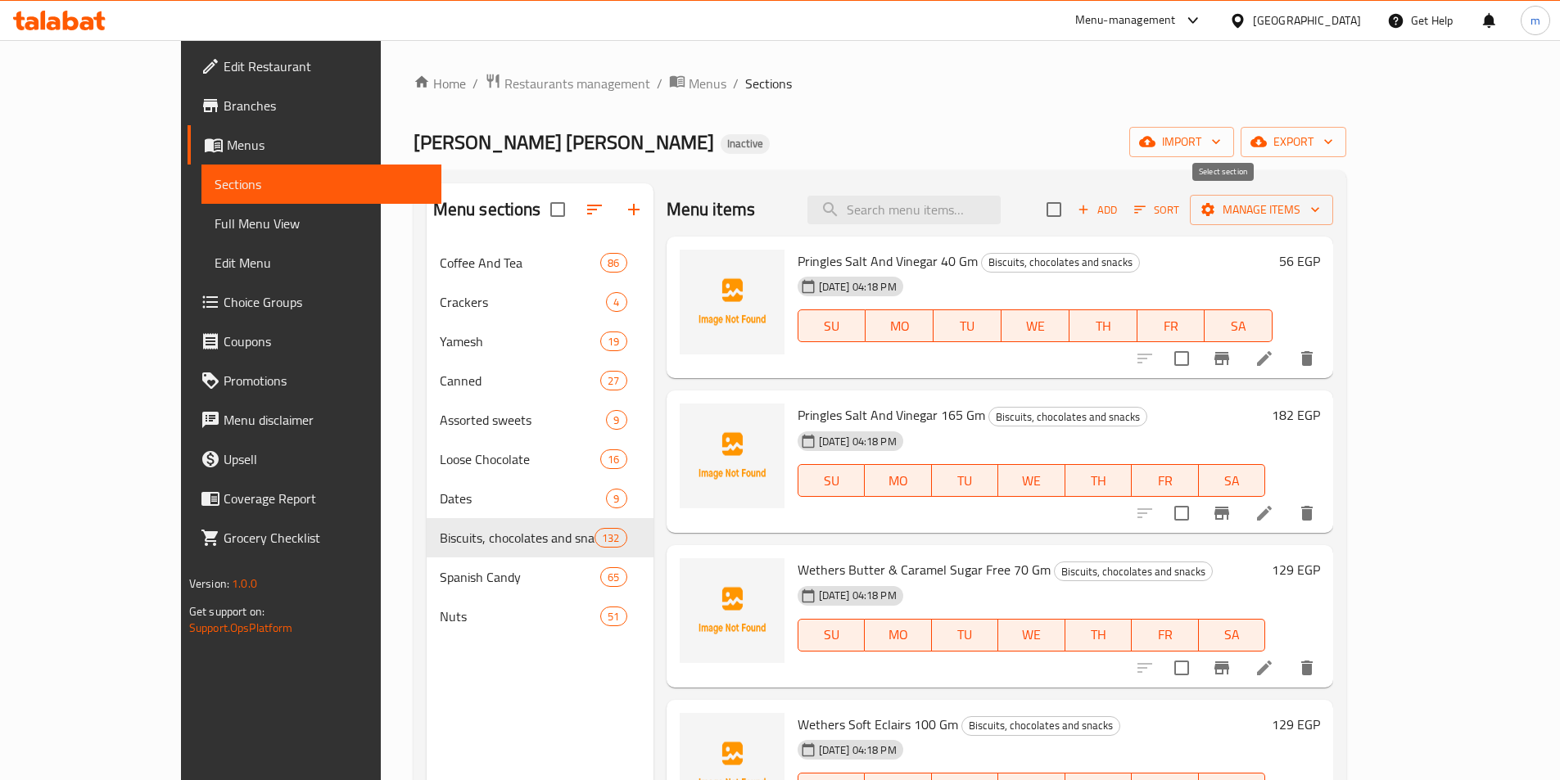
checkbox input "true"
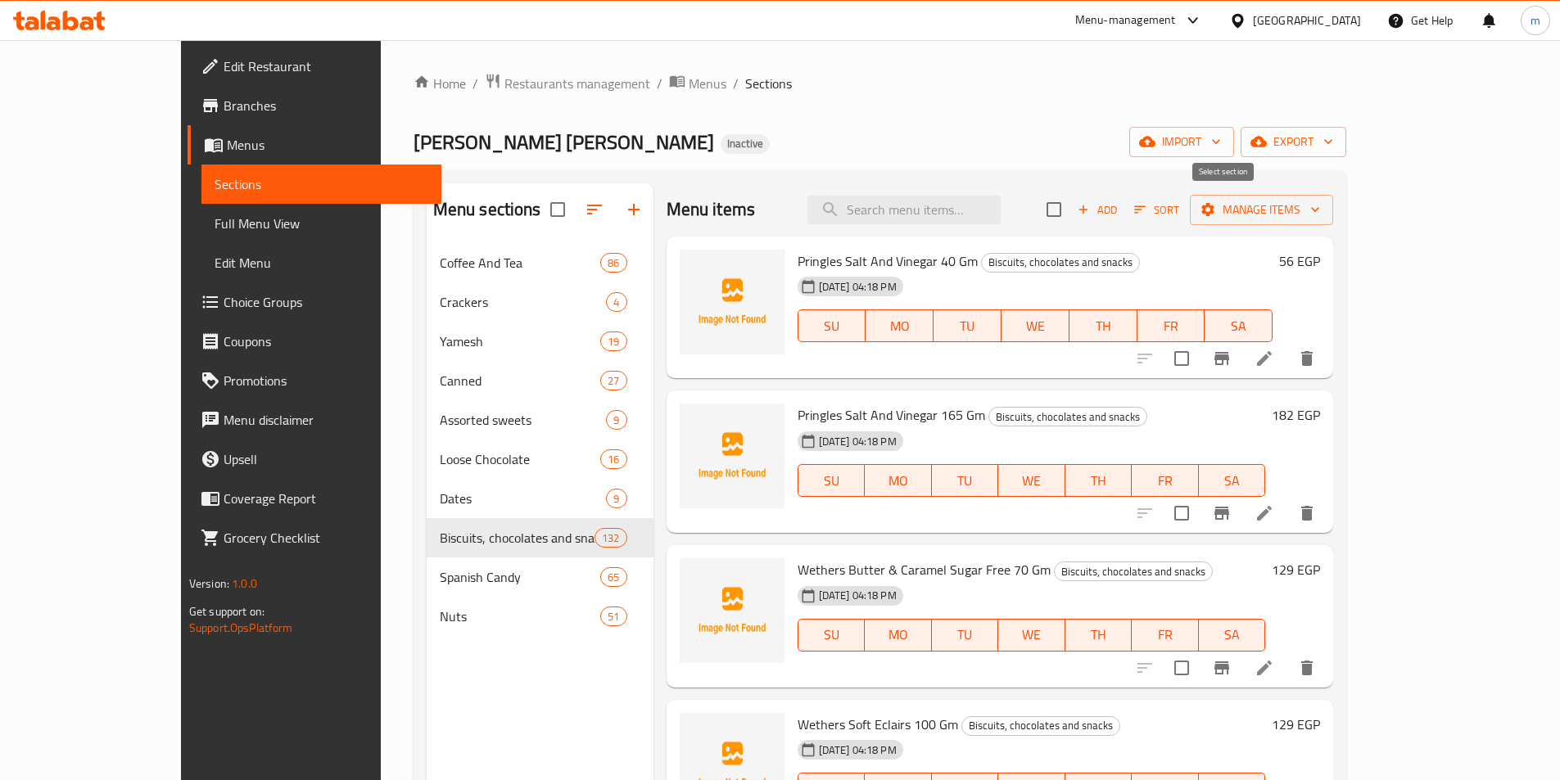
checkbox input "true"
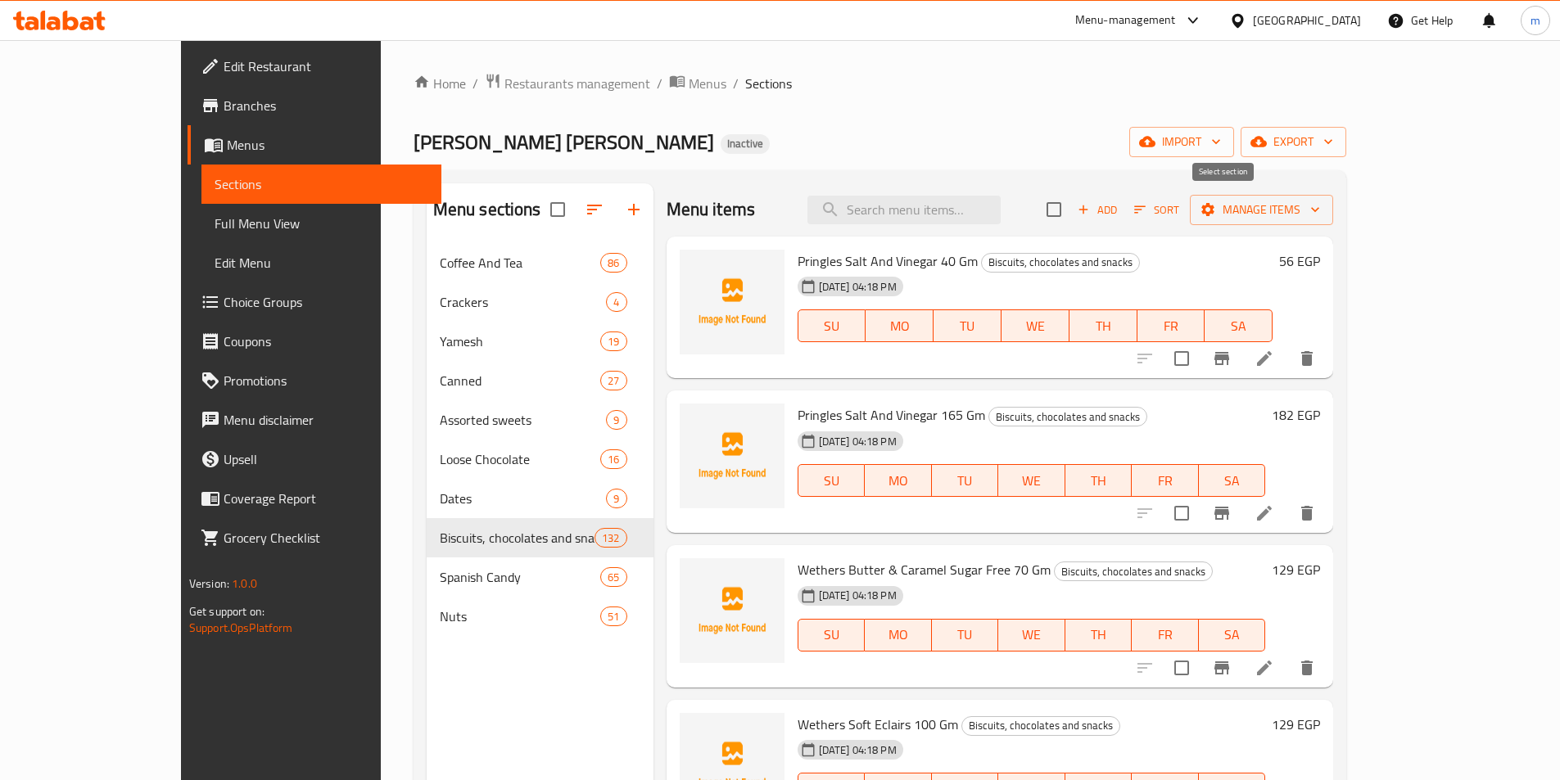
checkbox input "true"
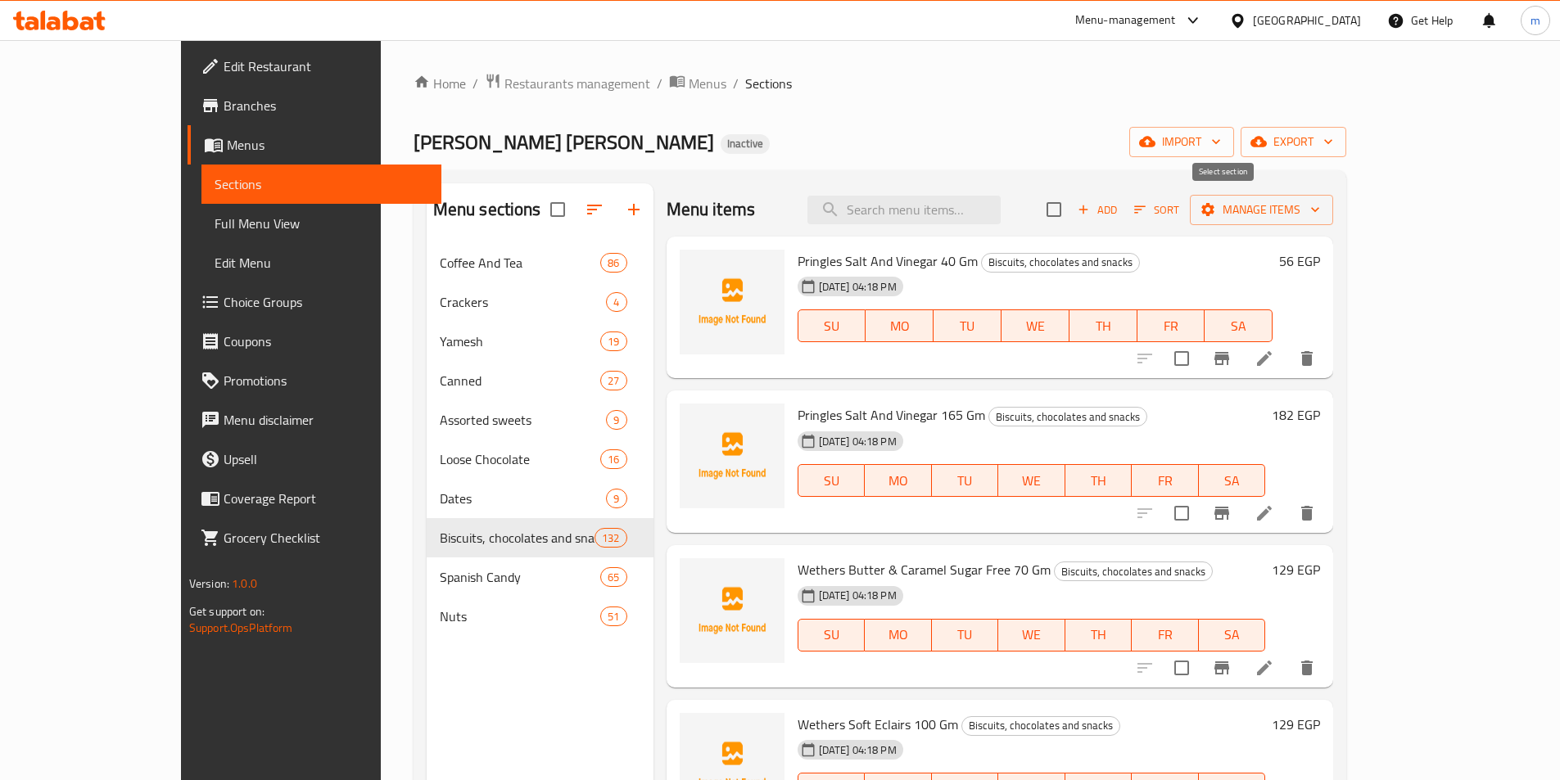
checkbox input "true"
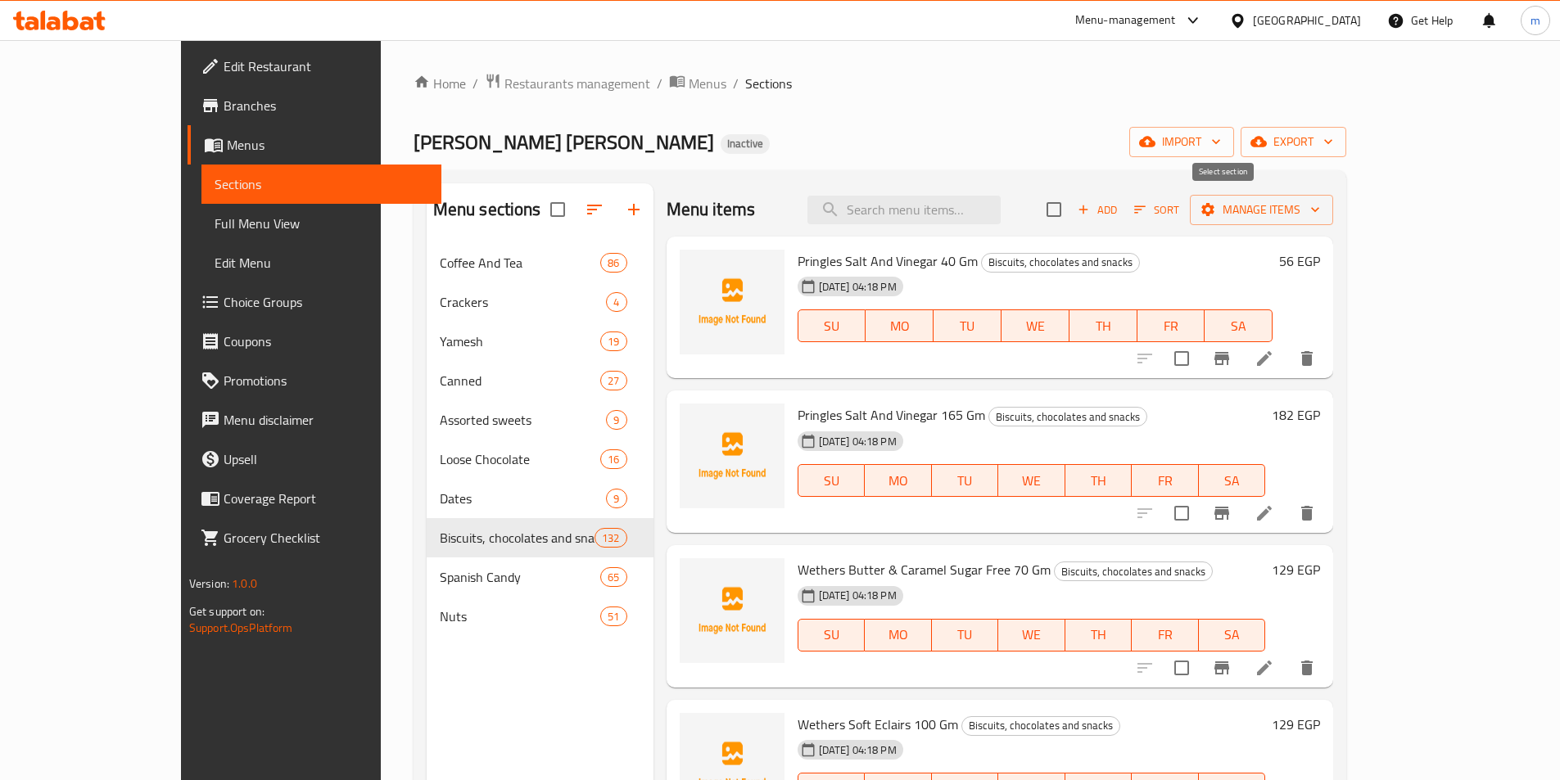
checkbox input "true"
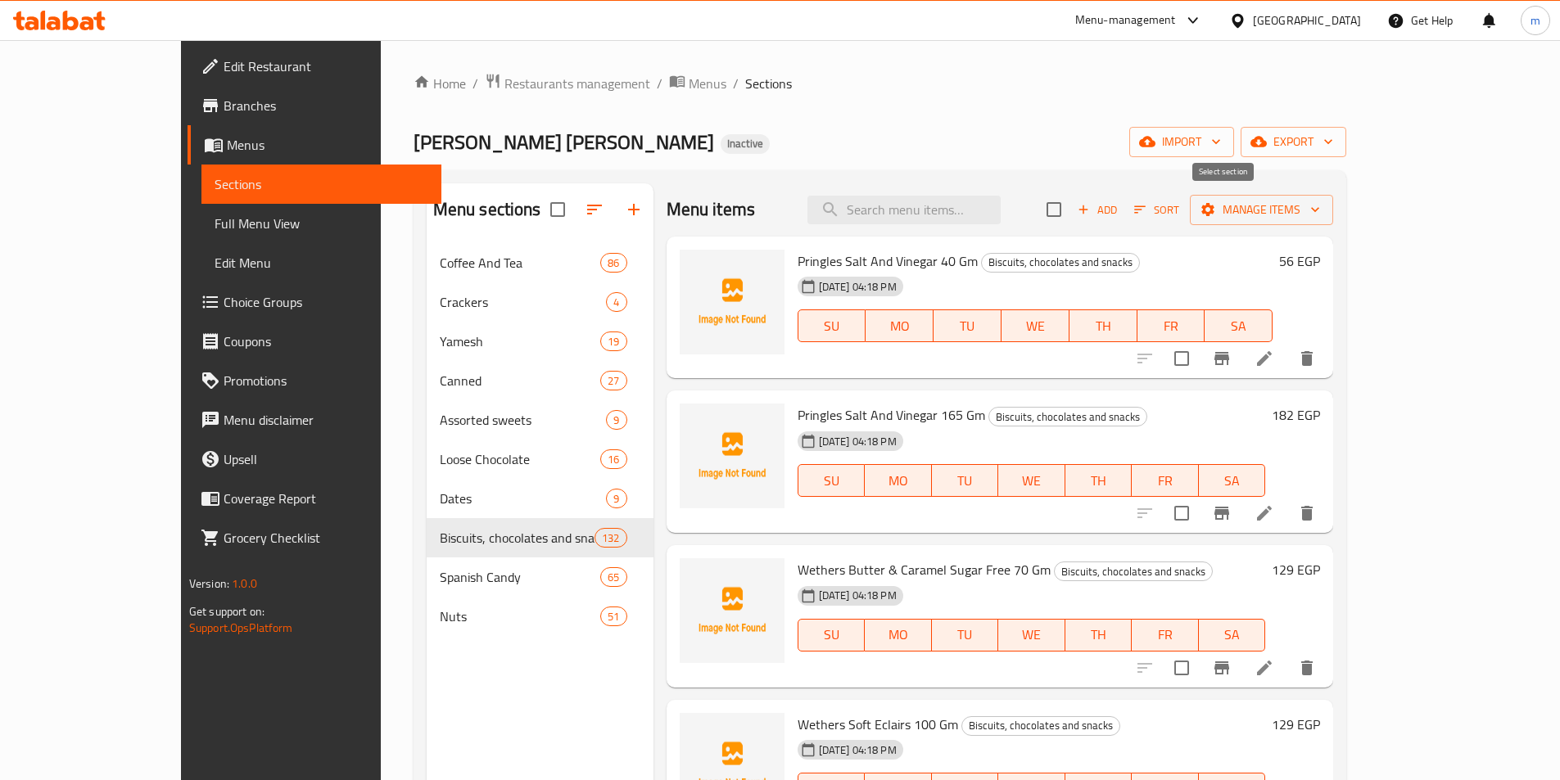
checkbox input "true"
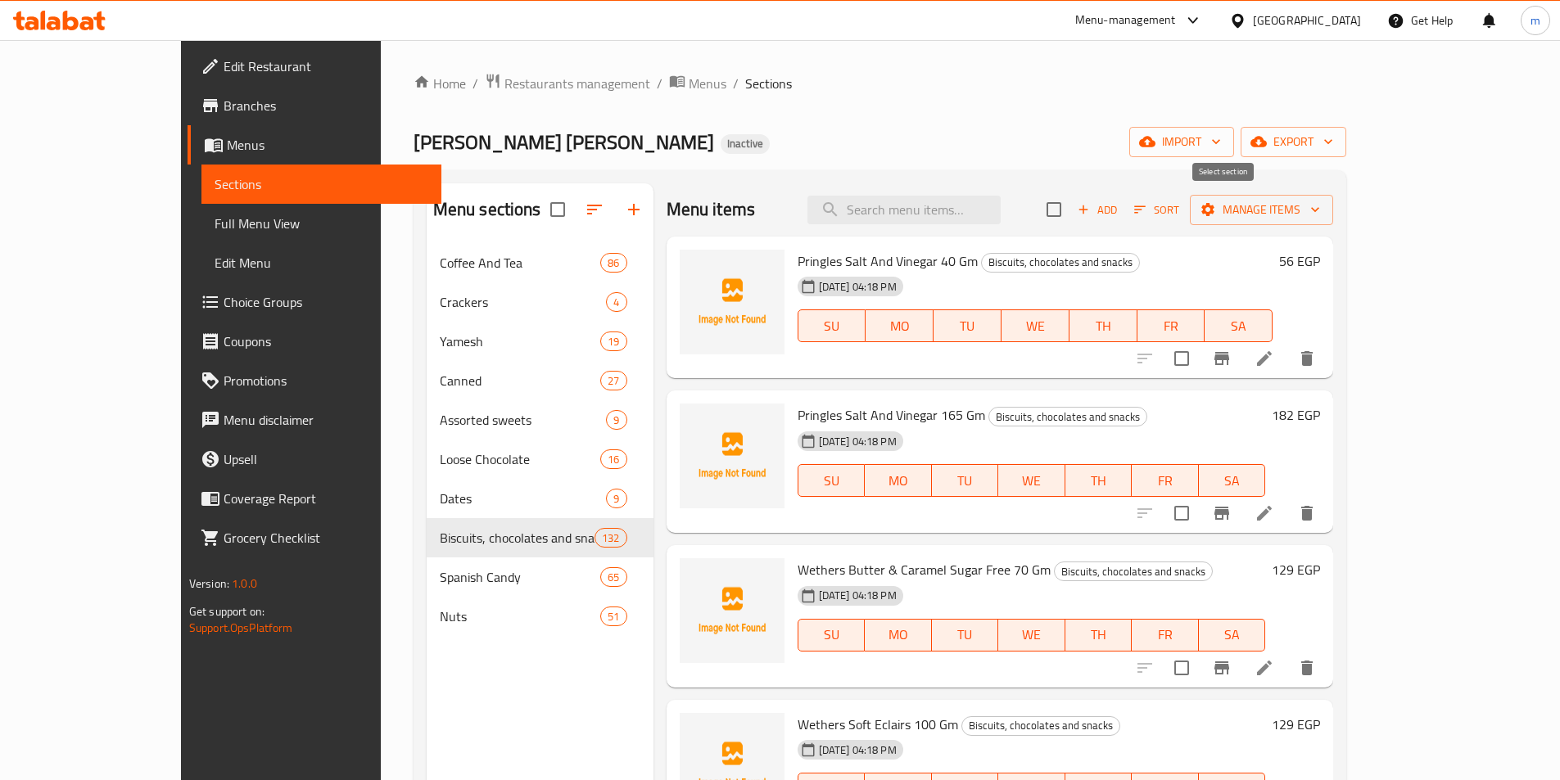
checkbox input "true"
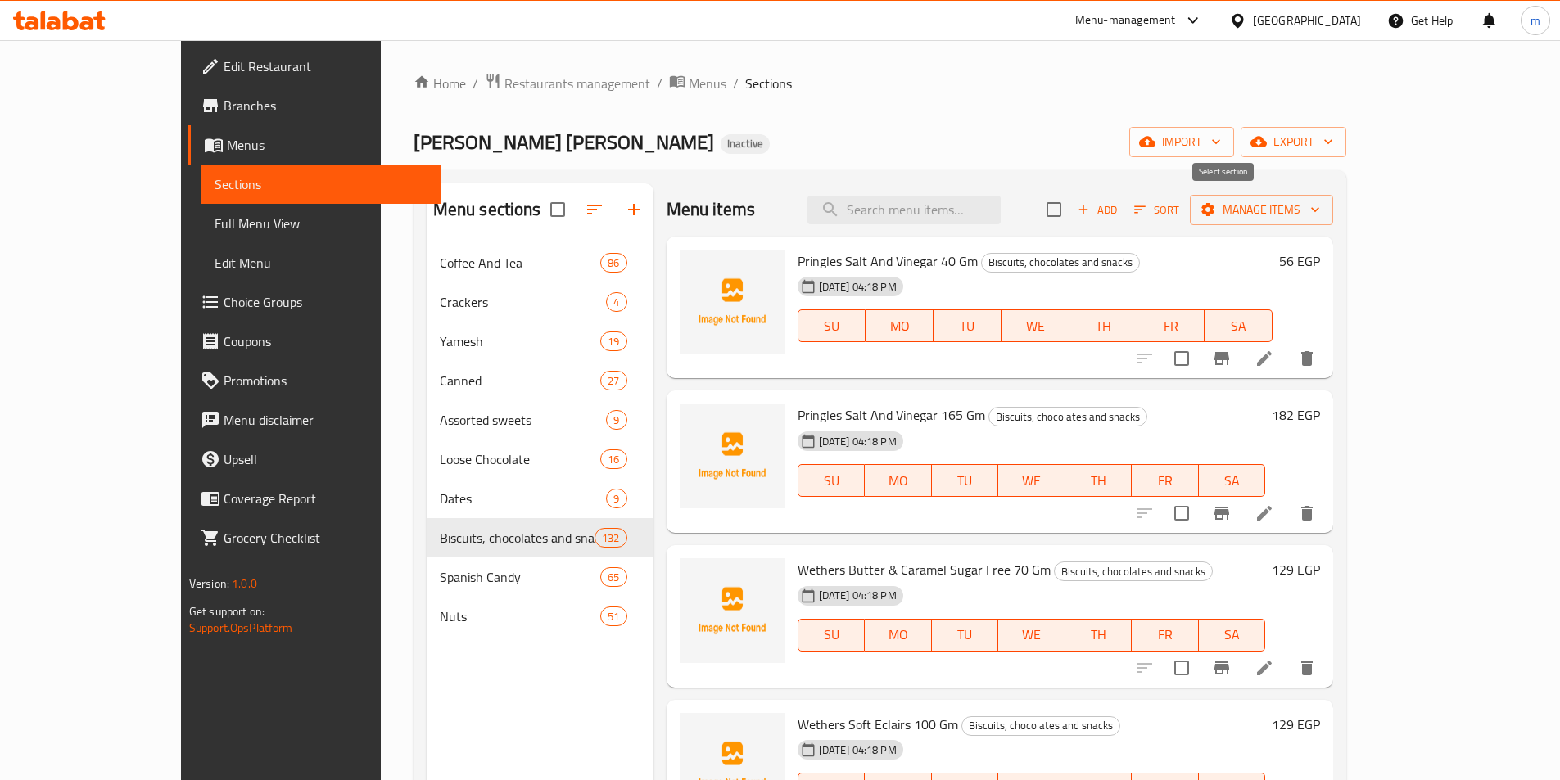
checkbox input "true"
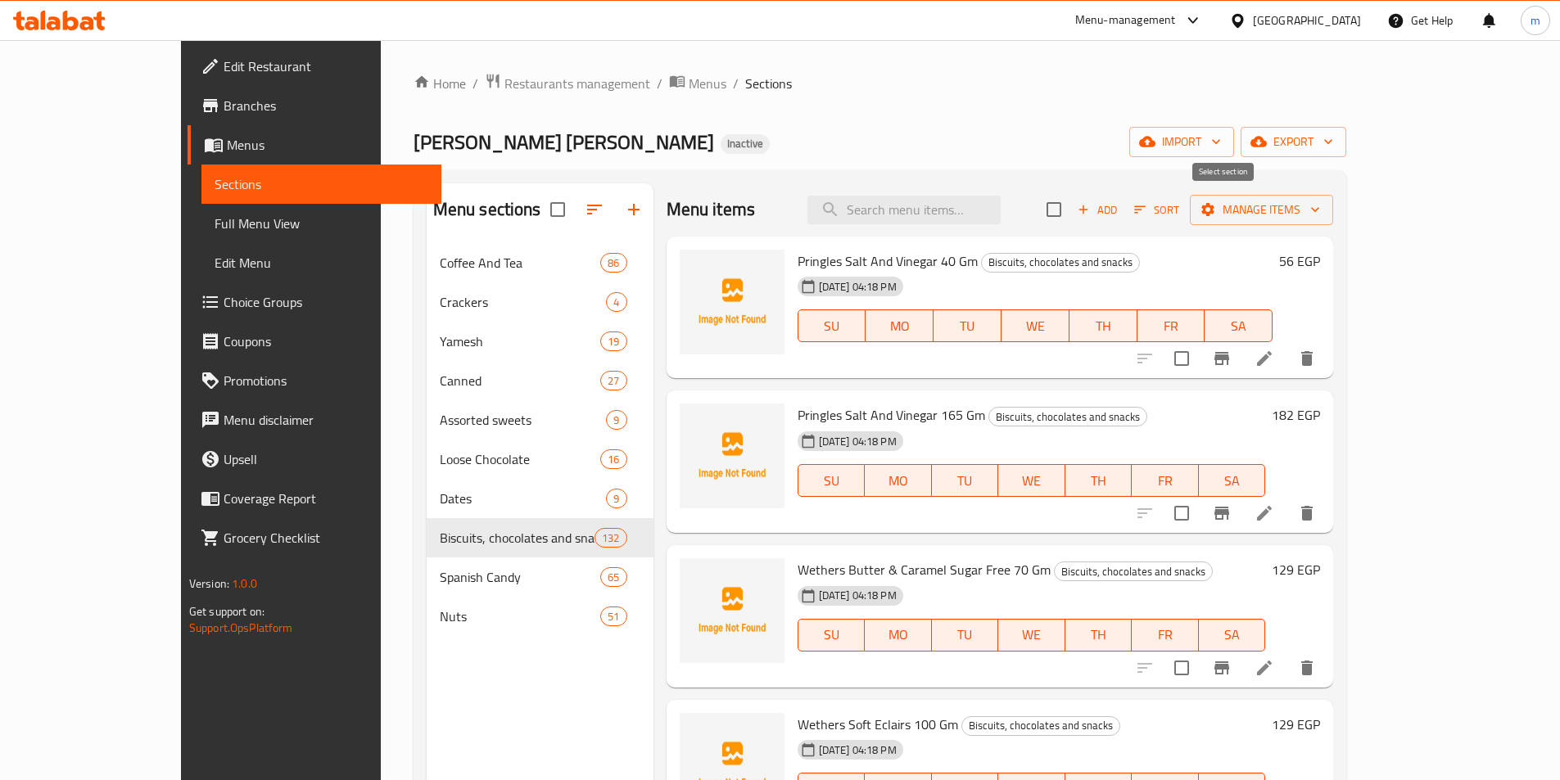
checkbox input "true"
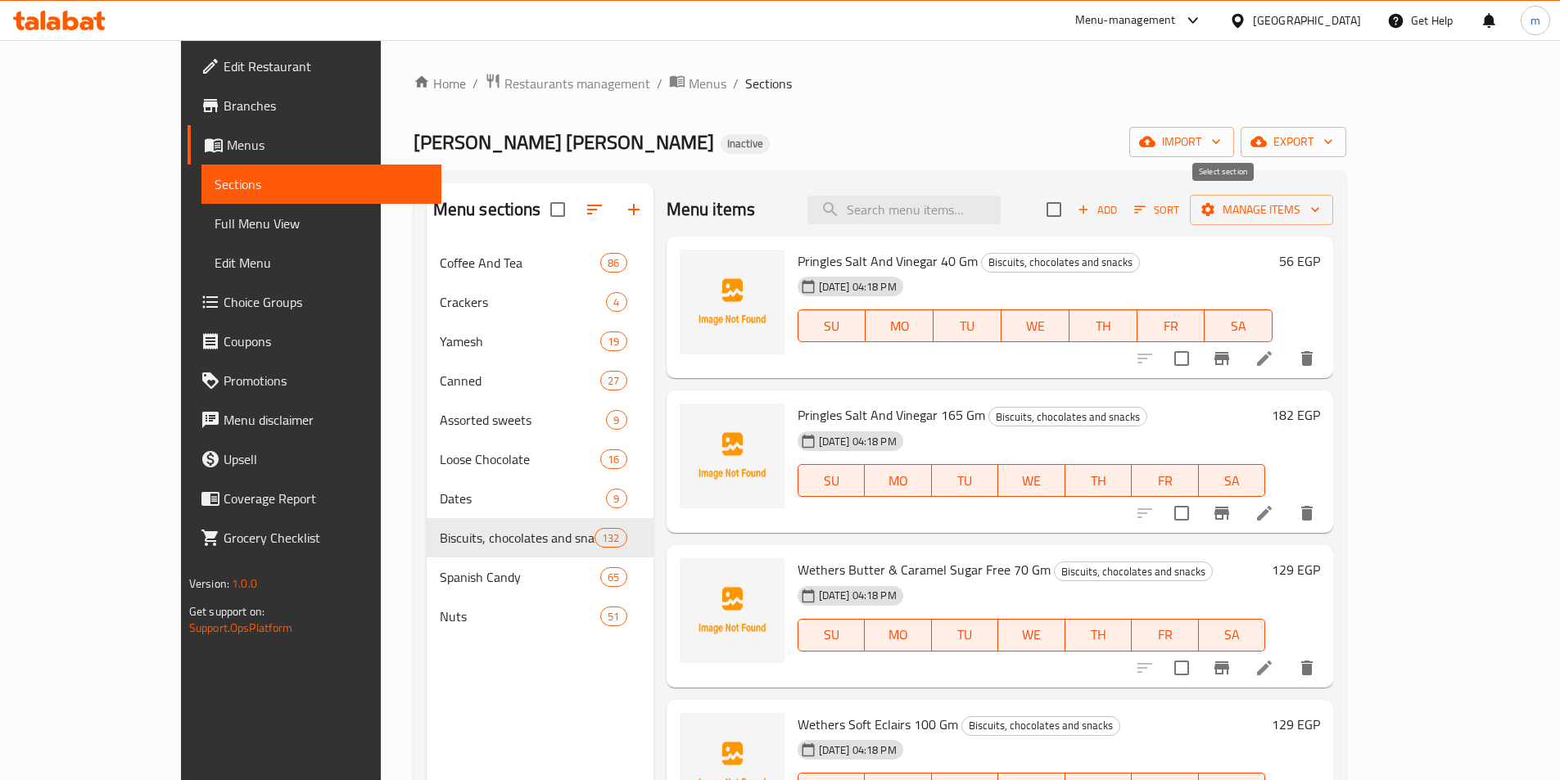
checkbox input "true"
click at [1320, 200] on span "Manage items" at bounding box center [1261, 210] width 117 height 20
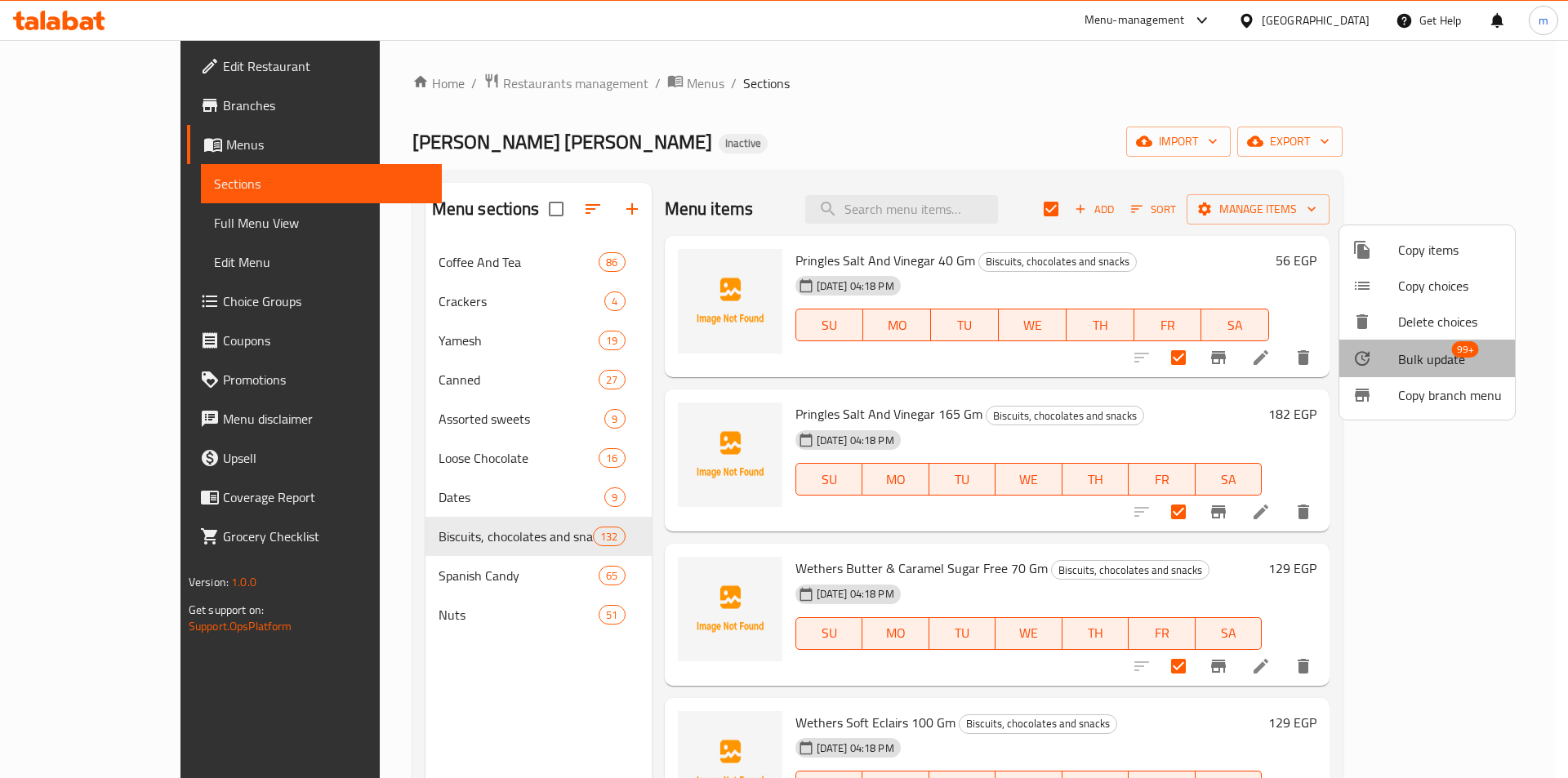
click at [1434, 372] on li "Bulk update 99+" at bounding box center [1427, 359] width 176 height 38
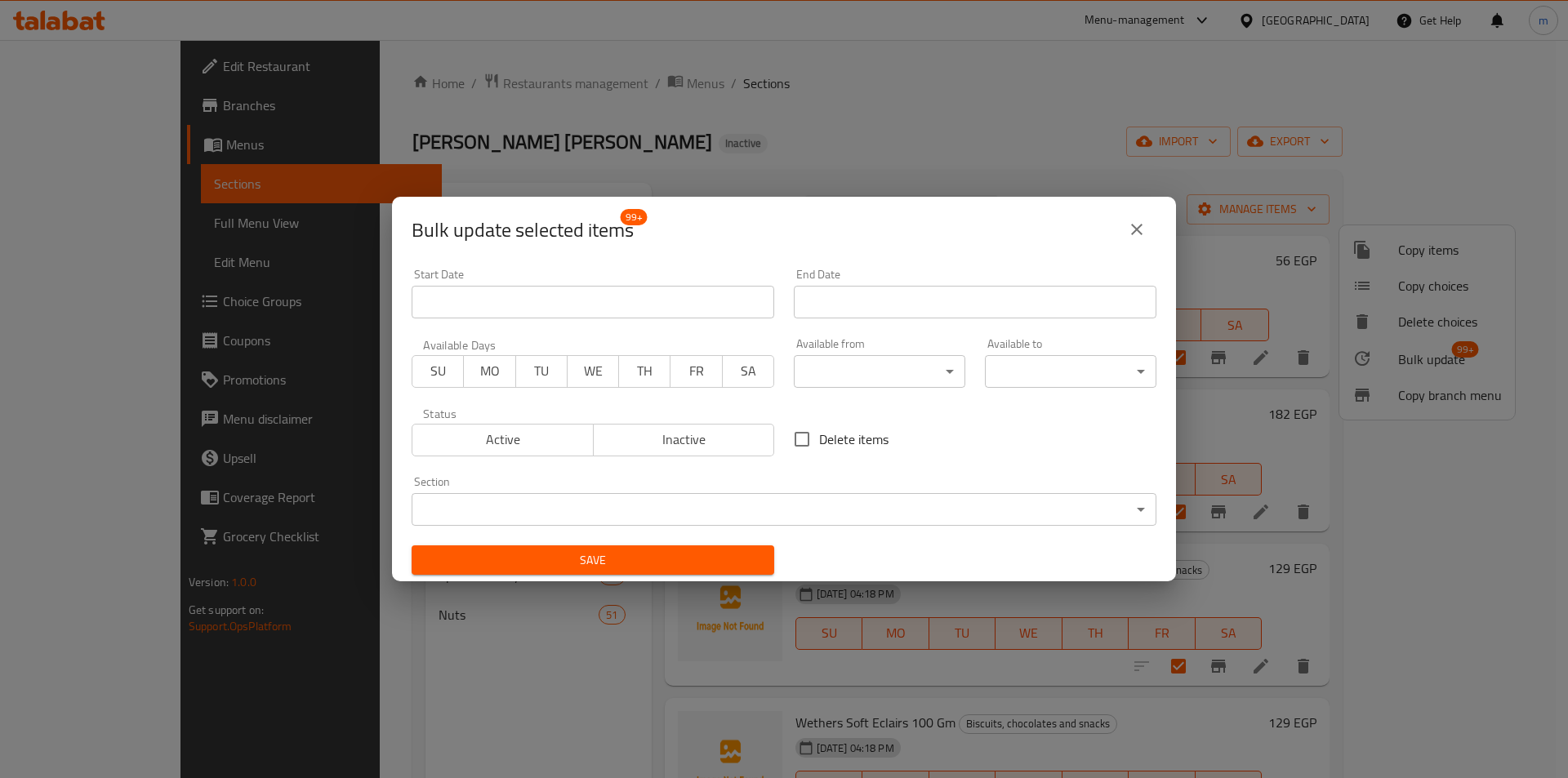
click at [780, 509] on body "​ Menu-management Egypt Get Help m Edit Restaurant Branches Menus Sections Full…" at bounding box center [784, 409] width 1568 height 738
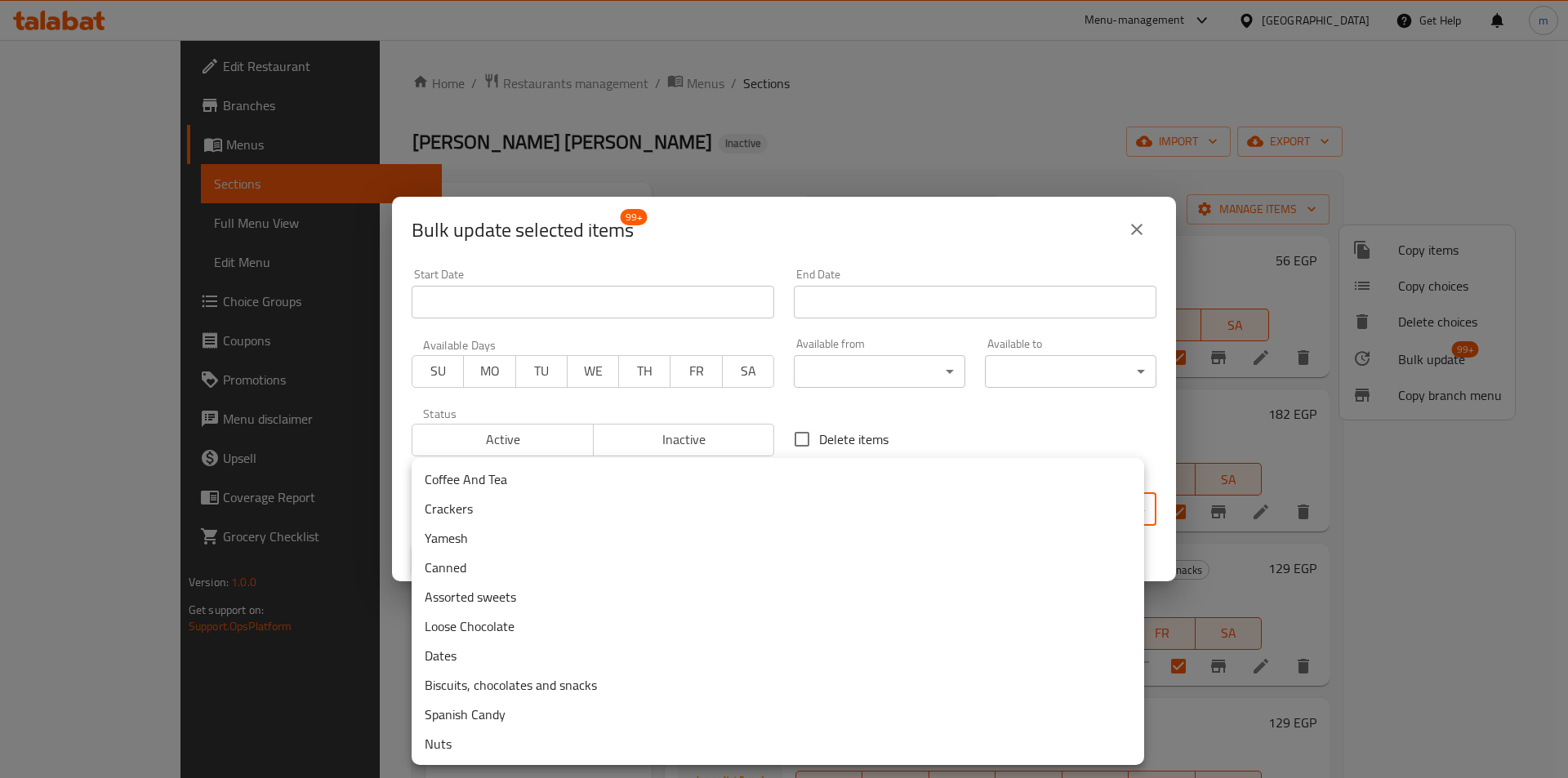
click at [965, 422] on div at bounding box center [784, 389] width 1568 height 778
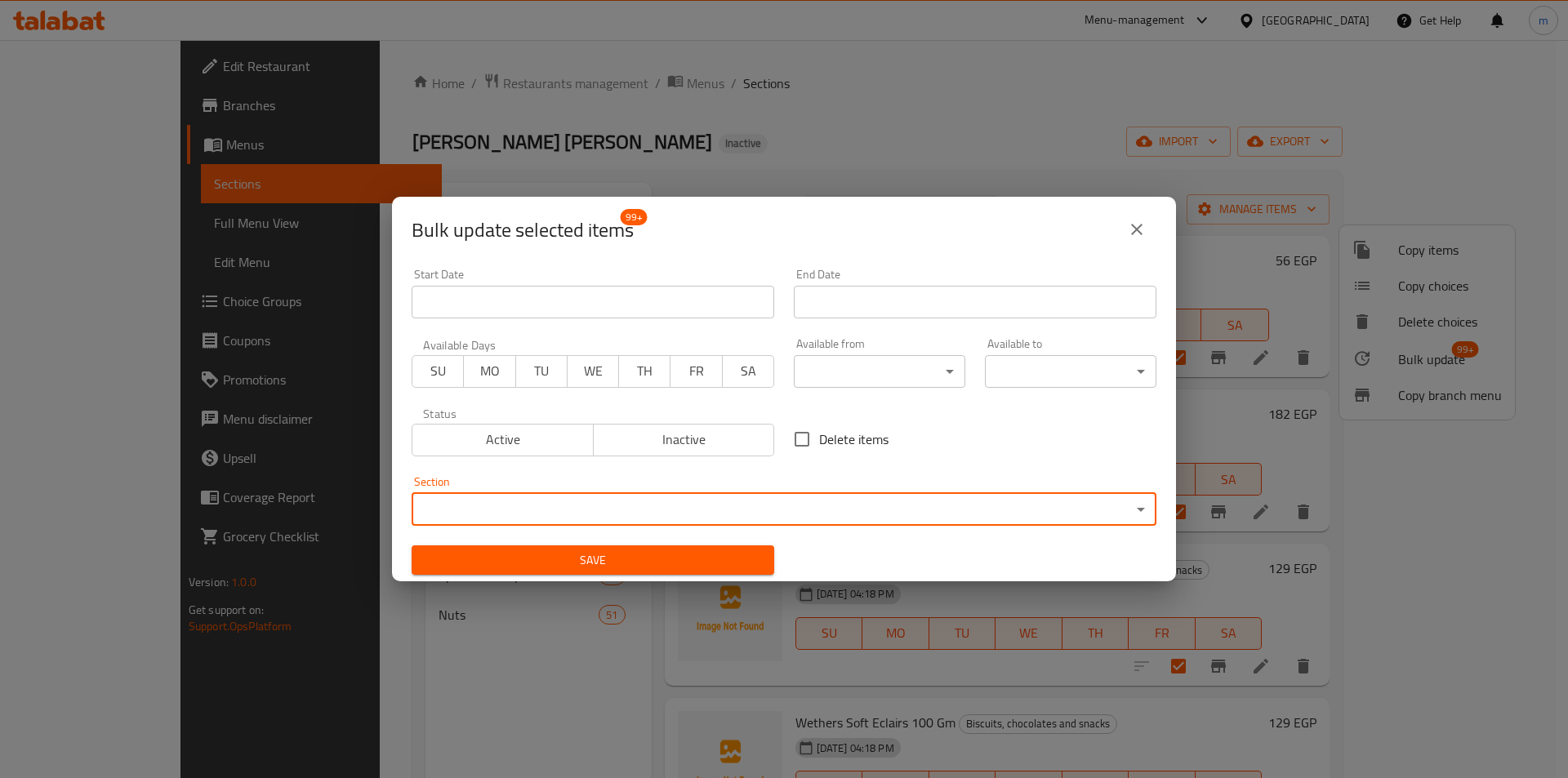
click at [1146, 220] on icon "close" at bounding box center [1137, 229] width 20 height 20
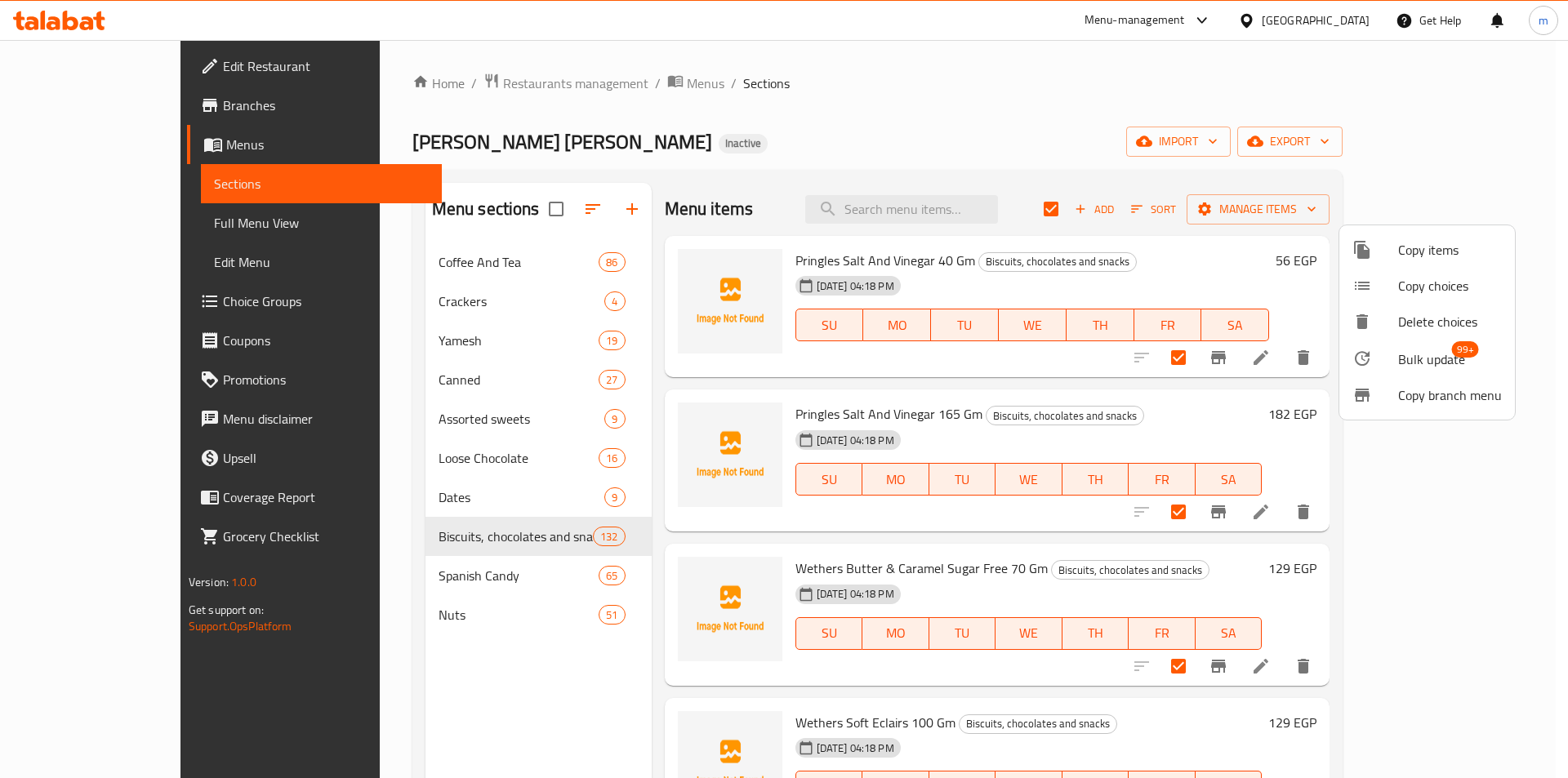
click at [490, 544] on div at bounding box center [784, 389] width 1568 height 778
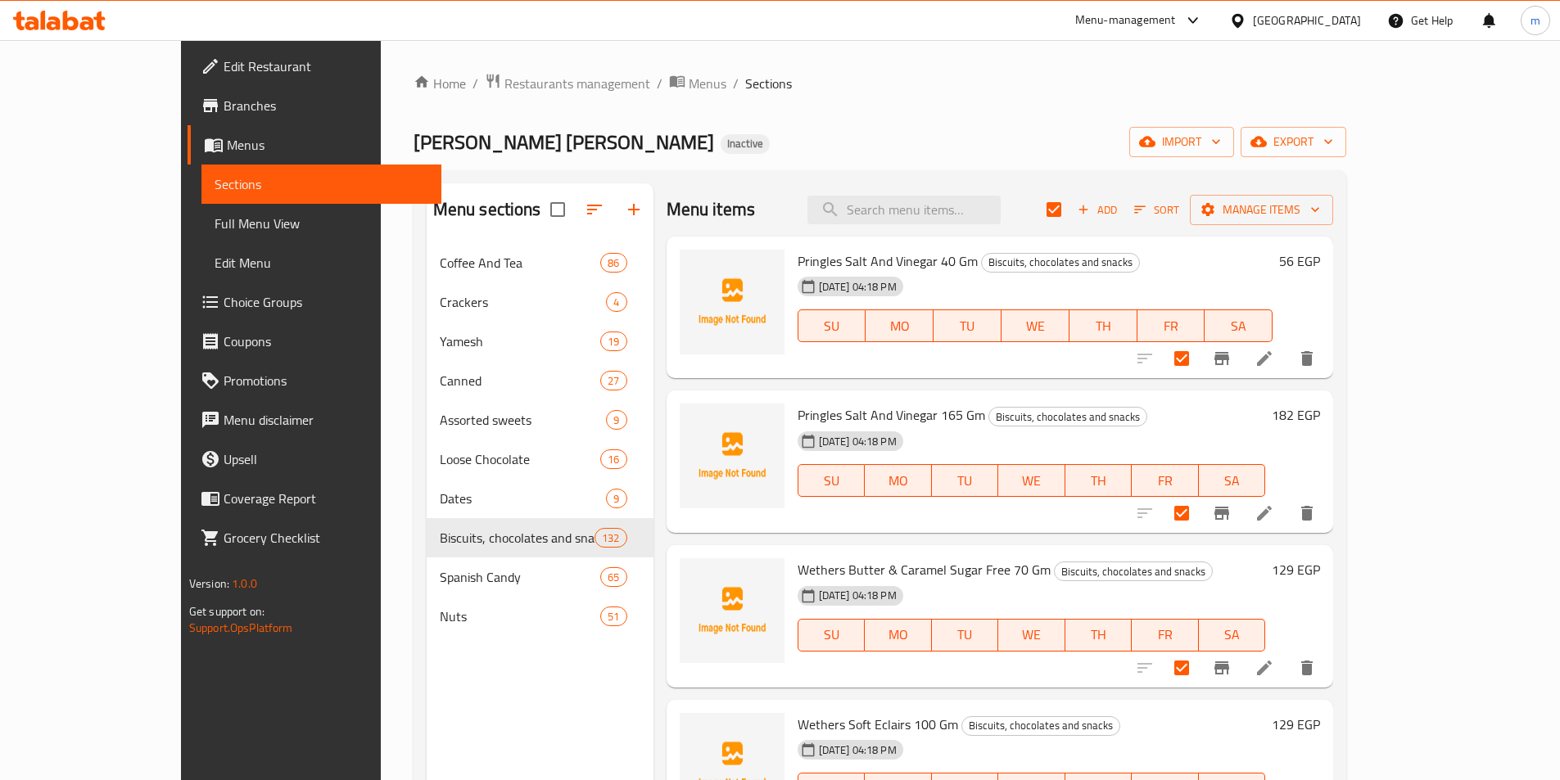
click at [201, 239] on link "Full Menu View" at bounding box center [321, 223] width 240 height 39
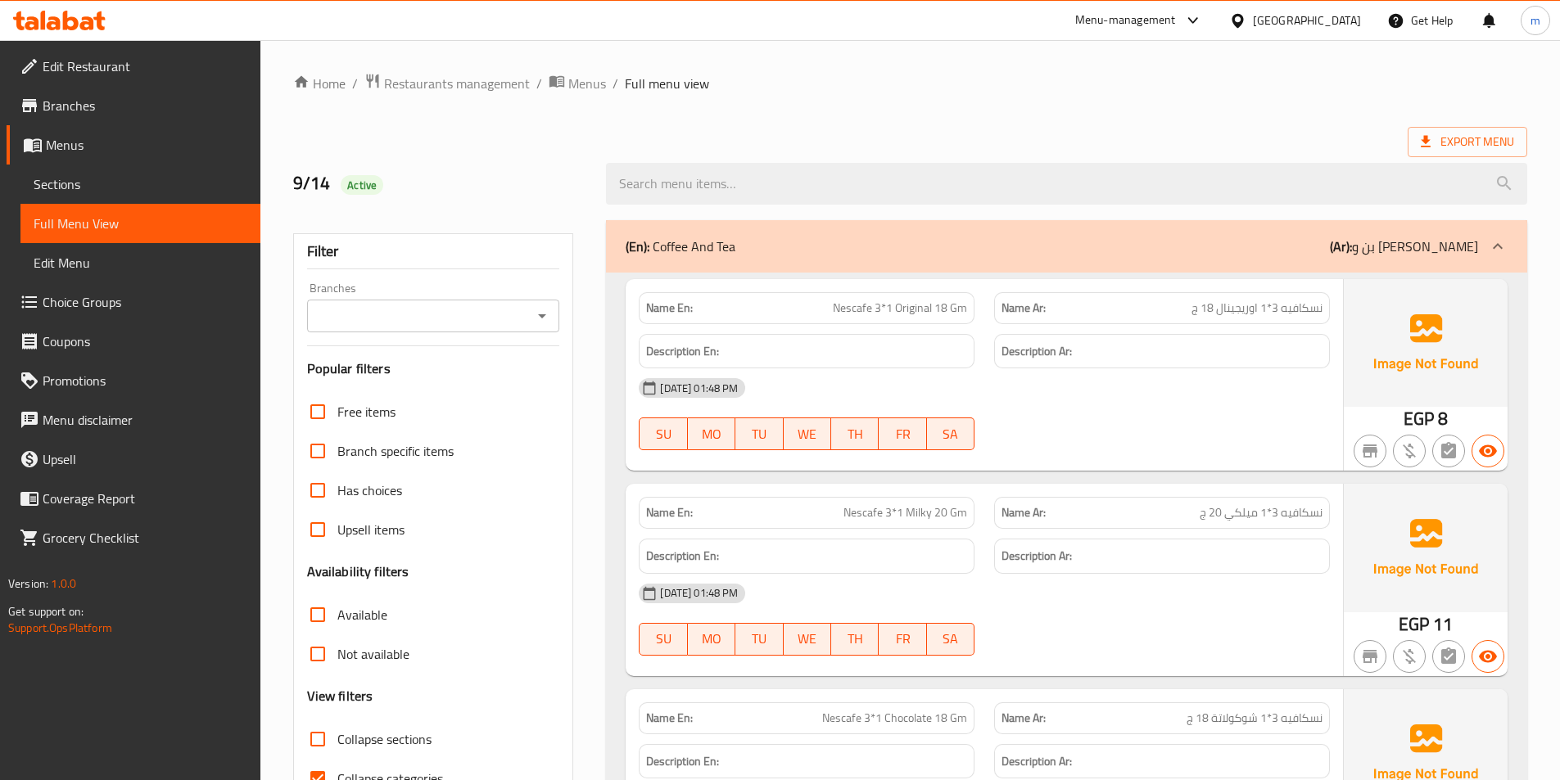
click at [425, 769] on span "Collapse categories" at bounding box center [390, 779] width 106 height 20
click at [337, 759] on input "Collapse categories" at bounding box center [317, 778] width 39 height 39
click at [351, 769] on span "Collapse categories" at bounding box center [390, 779] width 106 height 20
click at [337, 759] on input "Collapse categories" at bounding box center [317, 778] width 39 height 39
click at [325, 759] on input "Collapse categories" at bounding box center [317, 778] width 39 height 39
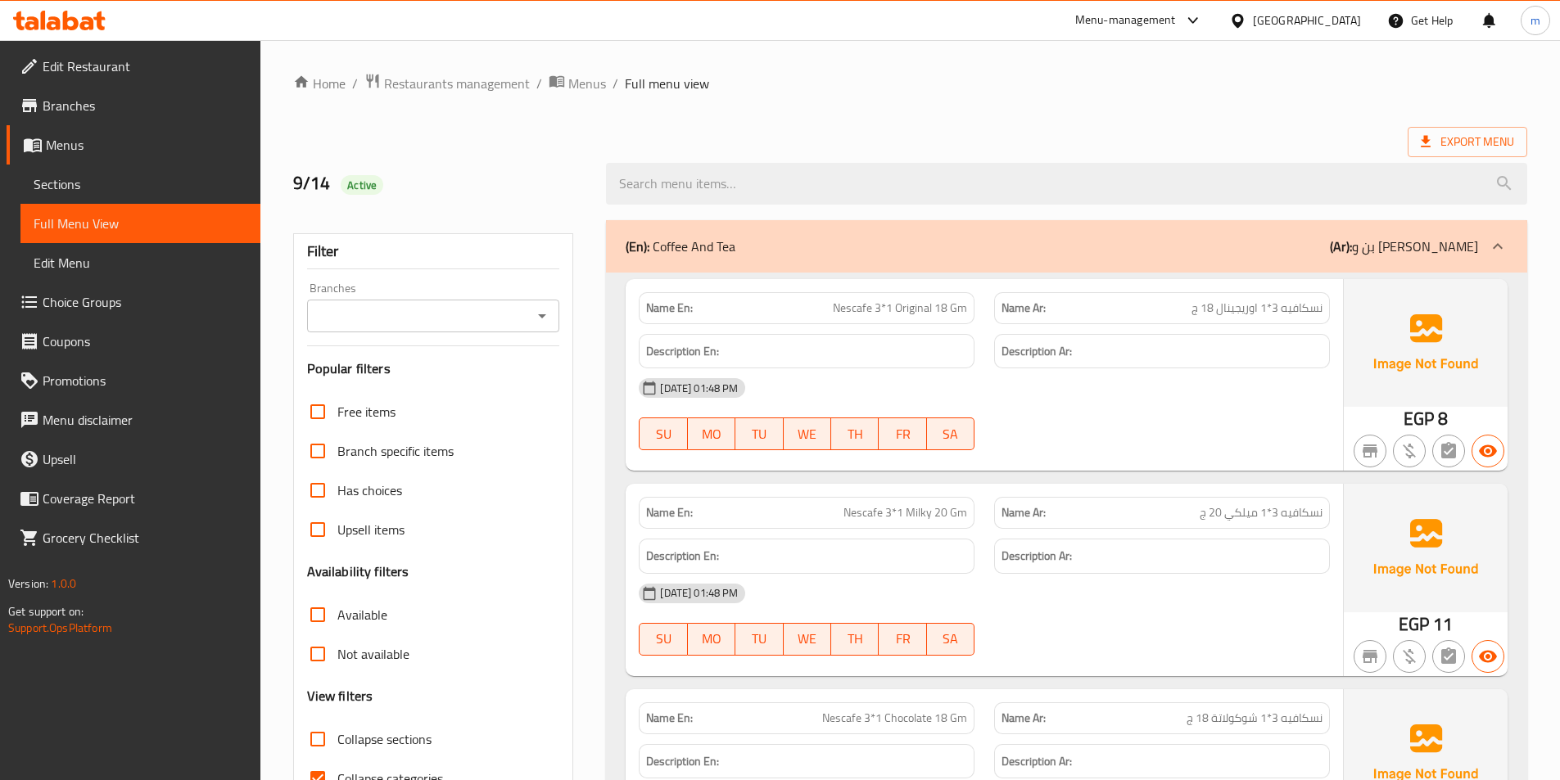
click at [322, 759] on input "Collapse categories" at bounding box center [317, 778] width 39 height 39
click at [345, 769] on span "Collapse categories" at bounding box center [390, 779] width 106 height 20
click at [337, 759] on input "Collapse categories" at bounding box center [317, 778] width 39 height 39
click at [341, 769] on span "Collapse categories" at bounding box center [390, 779] width 106 height 20
click at [337, 759] on input "Collapse categories" at bounding box center [317, 778] width 39 height 39
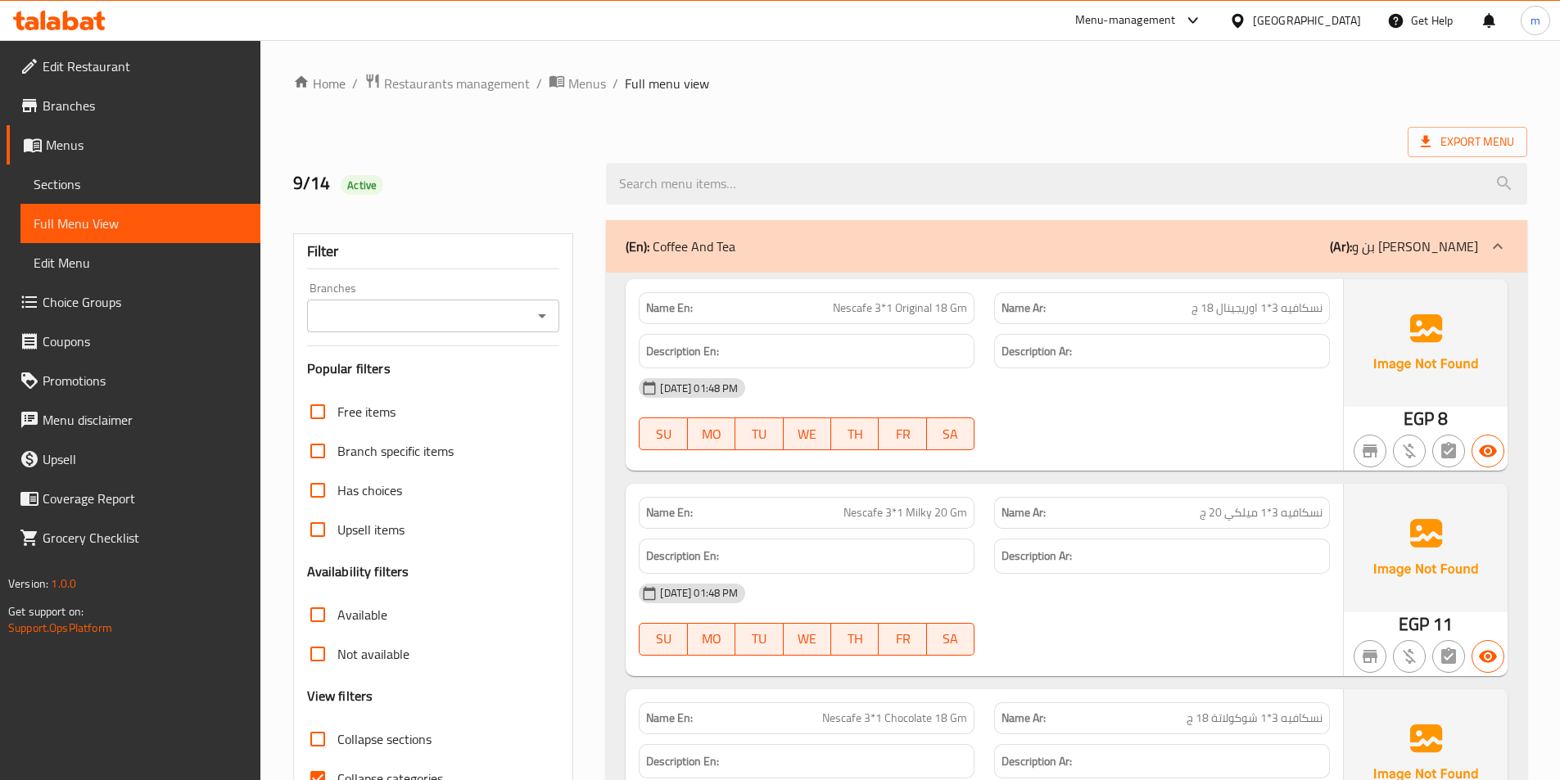
scroll to position [409, 0]
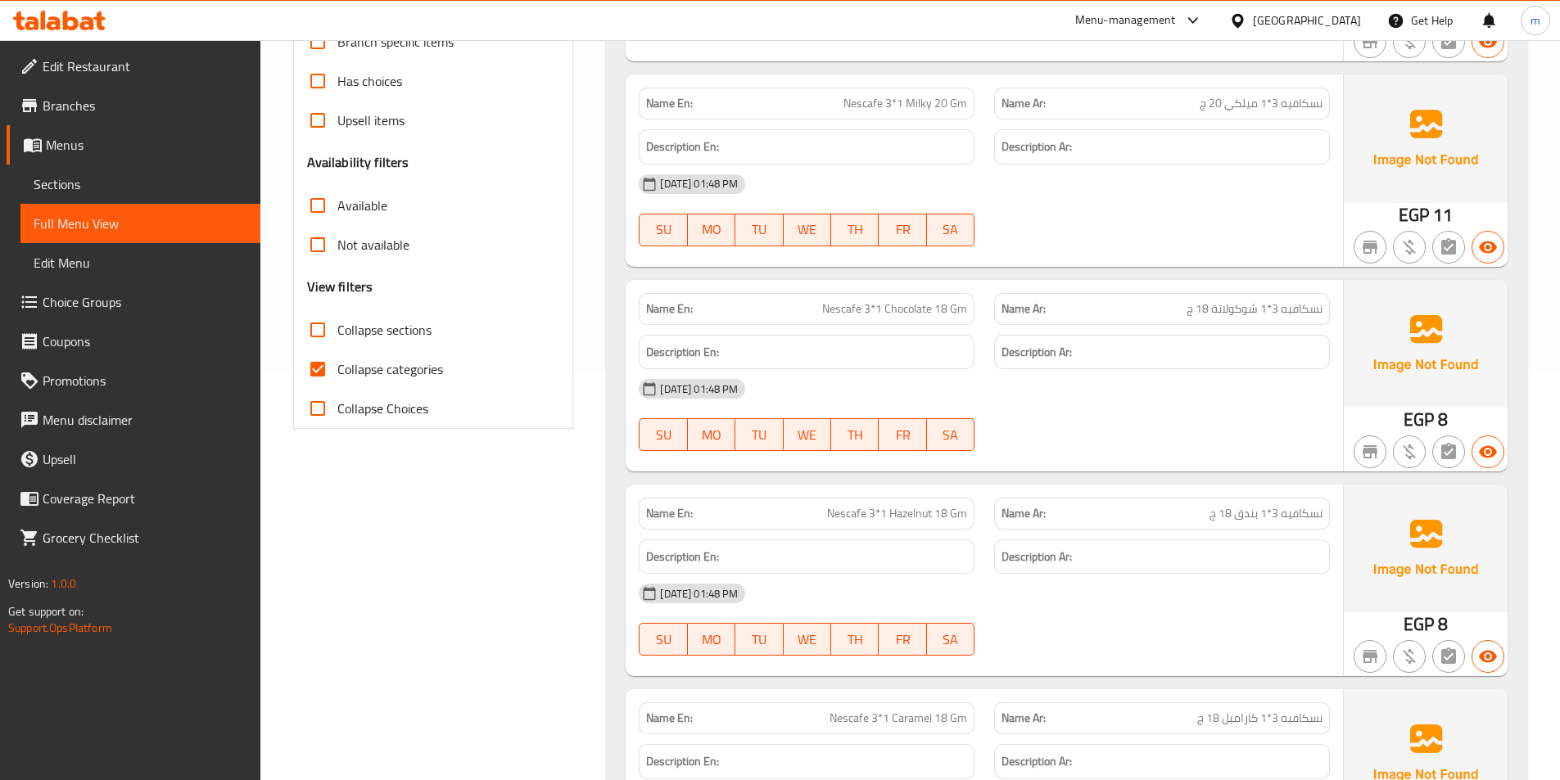
click at [317, 368] on input "Collapse categories" at bounding box center [317, 369] width 39 height 39
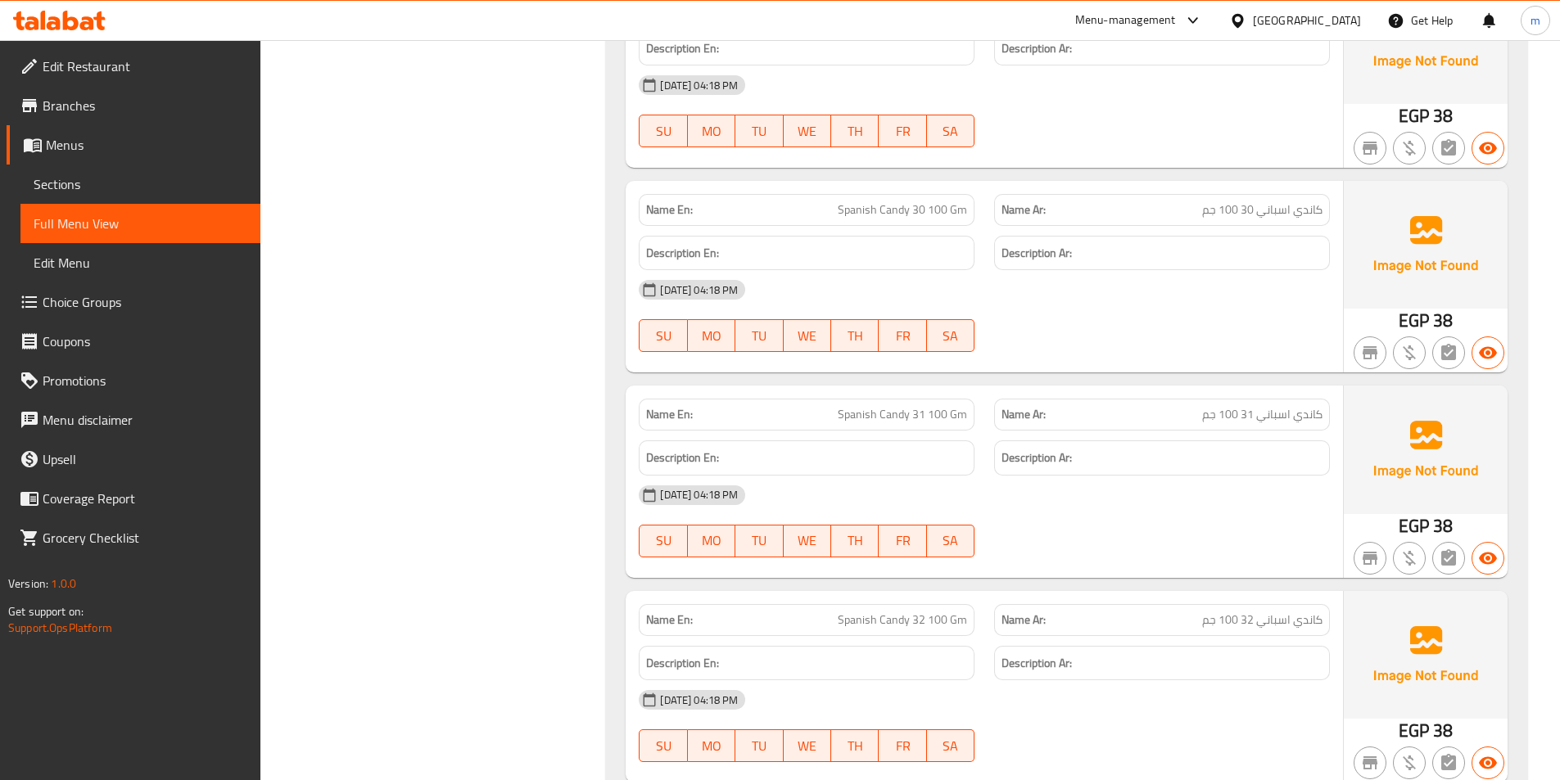
scroll to position [68957, 0]
click at [133, 79] on link "Edit Restaurant" at bounding box center [134, 66] width 254 height 39
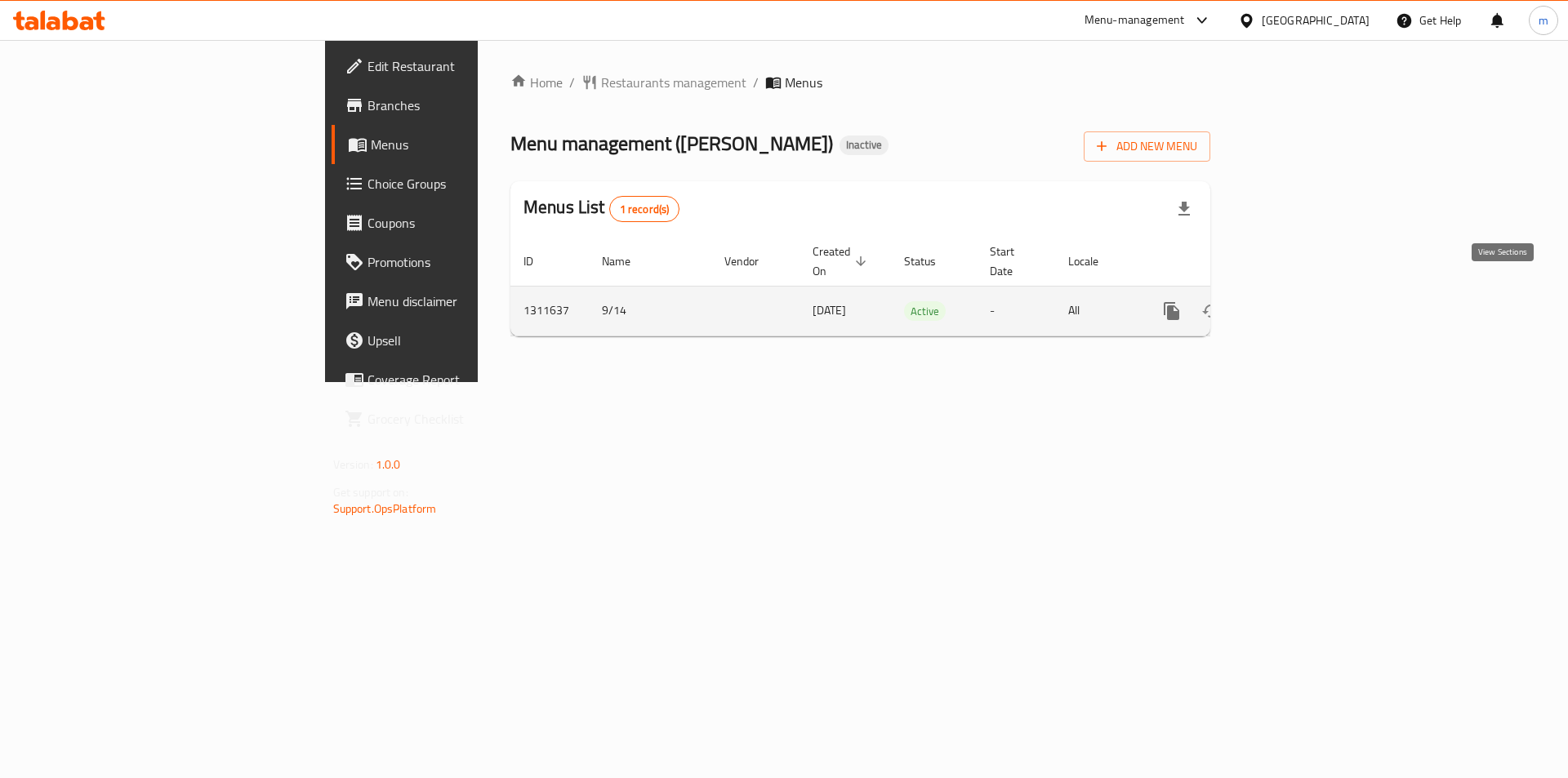
click at [1300, 301] on icon "enhanced table" at bounding box center [1290, 311] width 20 height 20
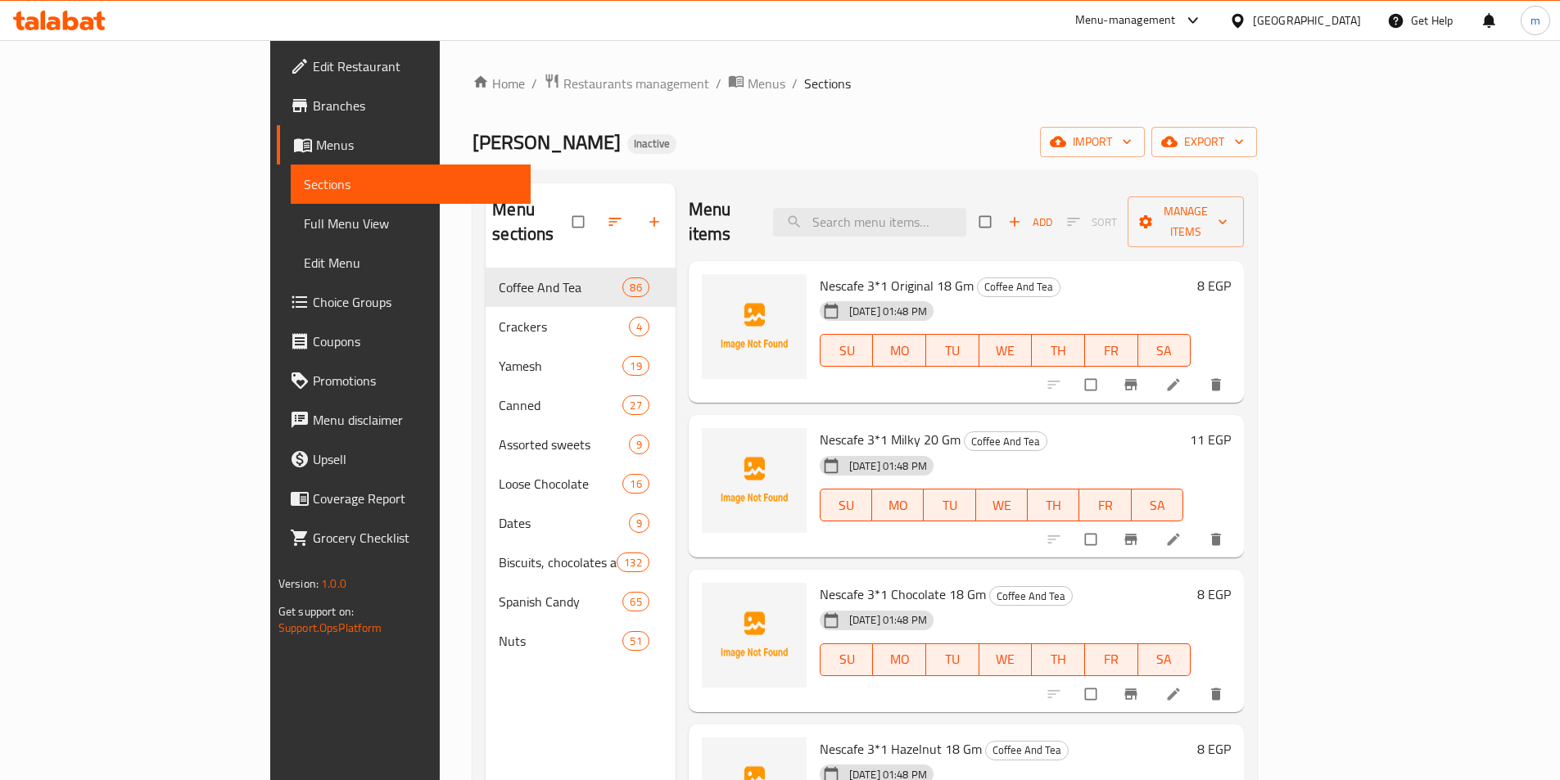
click at [304, 224] on span "Full Menu View" at bounding box center [411, 224] width 214 height 20
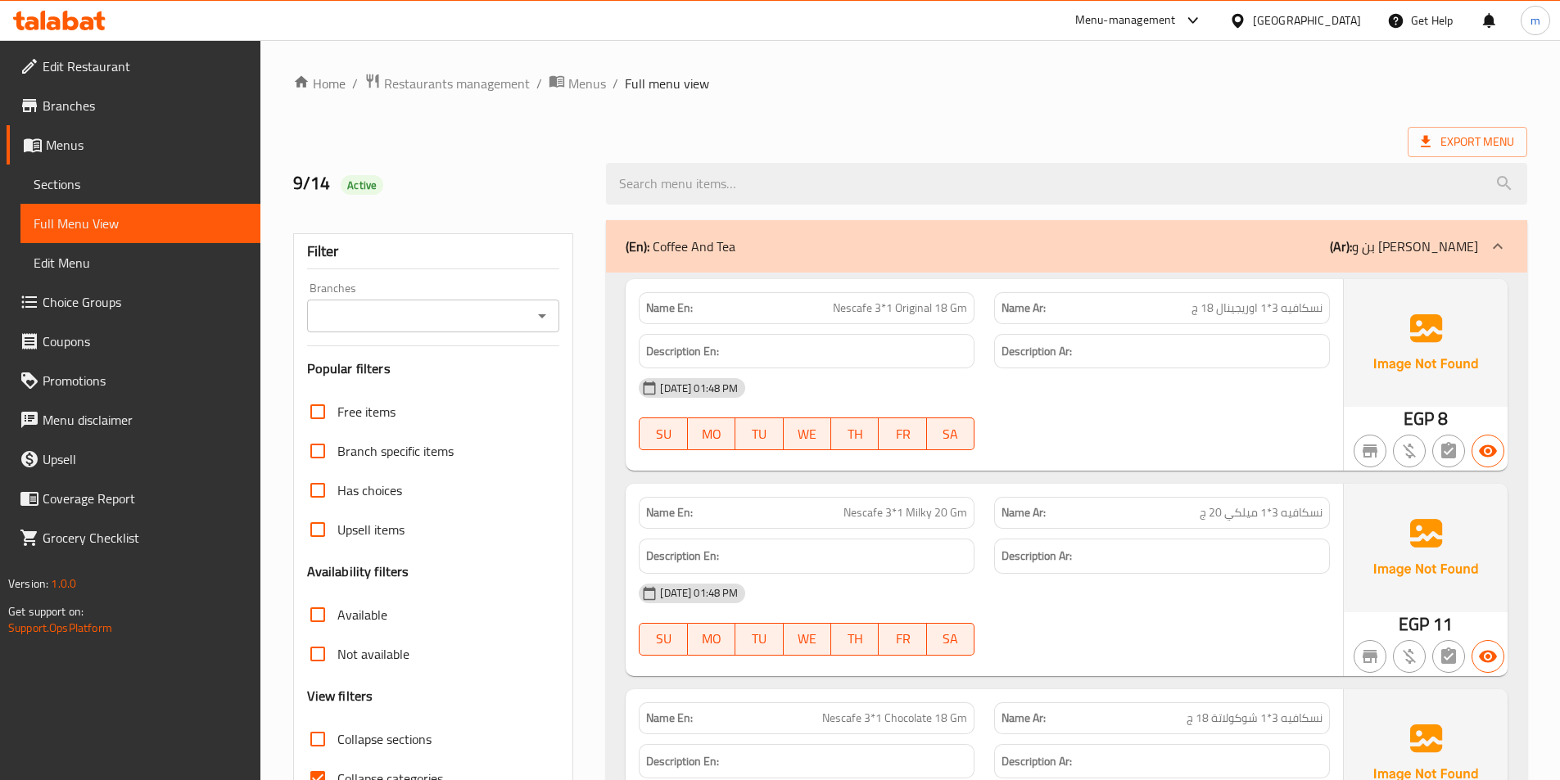
scroll to position [311, 0]
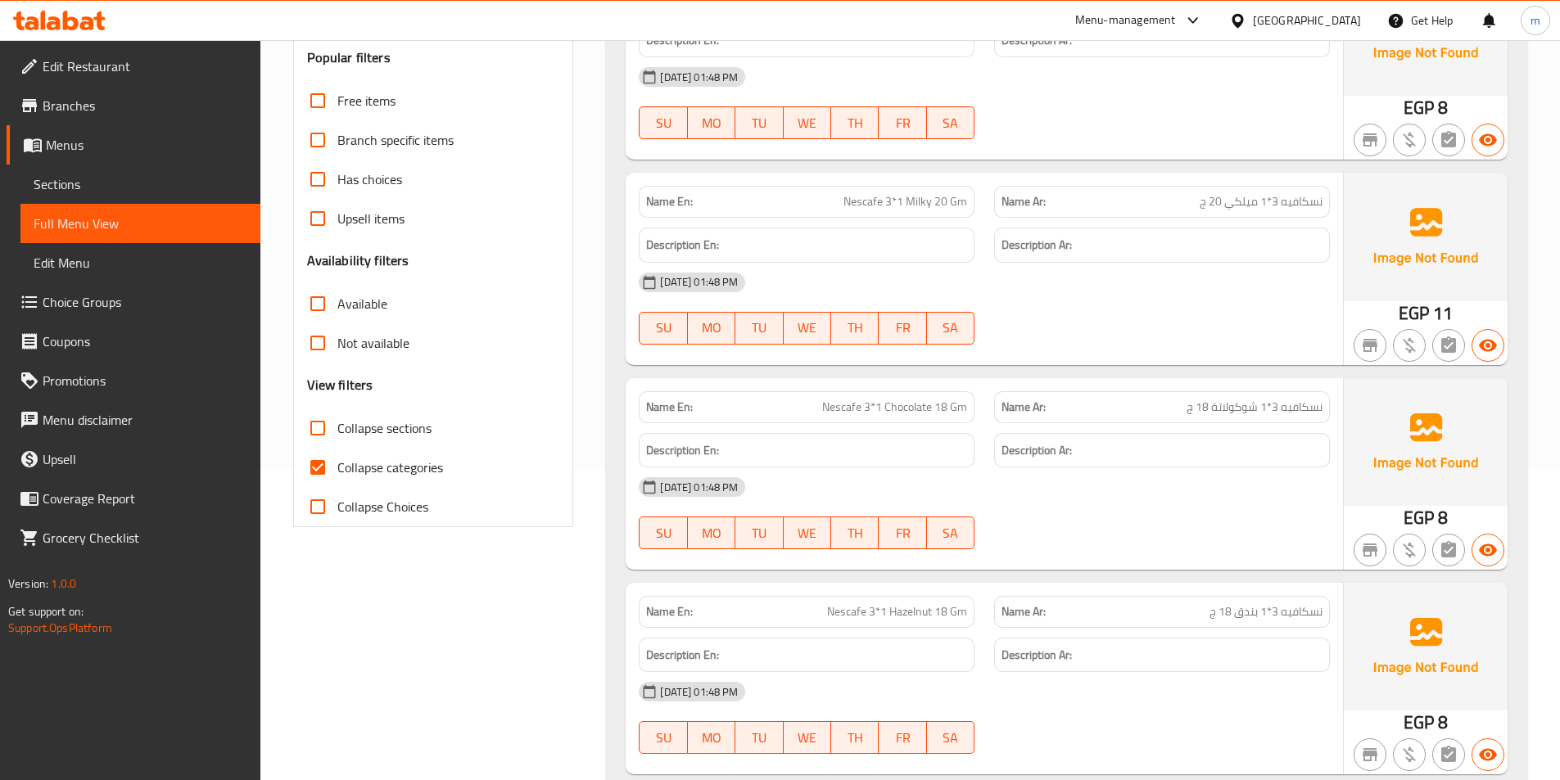
click at [415, 470] on span "Collapse categories" at bounding box center [390, 468] width 106 height 20
click at [337, 470] on input "Collapse categories" at bounding box center [317, 467] width 39 height 39
checkbox input "false"
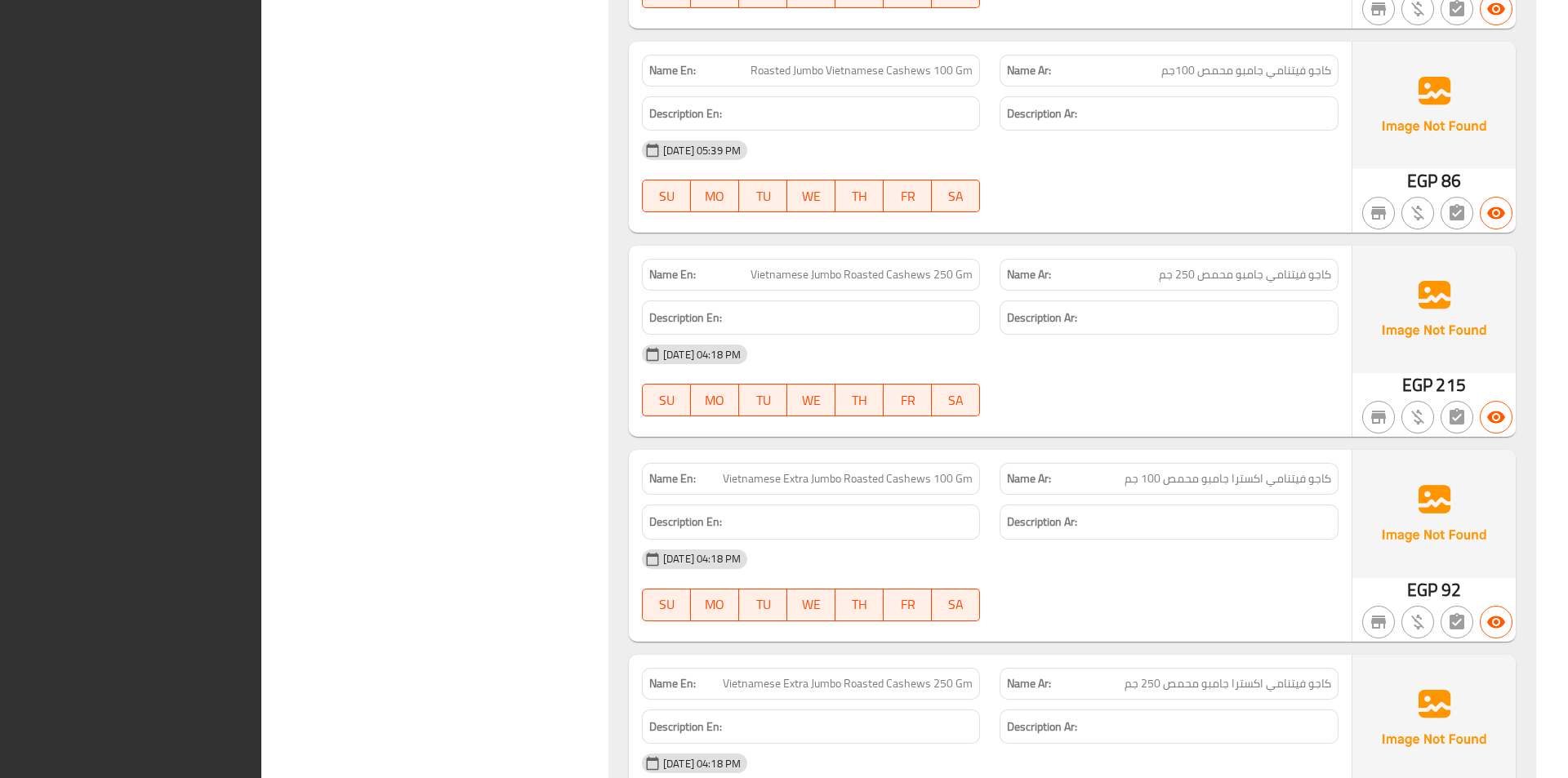
scroll to position [80445, 0]
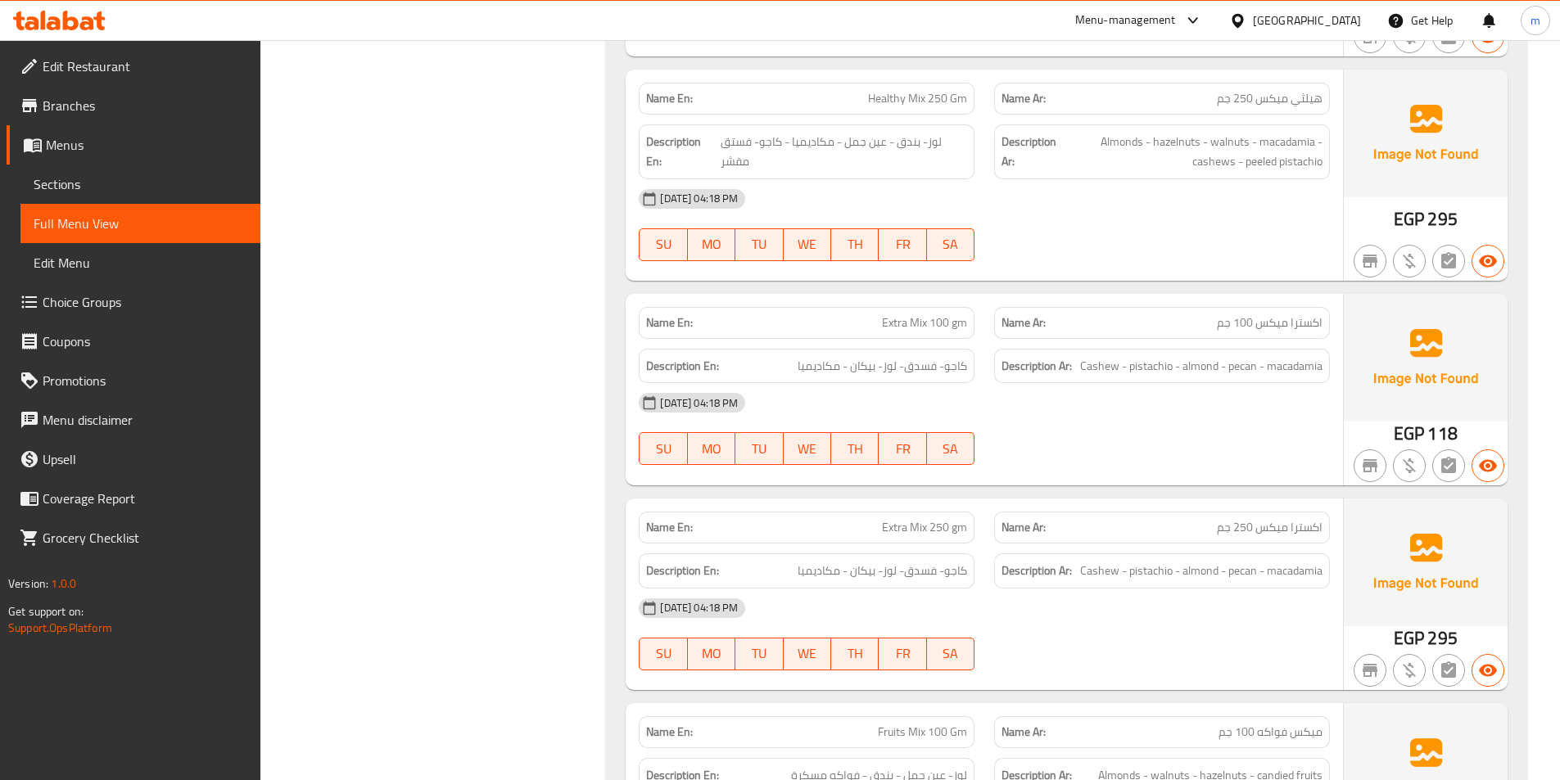
click at [82, 109] on span "Branches" at bounding box center [145, 106] width 205 height 20
